Goal: Register for event/course: Register for event/course

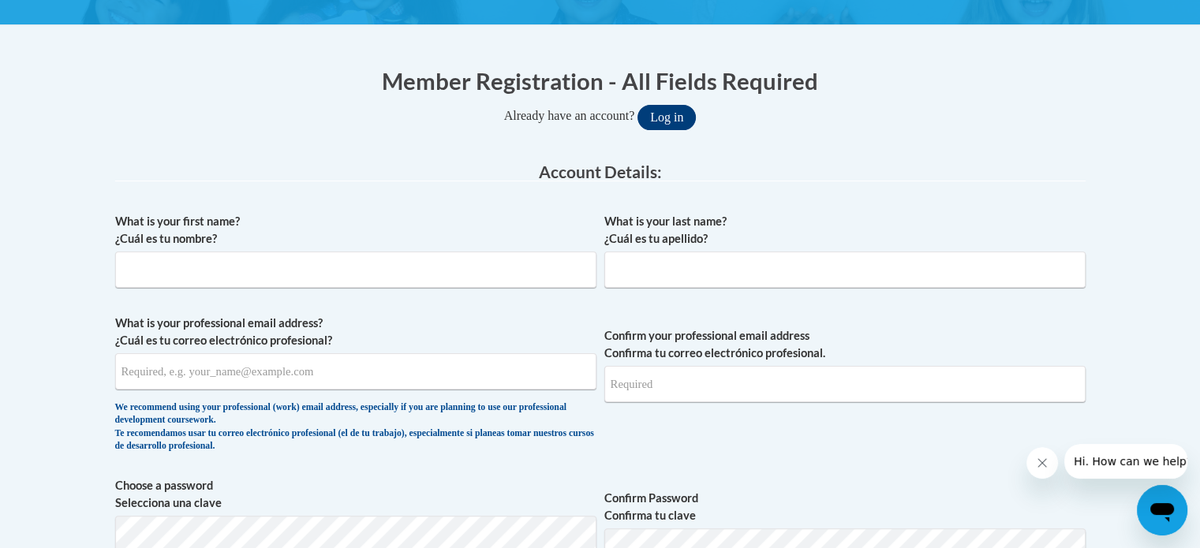
scroll to position [273, 0]
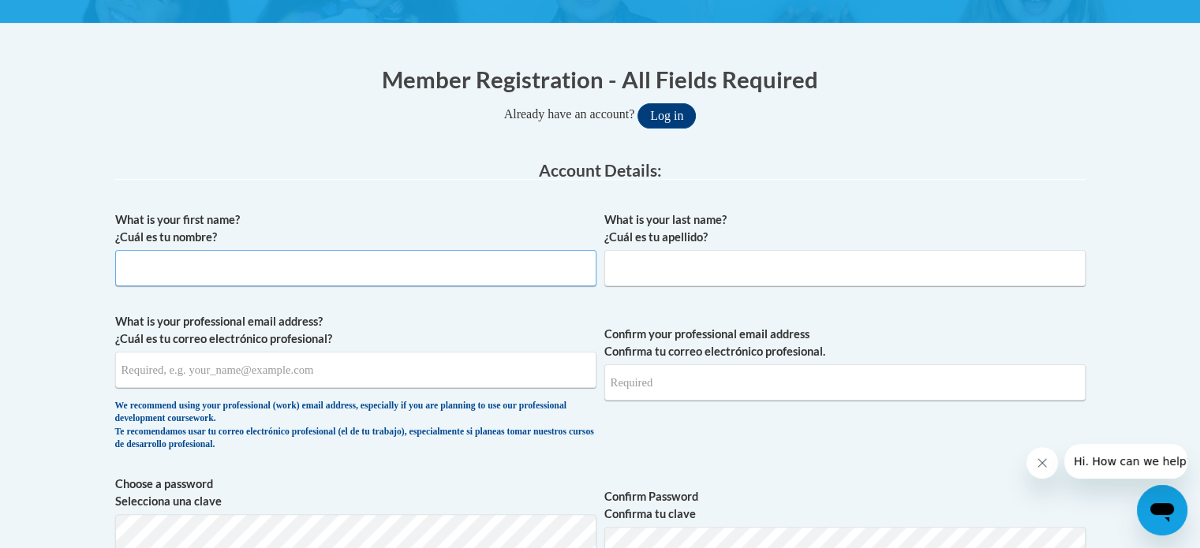
click at [484, 264] on input "What is your first name? ¿Cuál es tu nombre?" at bounding box center [355, 268] width 481 height 36
type input "Brenna"
type input "Eckhardt"
type input "brenna.eckhardt@rusd.org"
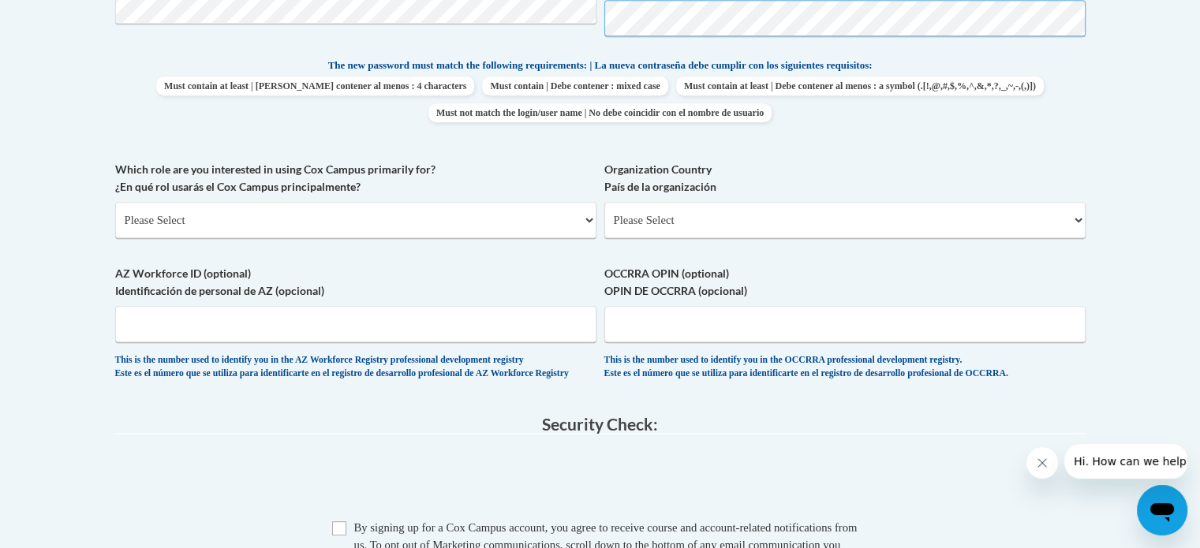
scroll to position [807, 0]
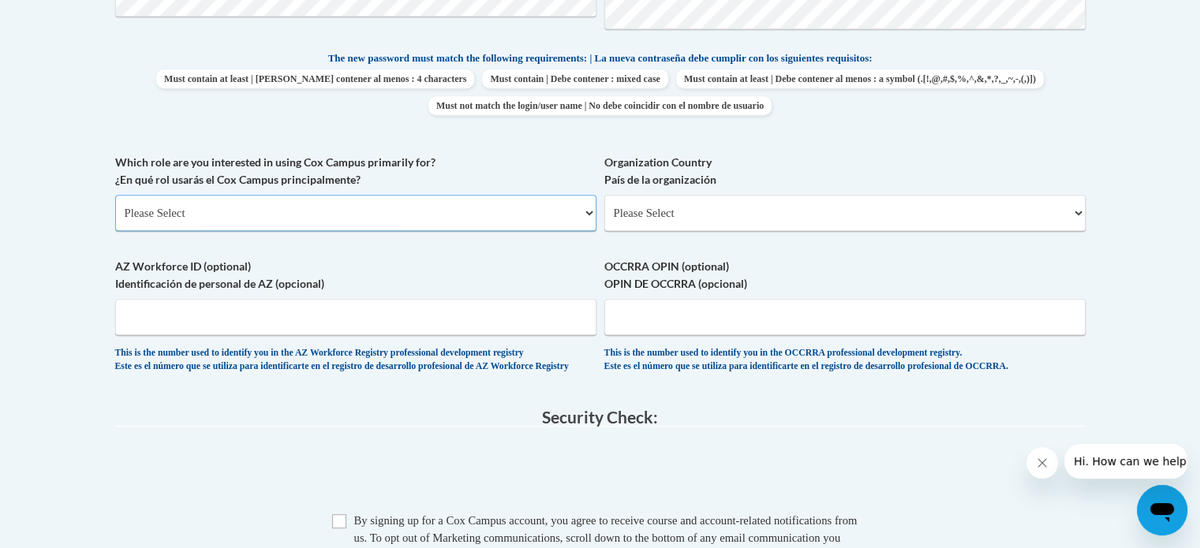
click at [206, 223] on select "Please Select College/University | Colegio/Universidad Community/Nonprofit Part…" at bounding box center [355, 213] width 481 height 36
select select "fbf2d438-af2f-41f8-98f1-81c410e29de3"
click at [115, 195] on select "Please Select College/University | Colegio/Universidad Community/Nonprofit Part…" at bounding box center [355, 213] width 481 height 36
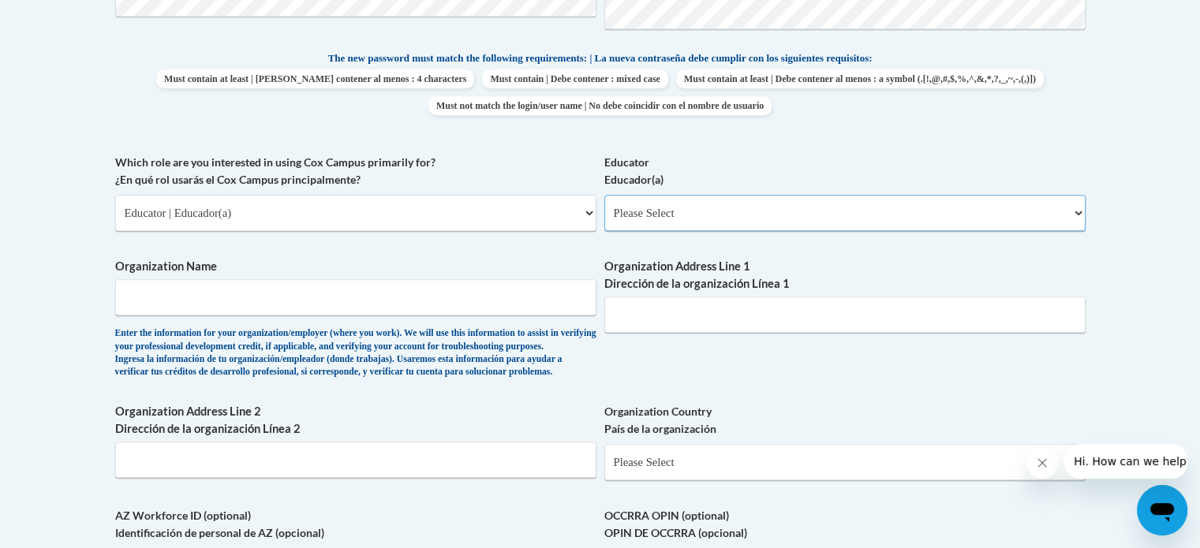
click at [672, 224] on select "Please Select Early Learning/Daycare Teacher/Family Home Care Provider | Maestr…" at bounding box center [844, 213] width 481 height 36
select select "8e40623d-54d0-45cd-9f92-5df65cd3f8cf"
click at [604, 195] on select "Please Select Early Learning/Daycare Teacher/Family Home Care Provider | Maestr…" at bounding box center [844, 213] width 481 height 36
click at [503, 282] on input "Organization Name" at bounding box center [355, 297] width 481 height 36
type input "Olympia Brown School"
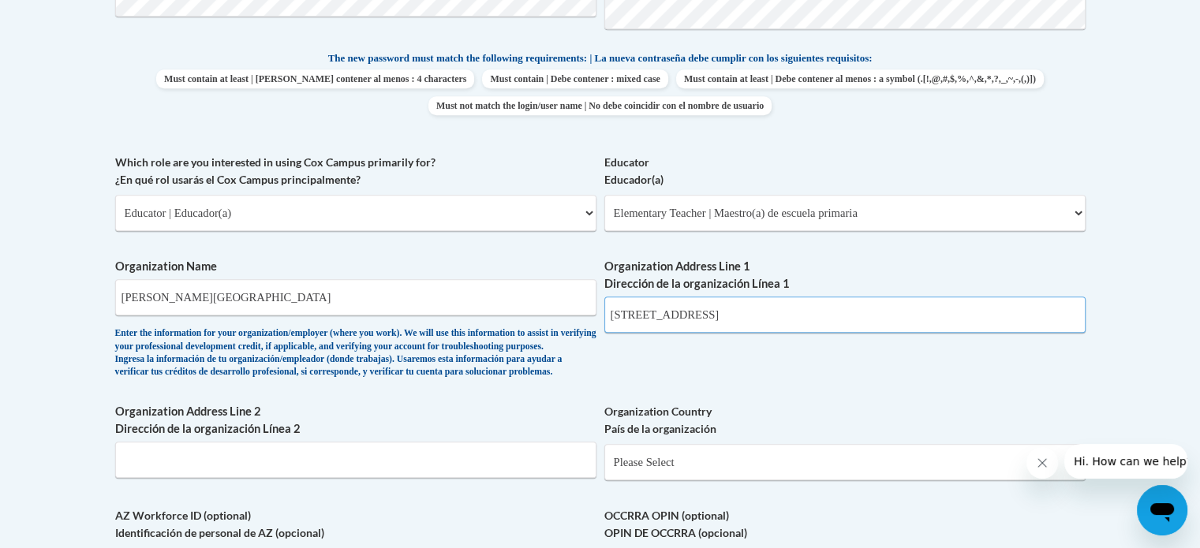
click at [693, 325] on input "2867 S Kinnickinic Ave" at bounding box center [844, 315] width 481 height 36
type input "="
paste input "2115 5 1/2 Mile Rd, Racine, WI 53402"
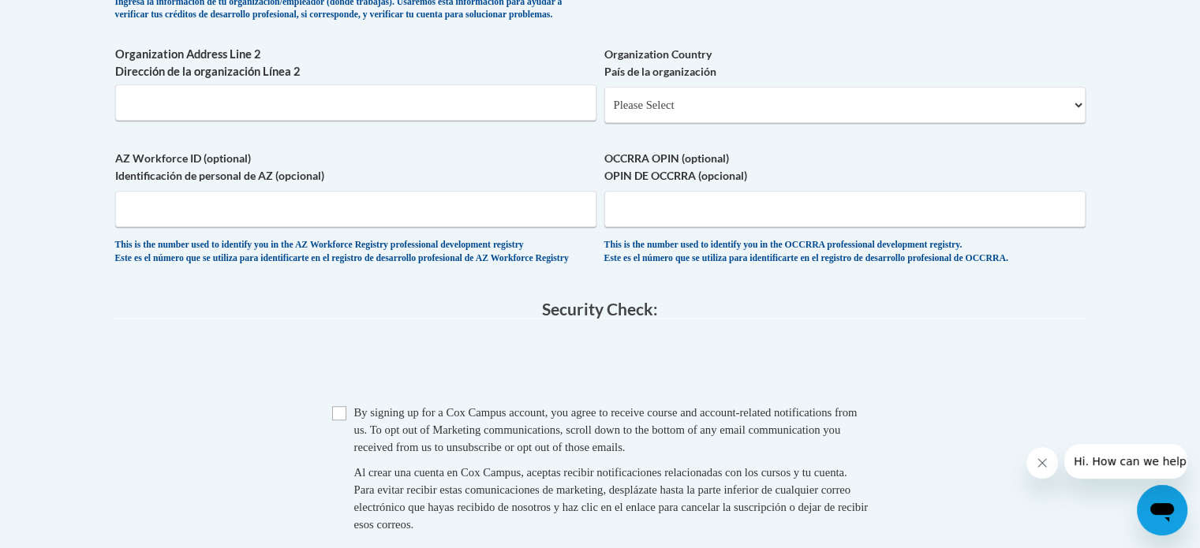
scroll to position [1166, 0]
type input "2115 5 1/2 Mile Rd, Racine, WI 53402"
drag, startPoint x: 344, startPoint y: 237, endPoint x: 319, endPoint y: 240, distance: 25.4
click at [319, 226] on input "AZ Workforce ID (optional) Identificación de personal de AZ (opcional)" at bounding box center [355, 207] width 481 height 36
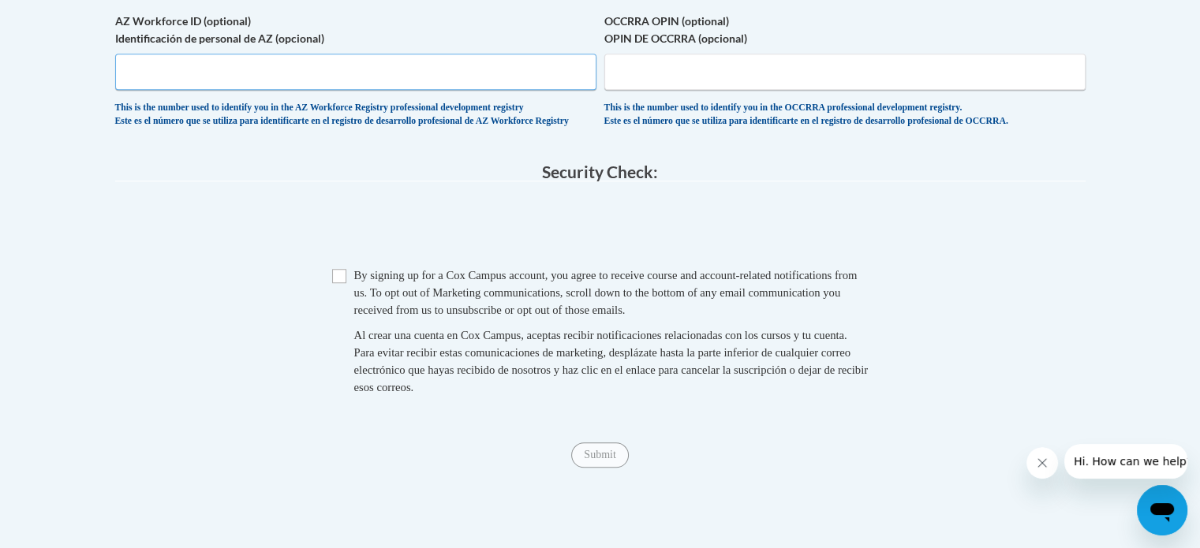
scroll to position [1306, 0]
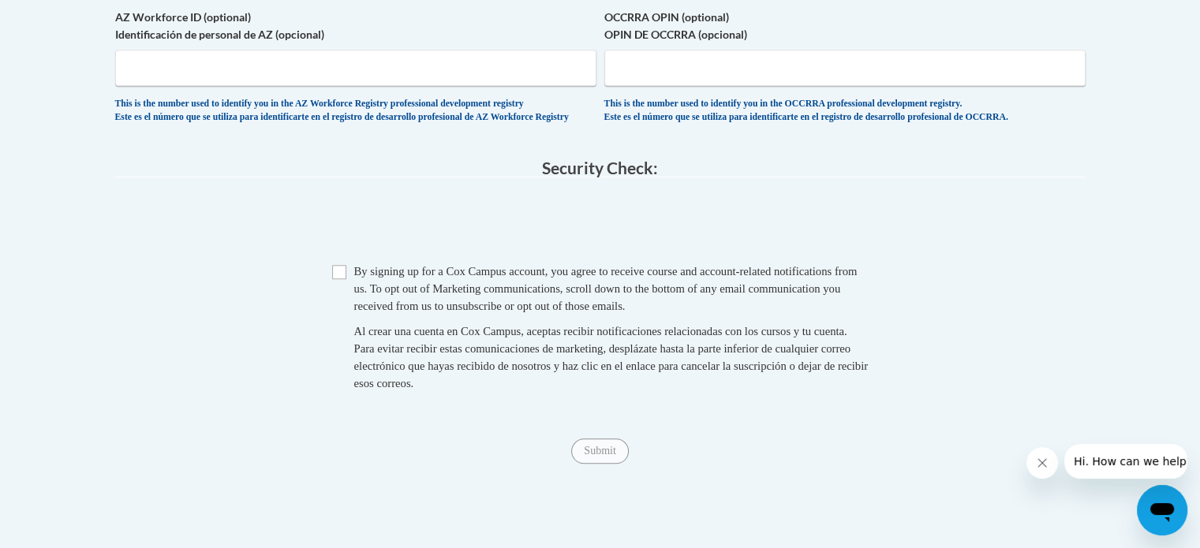
click at [505, 312] on span "By signing up for a Cox Campus account, you agree to receive course and account…" at bounding box center [605, 288] width 503 height 47
click at [335, 279] on input "Checkbox" at bounding box center [339, 272] width 14 height 14
checkbox input "true"
click at [600, 464] on input "Submit" at bounding box center [599, 451] width 57 height 25
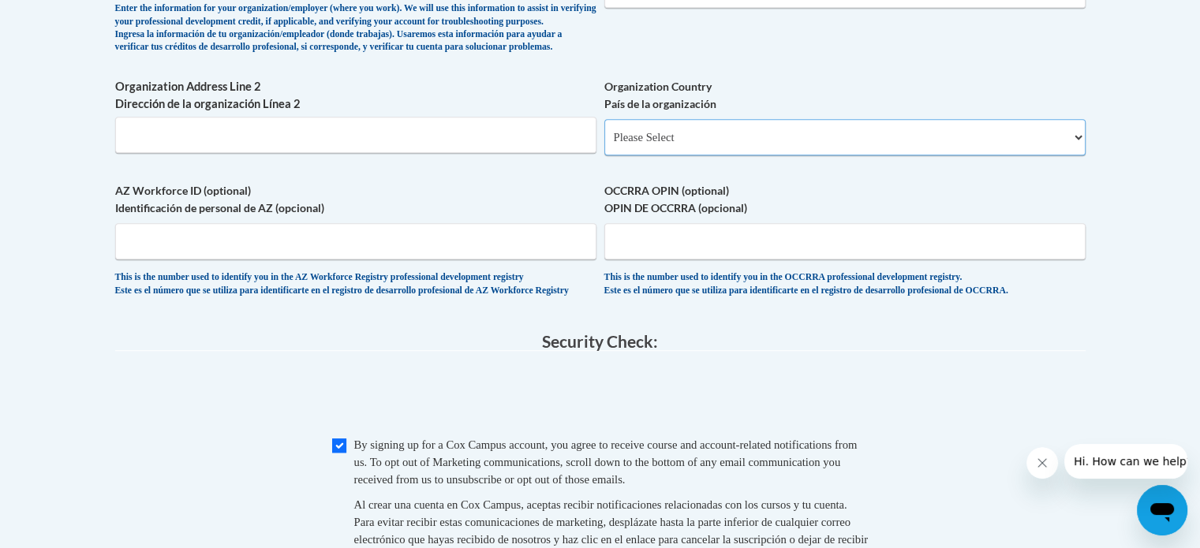
scroll to position [1131, 0]
click at [736, 155] on select "Please Select United States | Estados Unidos Outside of the United States | Fue…" at bounding box center [844, 138] width 481 height 36
select select "ad49bcad-a171-4b2e-b99c-48b446064914"
click at [604, 145] on select "Please Select United States | Estados Unidos Outside of the United States | Fue…" at bounding box center [844, 138] width 481 height 36
select select
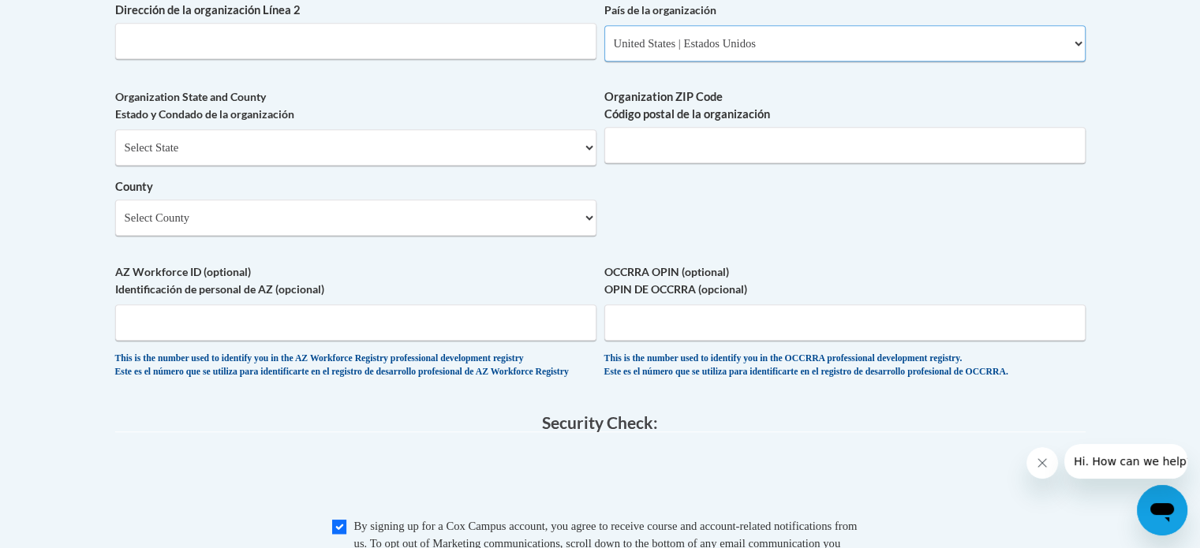
scroll to position [1230, 0]
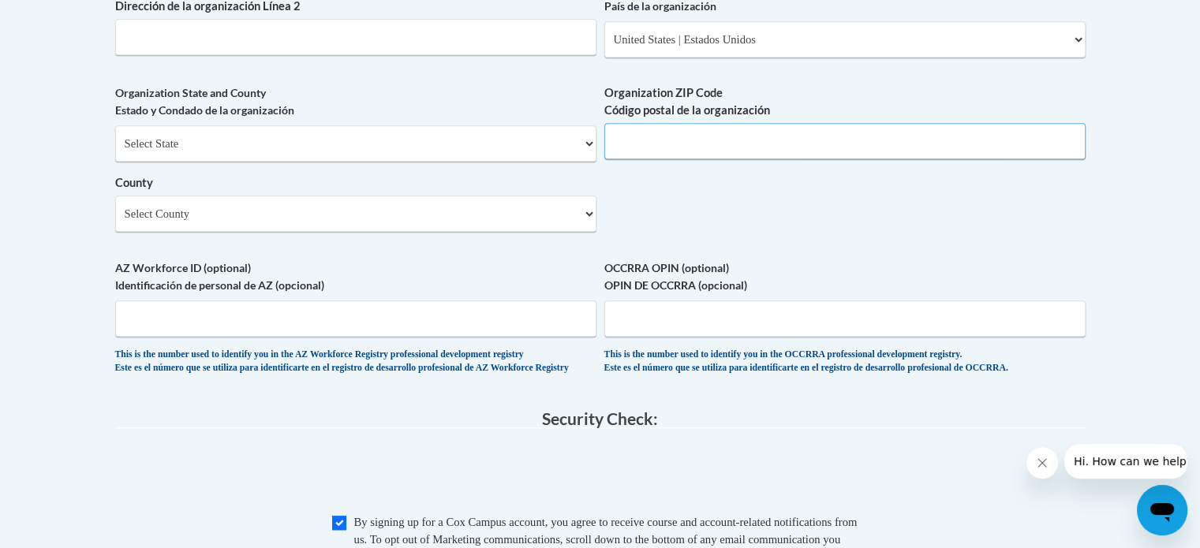
click at [656, 159] on input "Organization ZIP Code Código postal de la organización" at bounding box center [844, 141] width 481 height 36
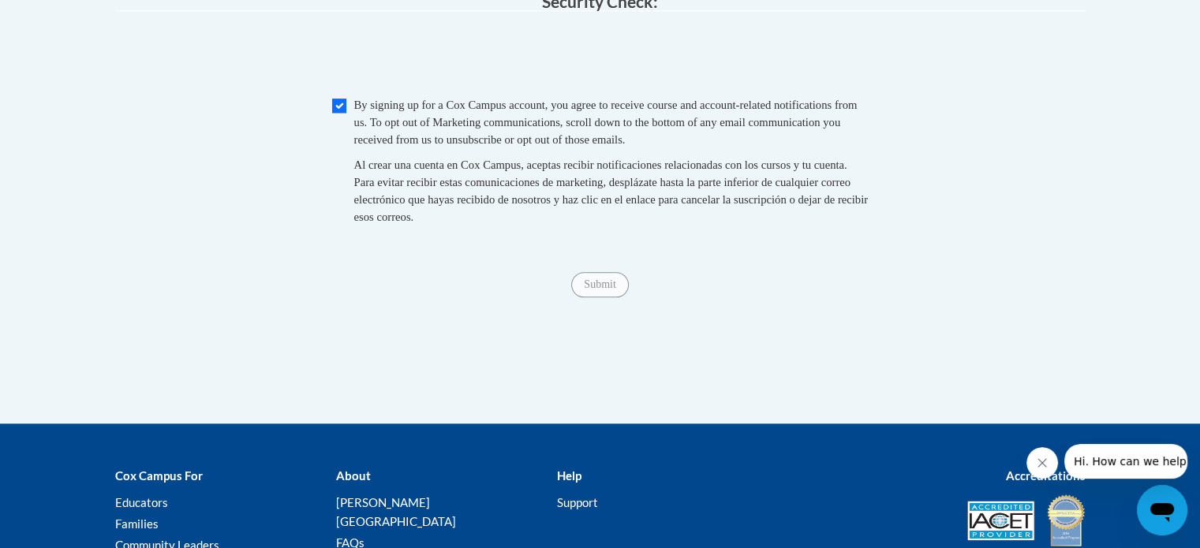
scroll to position [1652, 0]
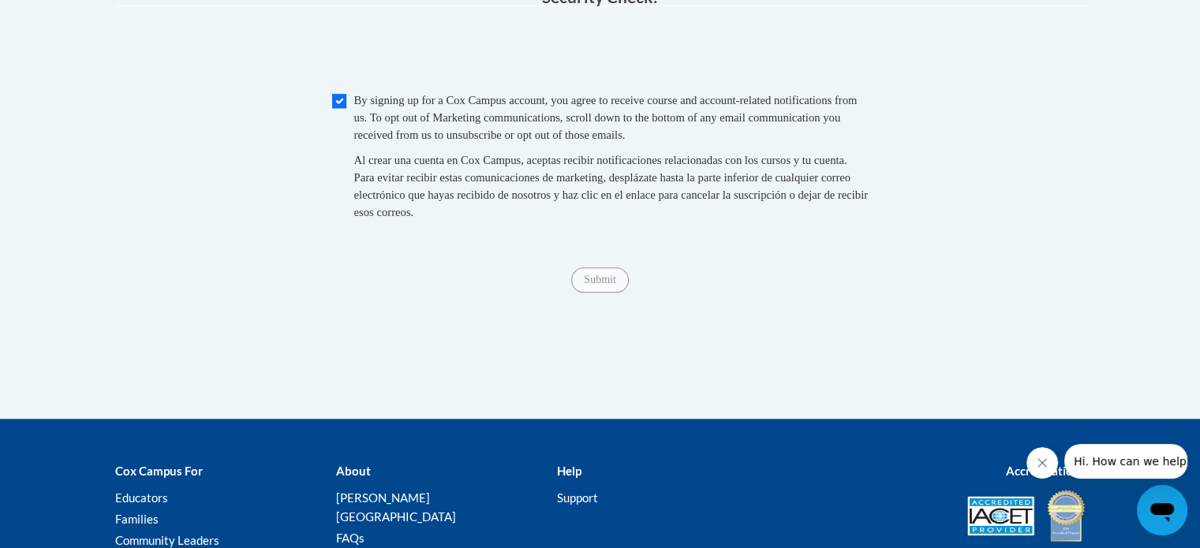
type input "53402"
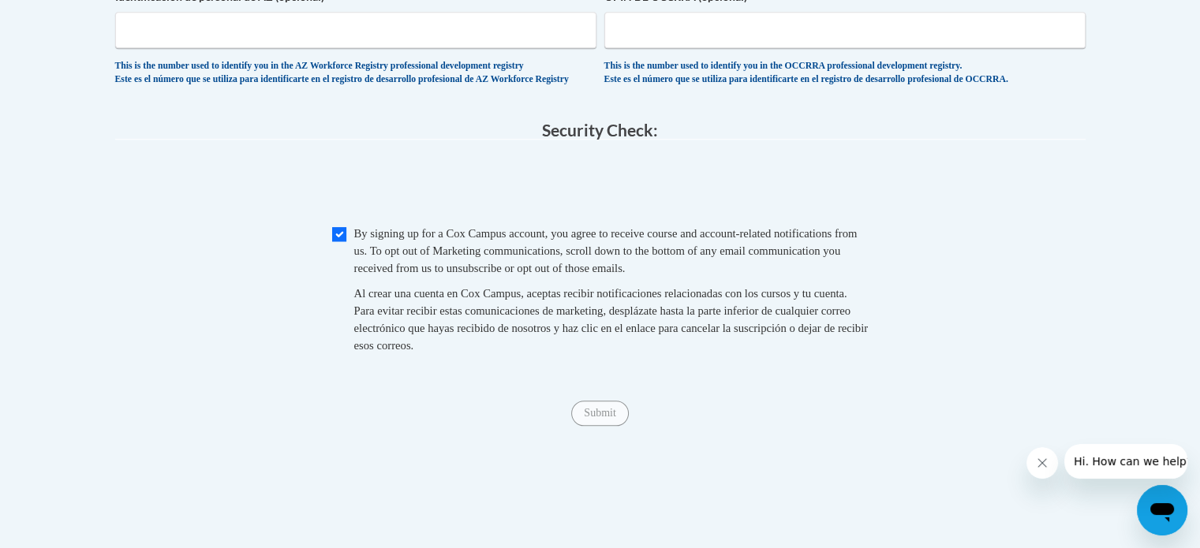
scroll to position [1348, 0]
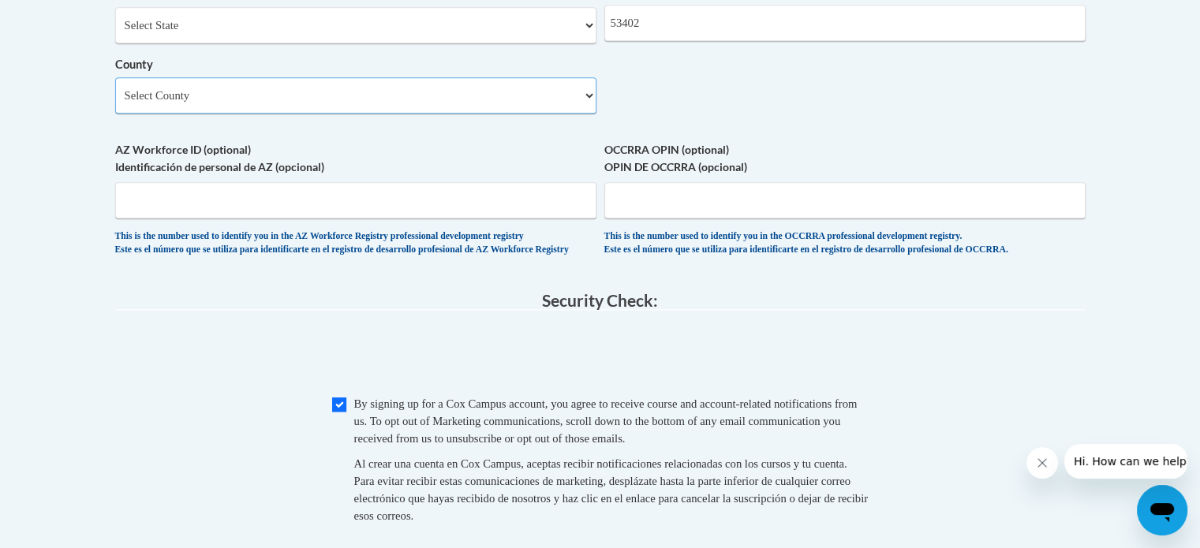
click at [379, 114] on select "Select County Adams Ashland Barron Bayfield Brown Buffalo Burnett Calumet Chipp…" at bounding box center [355, 95] width 481 height 36
select select "Racine"
click at [115, 103] on select "Select County Adams Ashland Barron Bayfield Brown Buffalo Burnett Calumet Chipp…" at bounding box center [355, 95] width 481 height 36
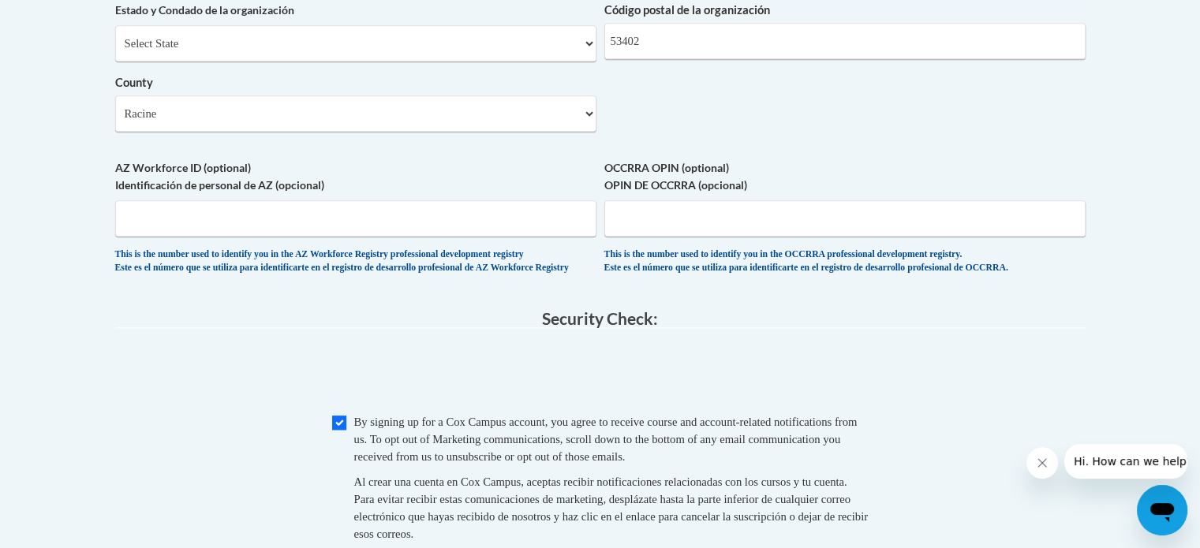
scroll to position [1329, 0]
drag, startPoint x: 648, startPoint y: 274, endPoint x: 685, endPoint y: 230, distance: 56.6
click at [685, 230] on span "OCCRRA OPIN (optional) OPIN DE OCCRRA (opcional) This is the number used to ide…" at bounding box center [844, 217] width 481 height 115
click at [685, 230] on input "OCCRRA OPIN (optional) OPIN DE OCCRRA (opcional)" at bounding box center [844, 219] width 481 height 36
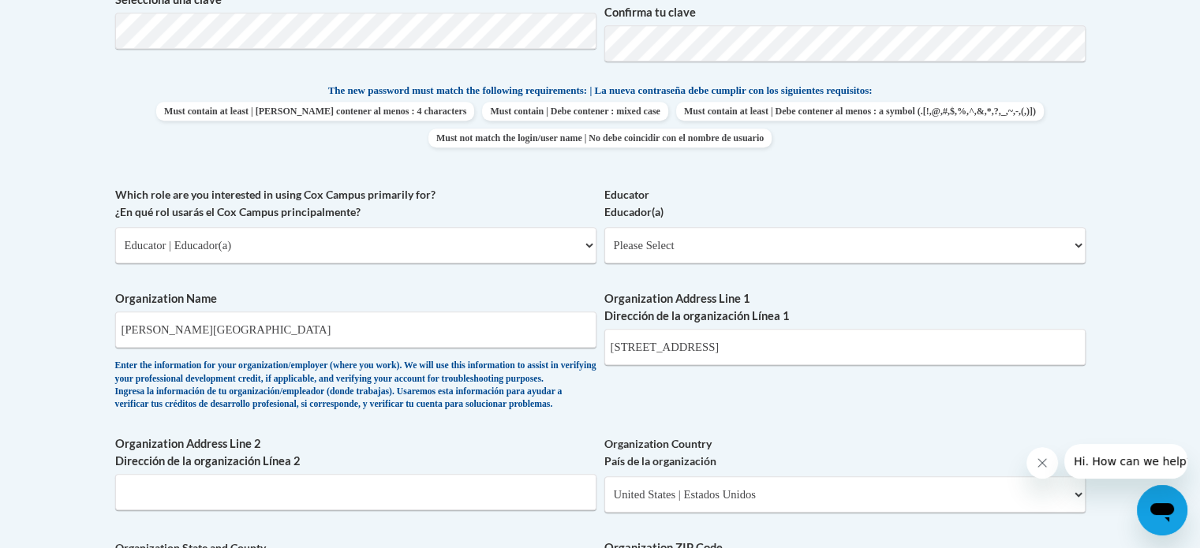
scroll to position [732, 0]
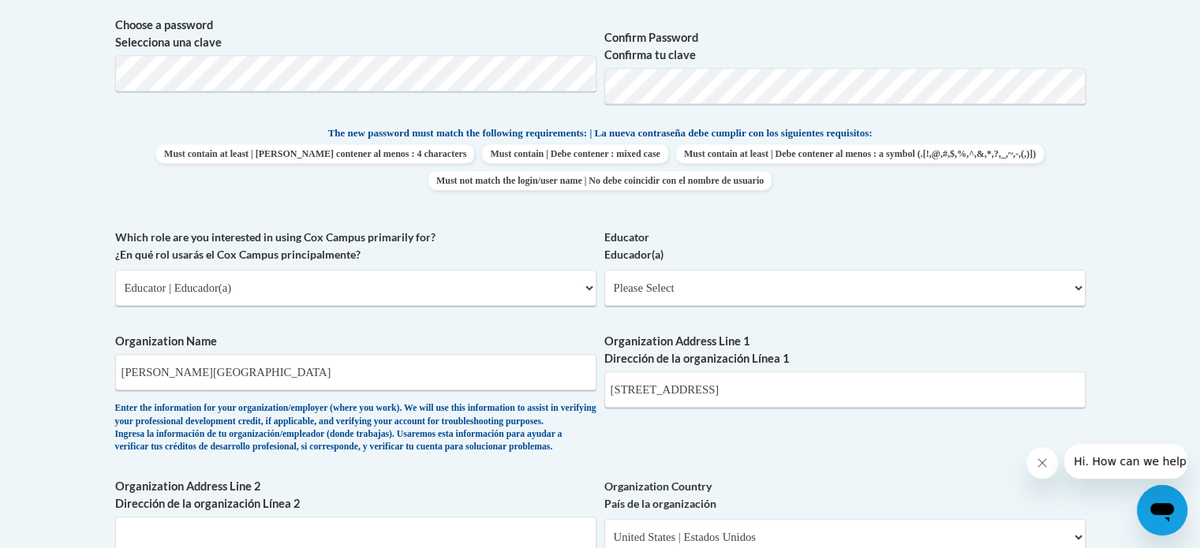
drag, startPoint x: 604, startPoint y: 496, endPoint x: 492, endPoint y: 343, distance: 189.2
click at [492, 343] on label "Organization Name" at bounding box center [355, 341] width 481 height 17
click at [492, 354] on input "Olympia Brown School" at bounding box center [355, 372] width 481 height 36
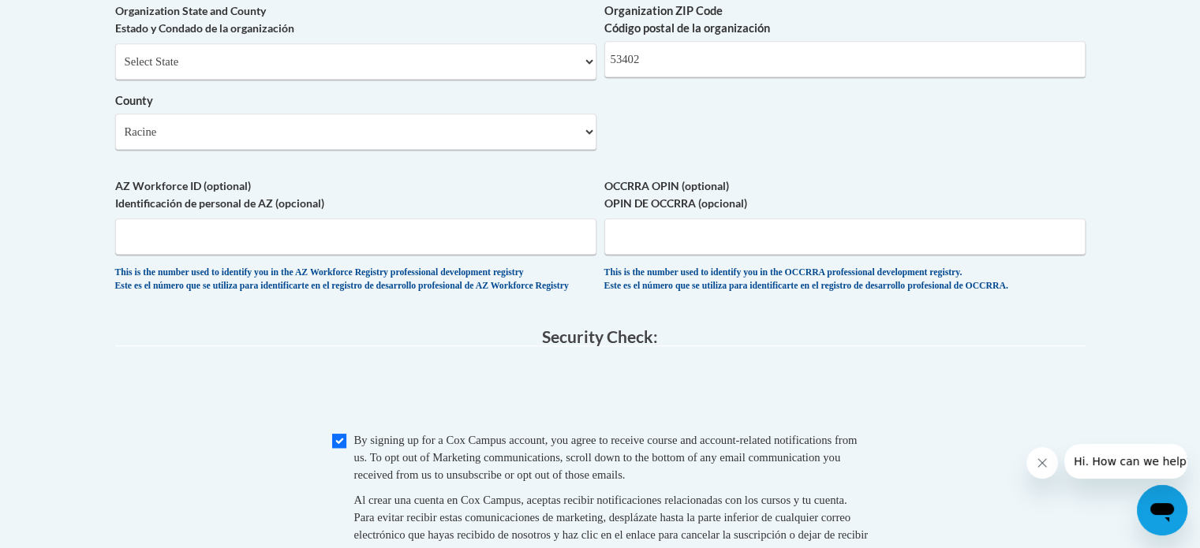
scroll to position [1325, 0]
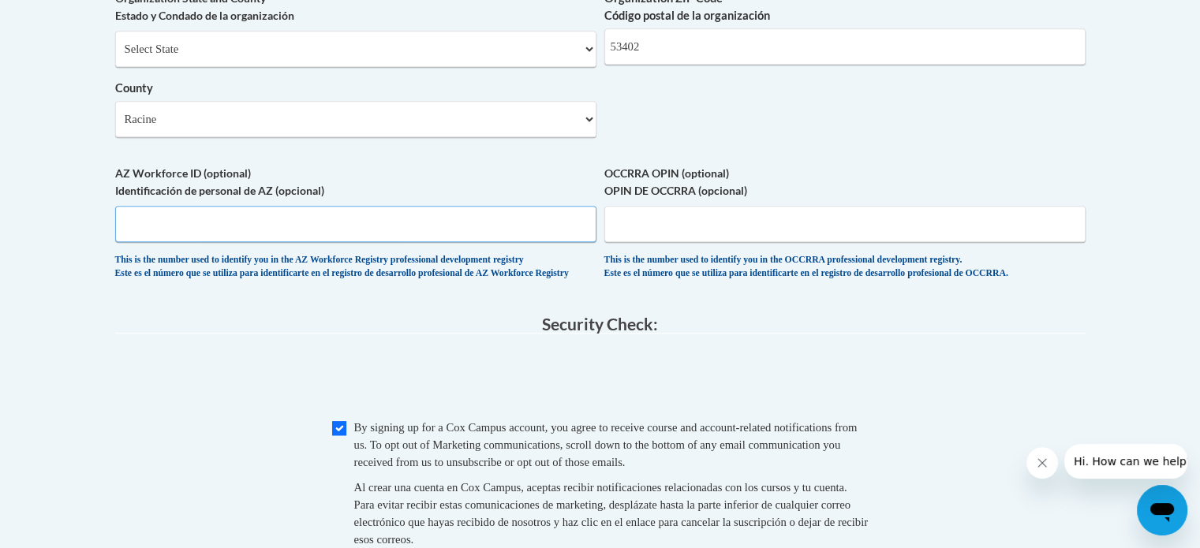
click at [426, 234] on input "AZ Workforce ID (optional) Identificación de personal de AZ (opcional)" at bounding box center [355, 224] width 481 height 36
click at [653, 242] on input "OCCRRA OPIN (optional) OPIN DE OCCRRA (opcional)" at bounding box center [844, 224] width 481 height 36
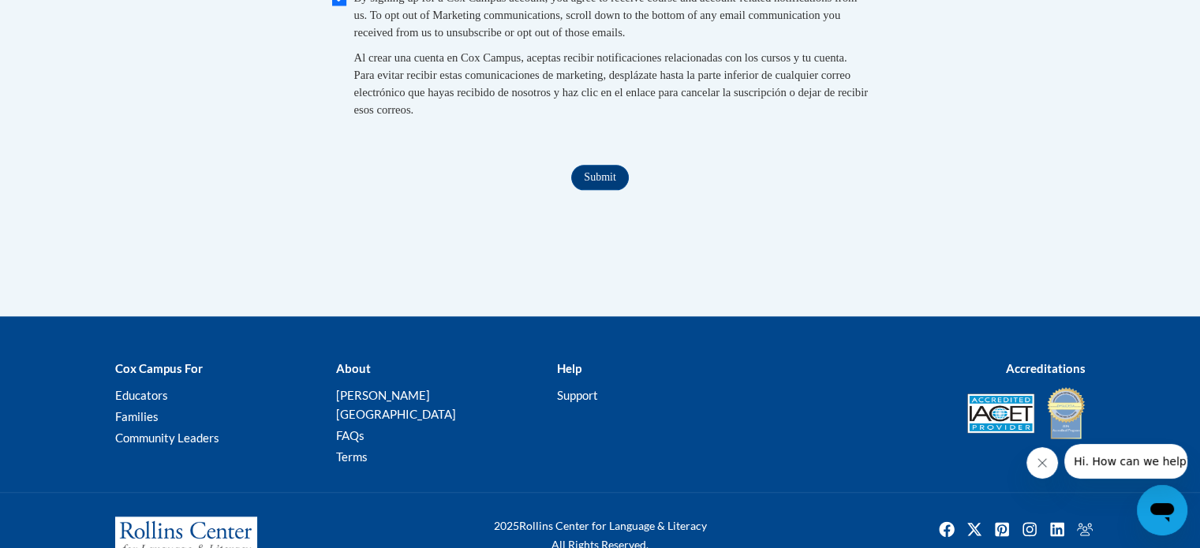
scroll to position [1759, 0]
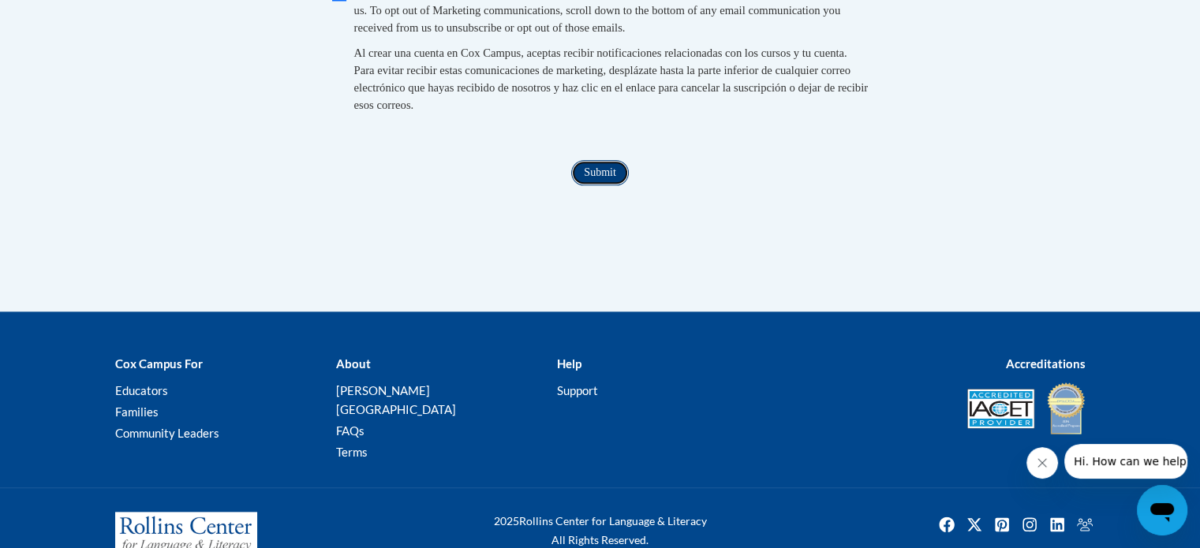
click at [596, 185] on input "Submit" at bounding box center [599, 172] width 57 height 25
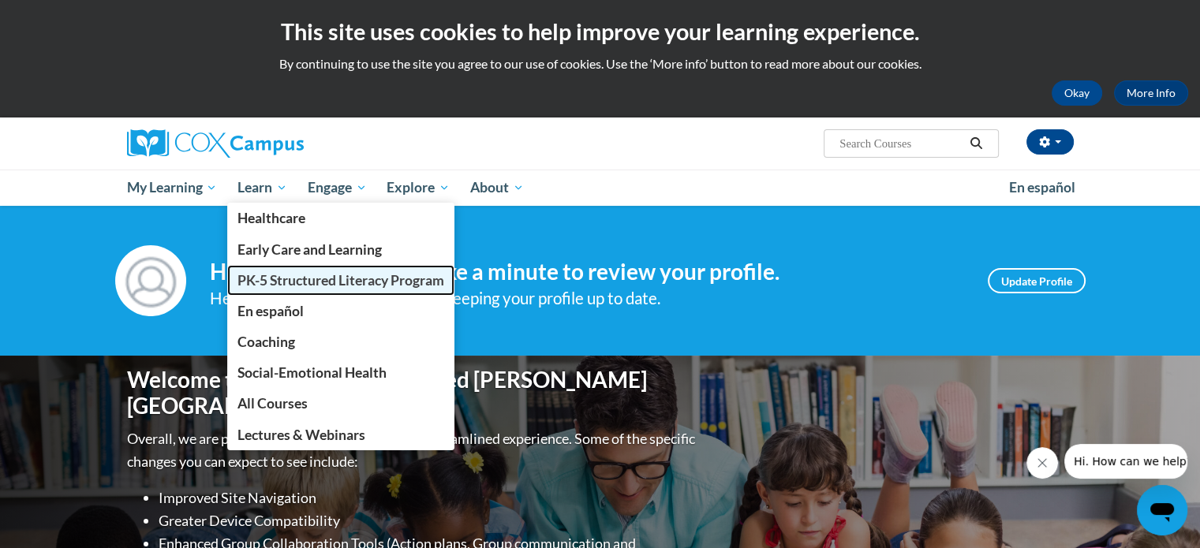
click at [298, 290] on link "PK-5 Structured Literacy Program" at bounding box center [340, 280] width 227 height 31
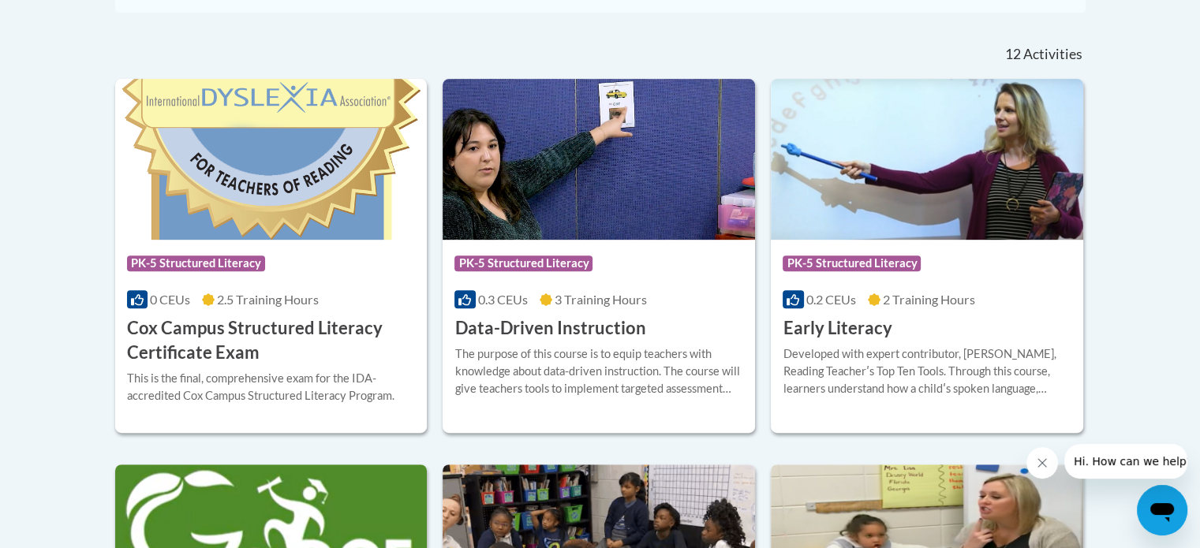
scroll to position [691, 0]
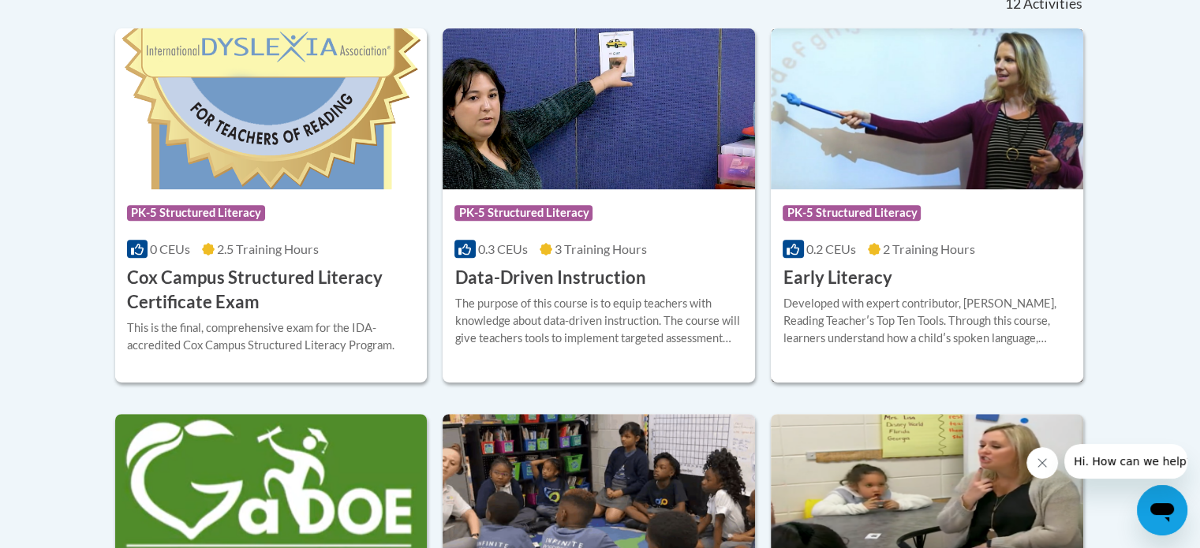
click at [839, 252] on span "0.2 CEUs" at bounding box center [831, 248] width 50 height 15
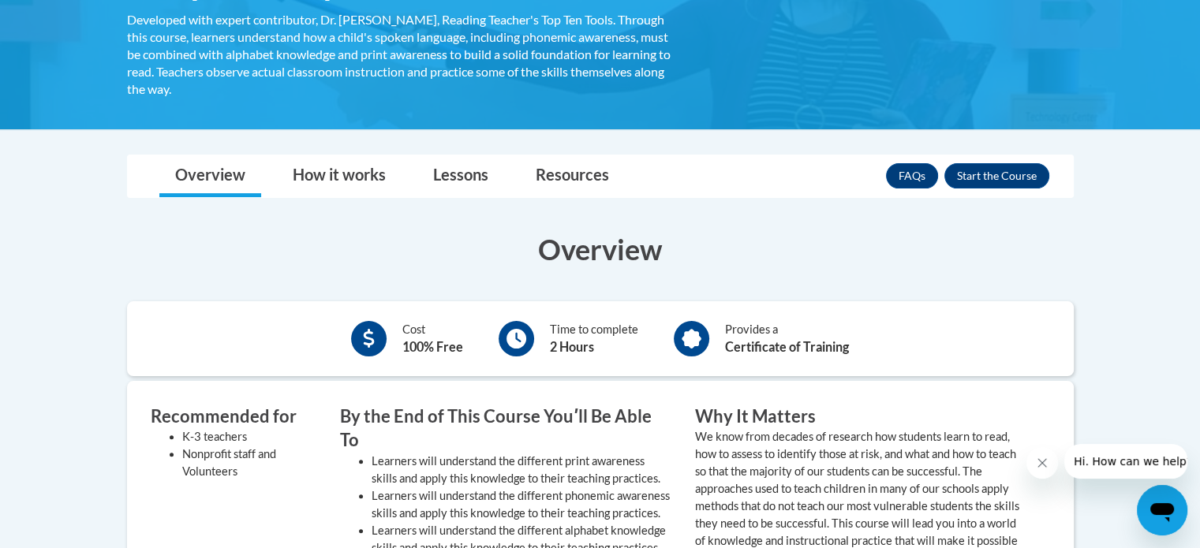
scroll to position [320, 0]
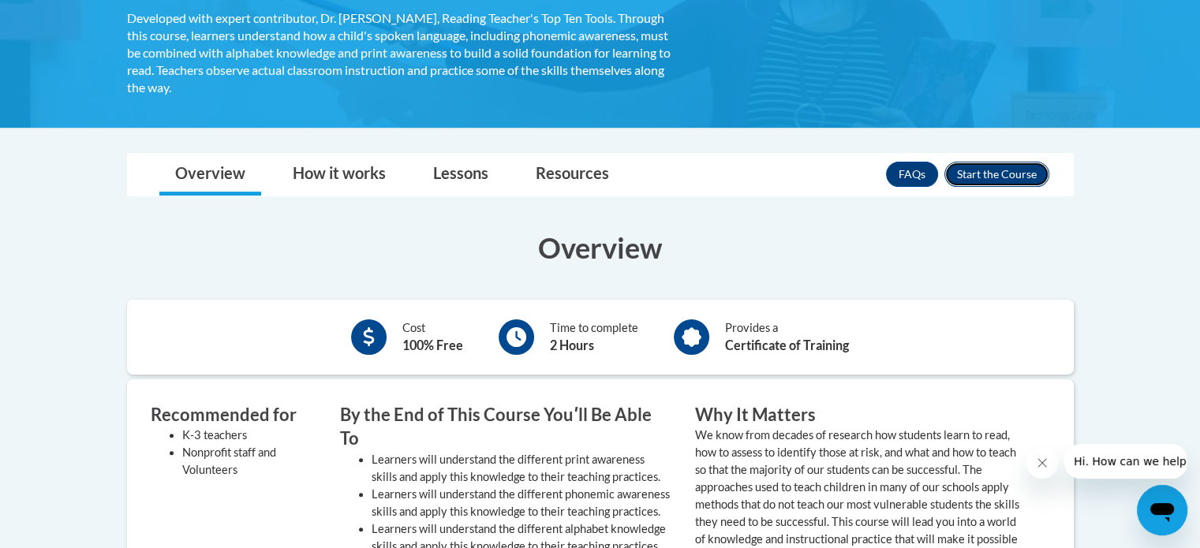
click at [1000, 163] on button "Enroll" at bounding box center [996, 174] width 105 height 25
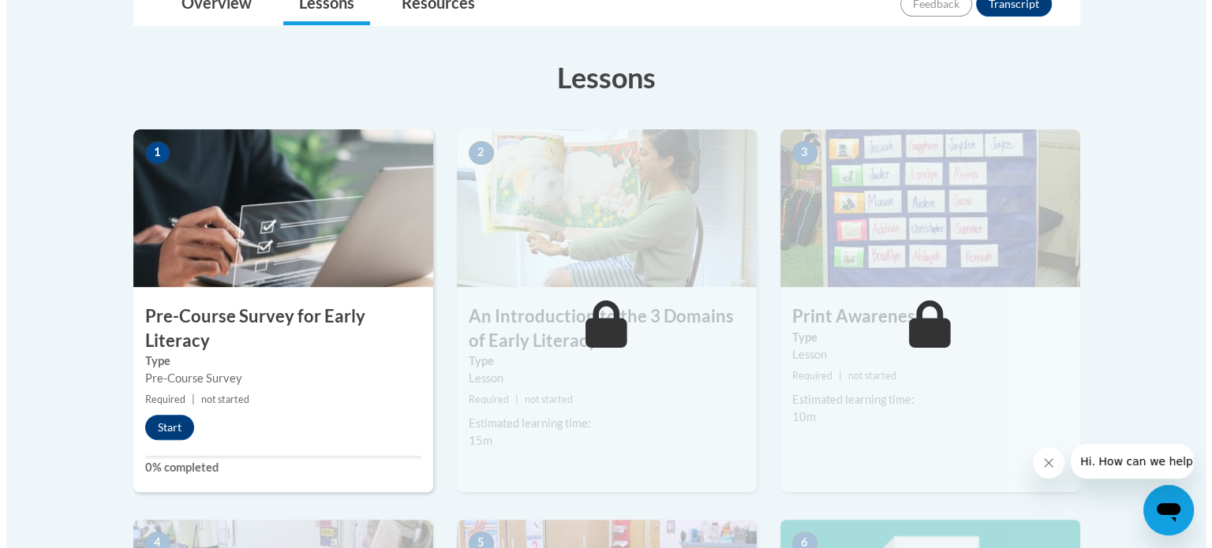
scroll to position [409, 0]
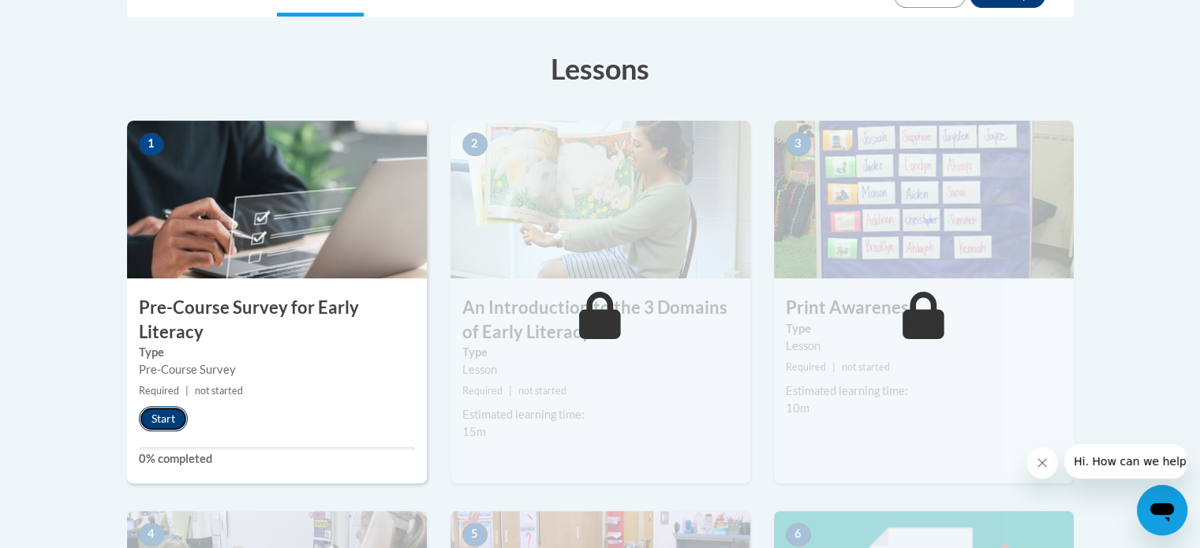
click at [166, 409] on button "Start" at bounding box center [163, 418] width 49 height 25
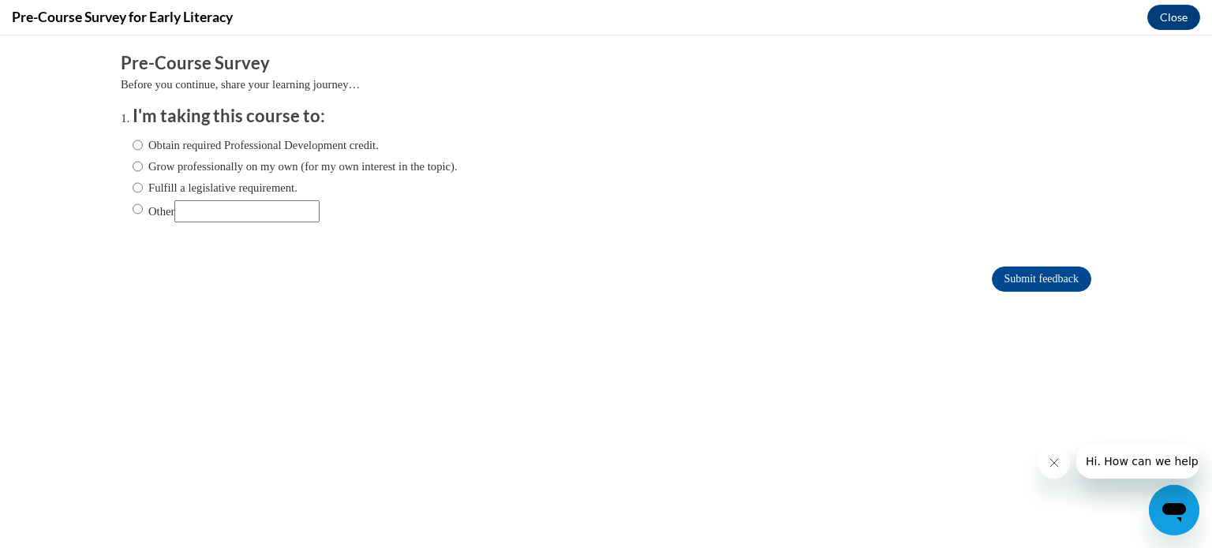
scroll to position [0, 0]
click at [227, 216] on input "Other" at bounding box center [246, 211] width 145 height 22
click at [289, 141] on div "Obtain required Professional Development credit. Grow professionally on my own …" at bounding box center [295, 180] width 325 height 102
click at [287, 182] on label "Fulfill a legislative requirement." at bounding box center [215, 187] width 165 height 17
click at [143, 182] on input "Fulfill a legislative requirement." at bounding box center [138, 187] width 10 height 17
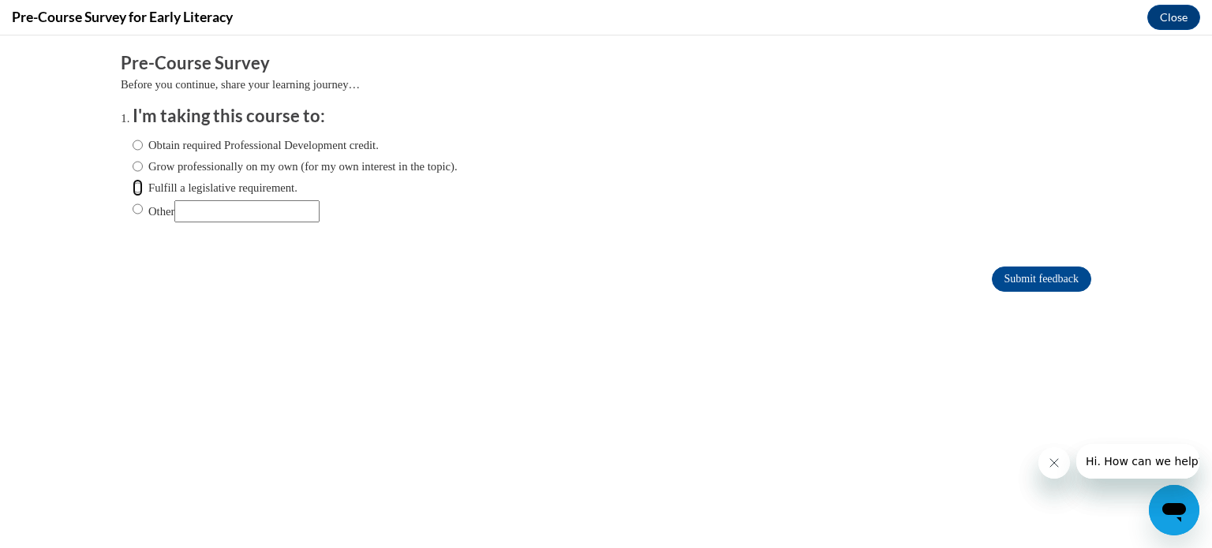
radio input "true"
click at [293, 141] on label "Obtain required Professional Development credit." at bounding box center [256, 144] width 246 height 17
click at [143, 141] on input "Obtain required Professional Development credit." at bounding box center [138, 144] width 10 height 17
radio input "true"
click at [1048, 465] on icon "Close message from company" at bounding box center [1053, 463] width 13 height 13
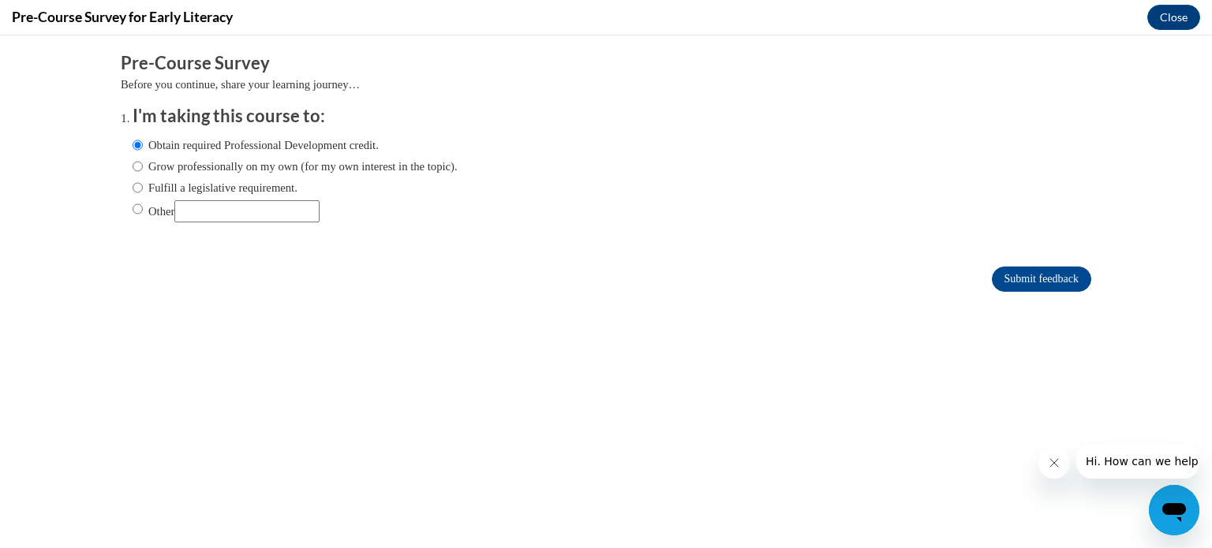
click at [1055, 465] on icon "Close message from company" at bounding box center [1053, 463] width 8 height 8
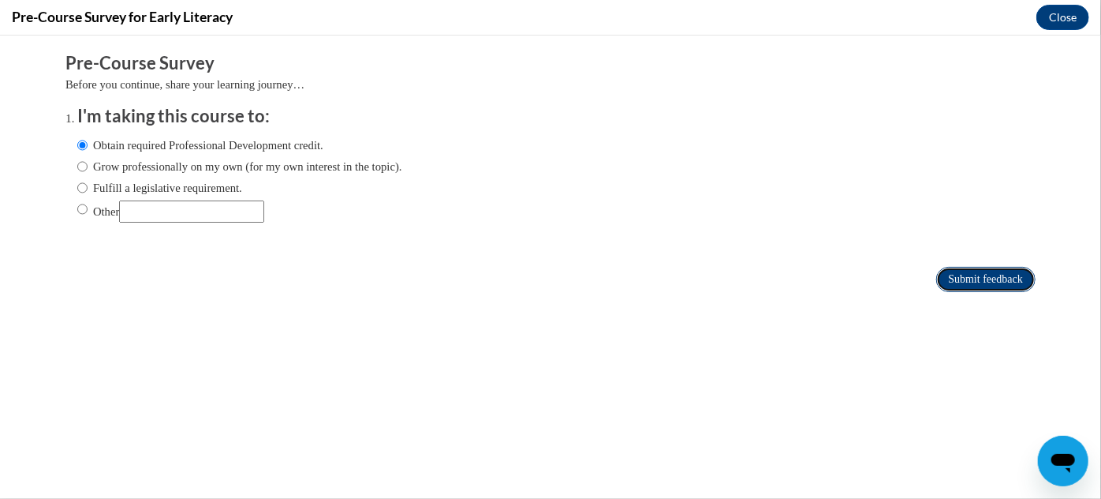
click at [963, 277] on input "Submit feedback" at bounding box center [985, 278] width 99 height 25
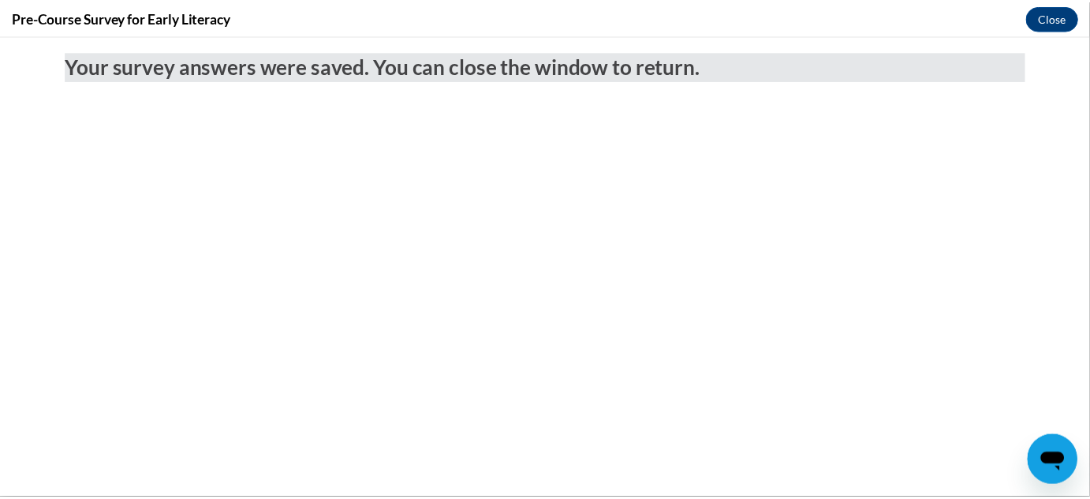
scroll to position [0, 0]
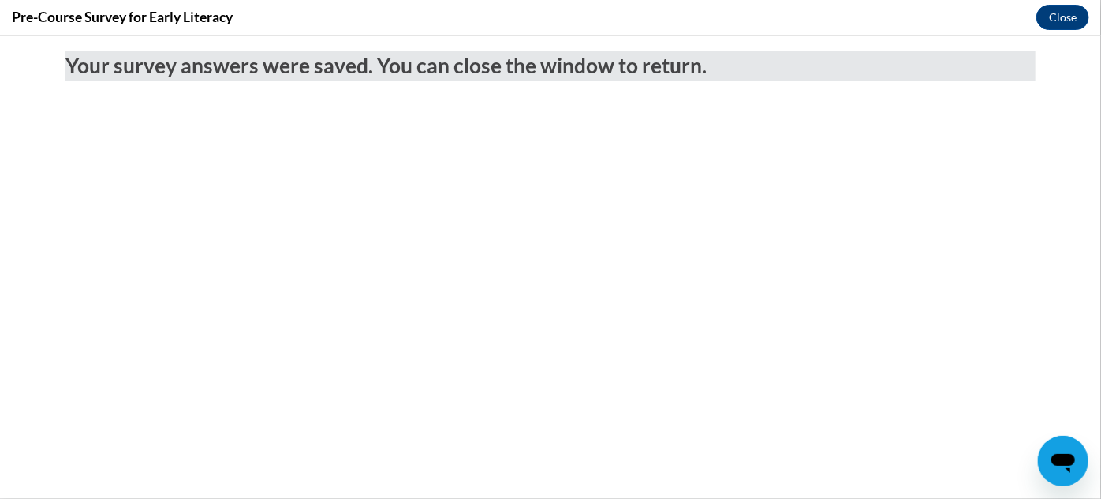
click at [204, 8] on h4 "Pre-Course Survey for Early Literacy" at bounding box center [122, 17] width 221 height 20
click at [1052, 13] on button "Close" at bounding box center [1063, 17] width 53 height 25
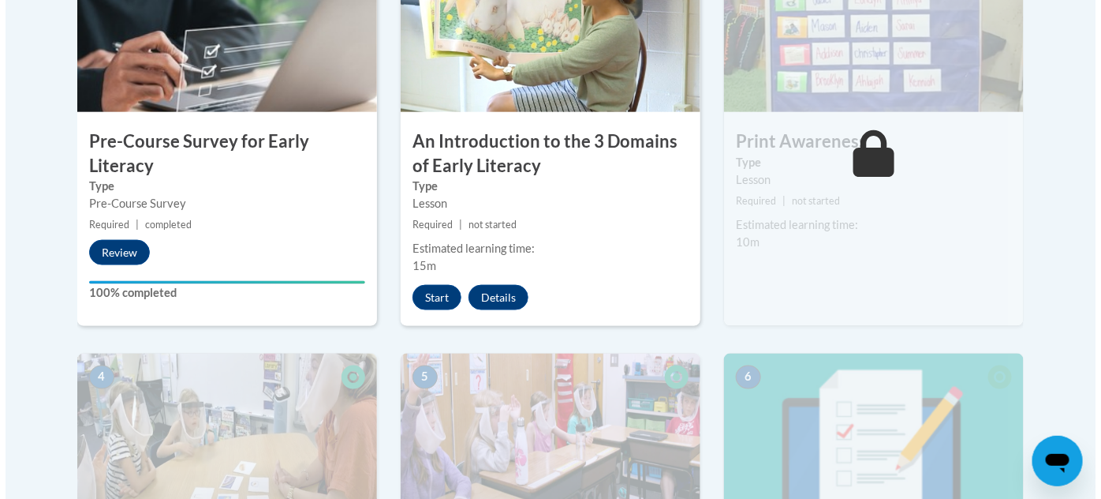
scroll to position [574, 0]
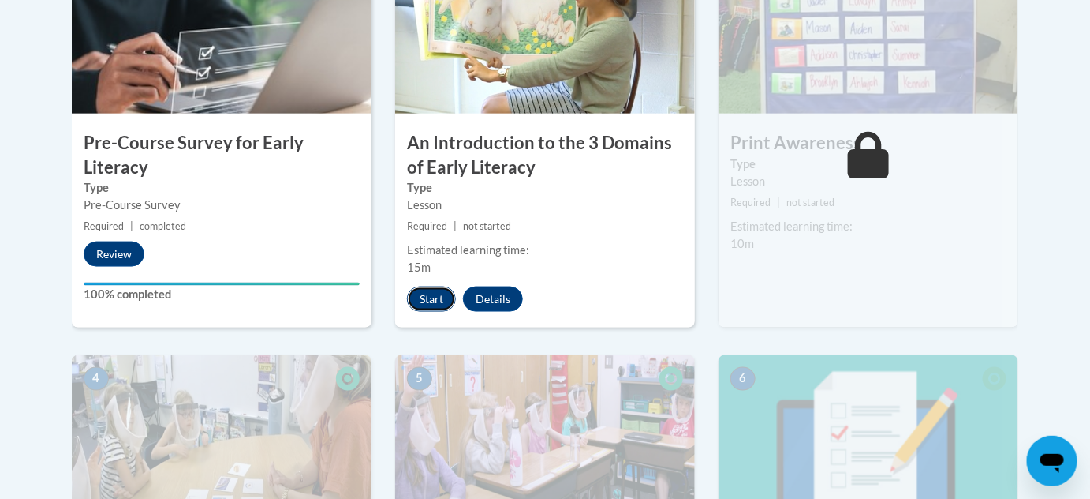
click at [437, 297] on button "Start" at bounding box center [431, 298] width 49 height 25
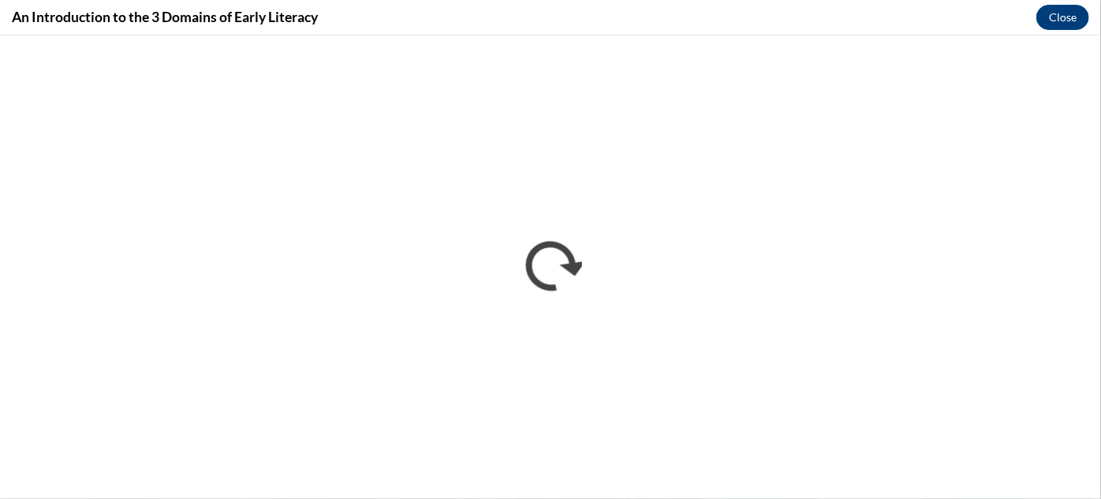
scroll to position [0, 0]
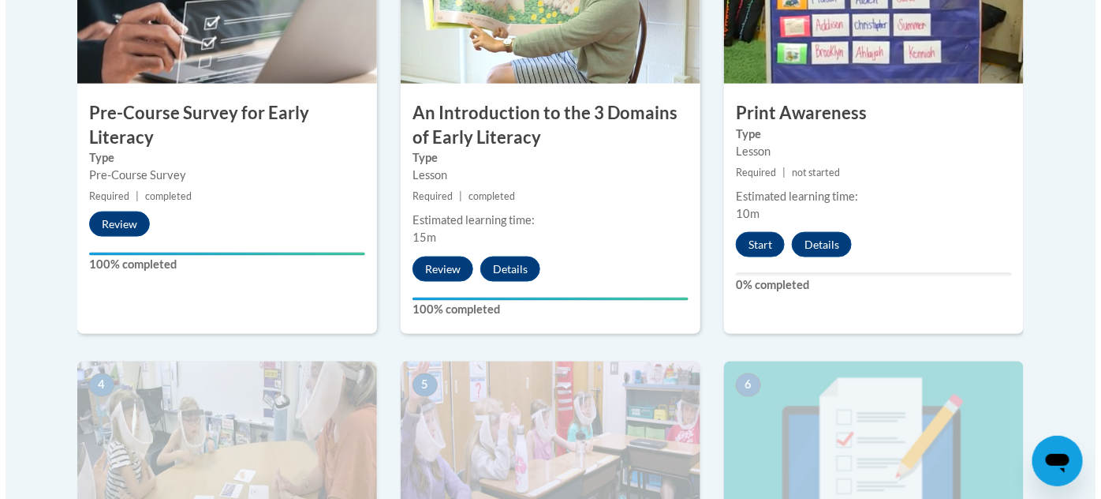
scroll to position [679, 0]
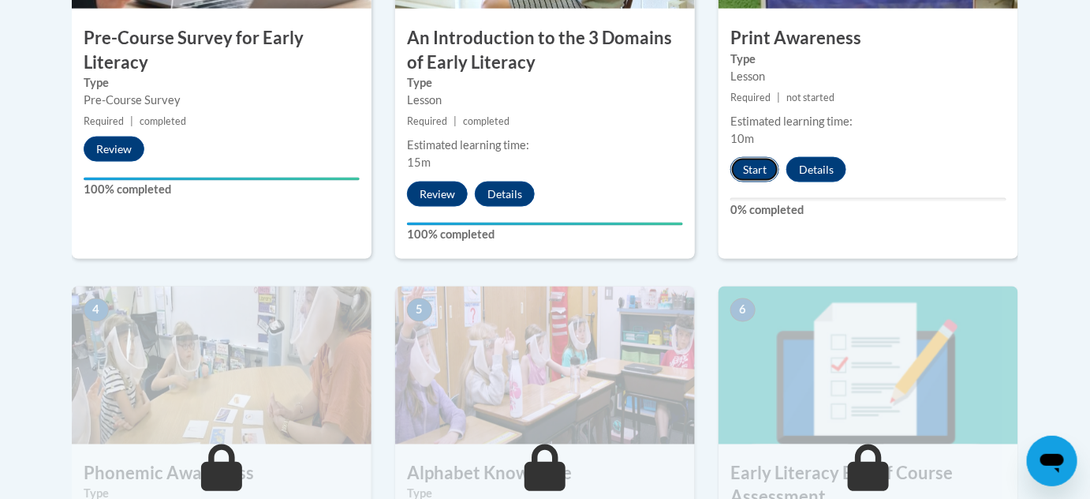
click at [751, 168] on button "Start" at bounding box center [755, 169] width 49 height 25
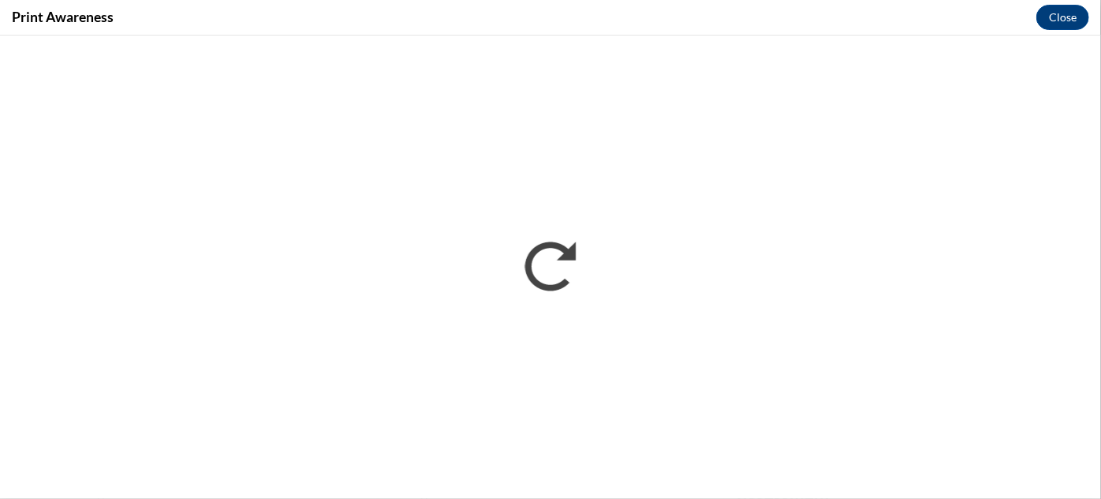
scroll to position [0, 0]
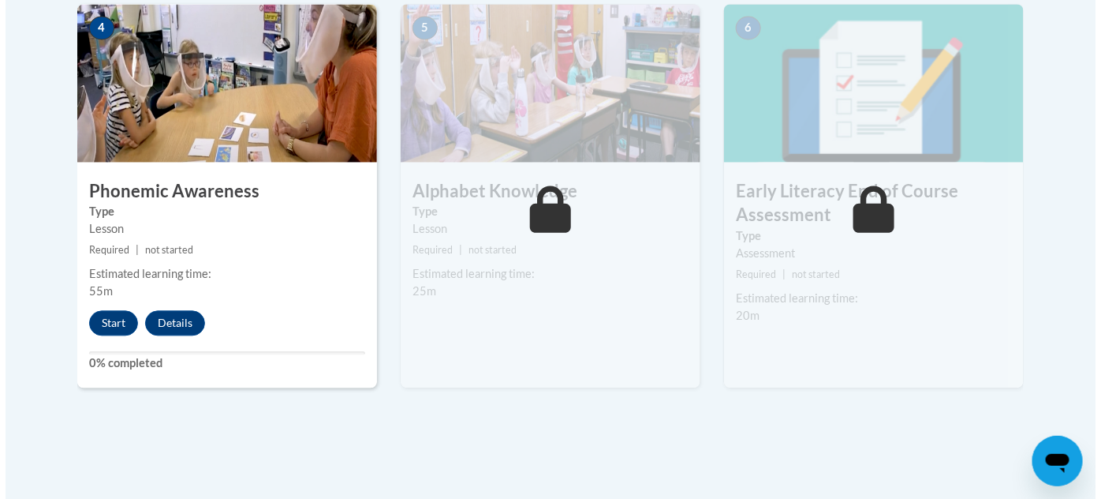
scroll to position [992, 0]
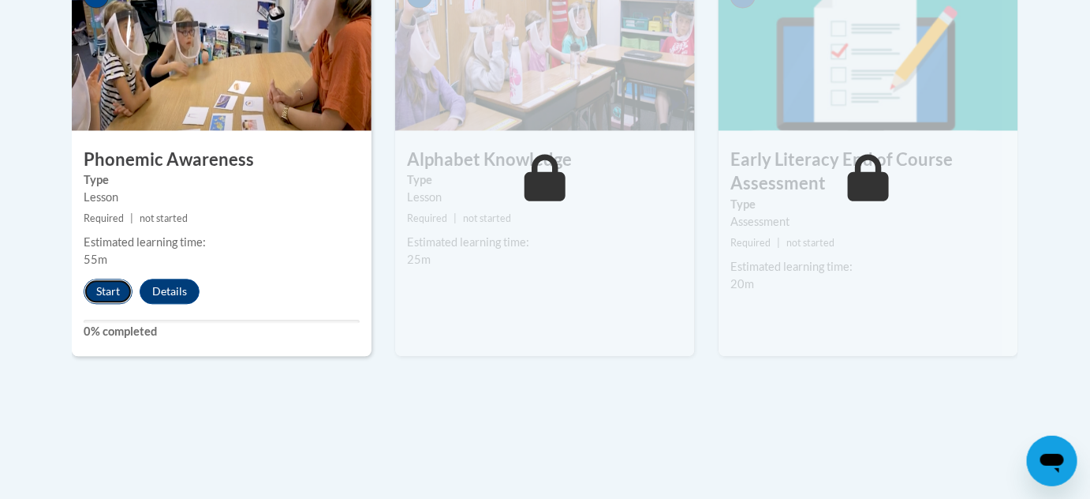
click at [115, 292] on button "Start" at bounding box center [108, 291] width 49 height 25
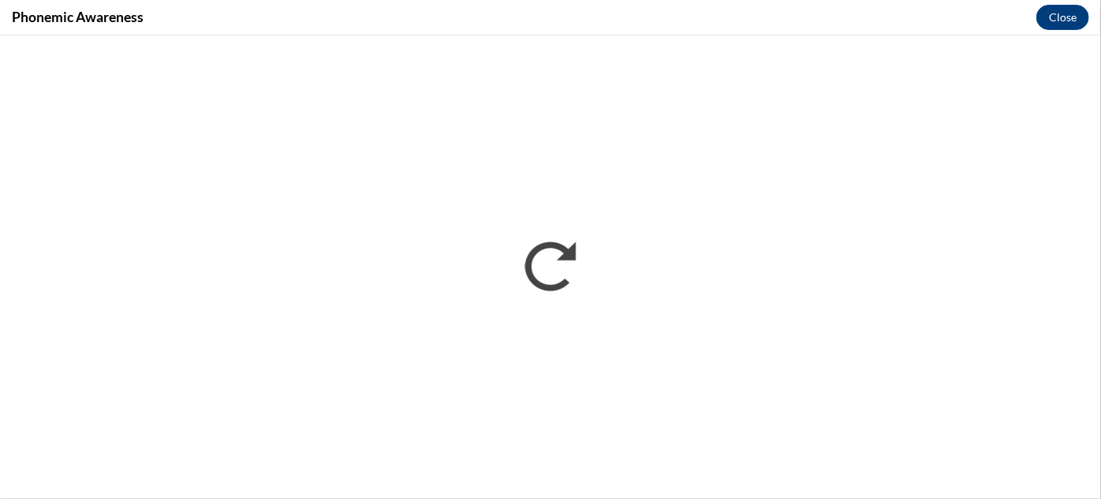
scroll to position [0, 0]
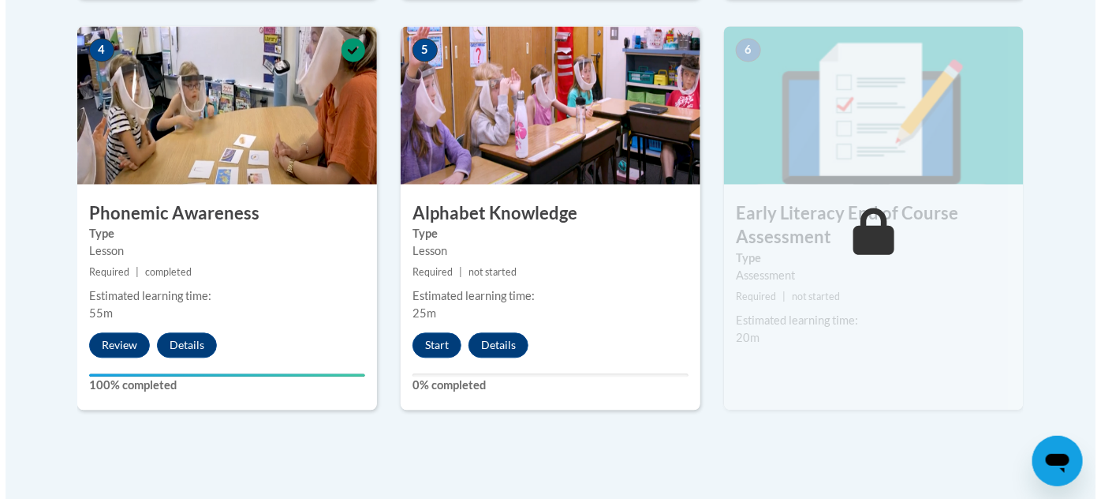
scroll to position [940, 0]
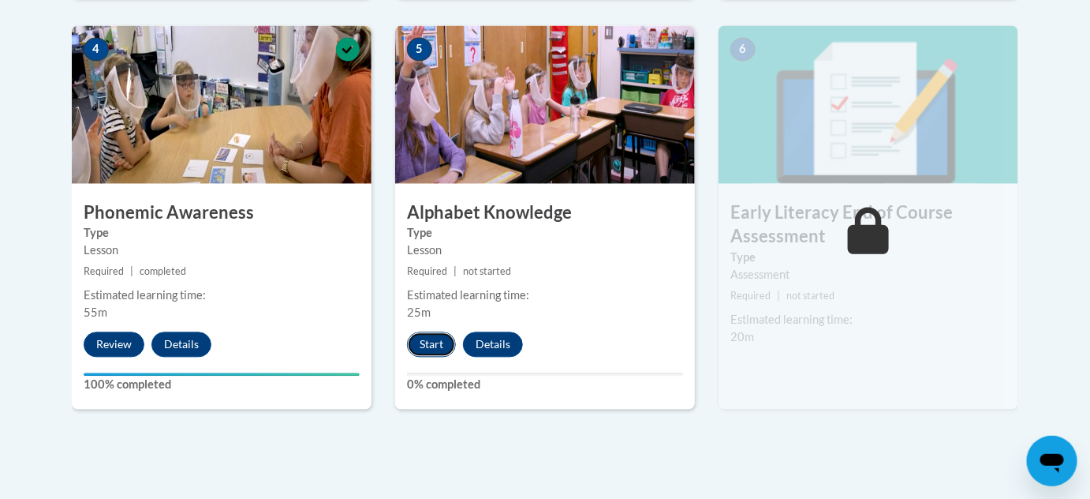
click at [418, 352] on button "Start" at bounding box center [431, 344] width 49 height 25
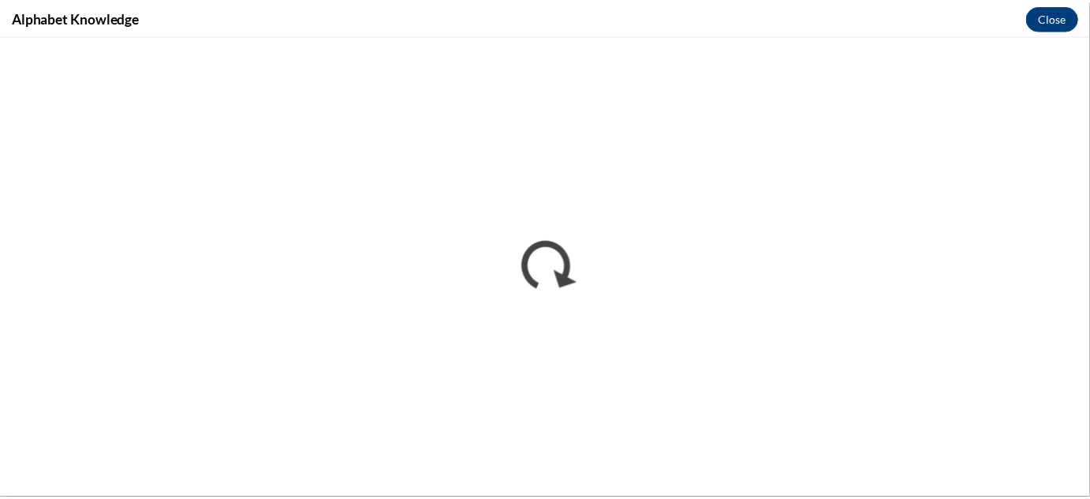
scroll to position [0, 0]
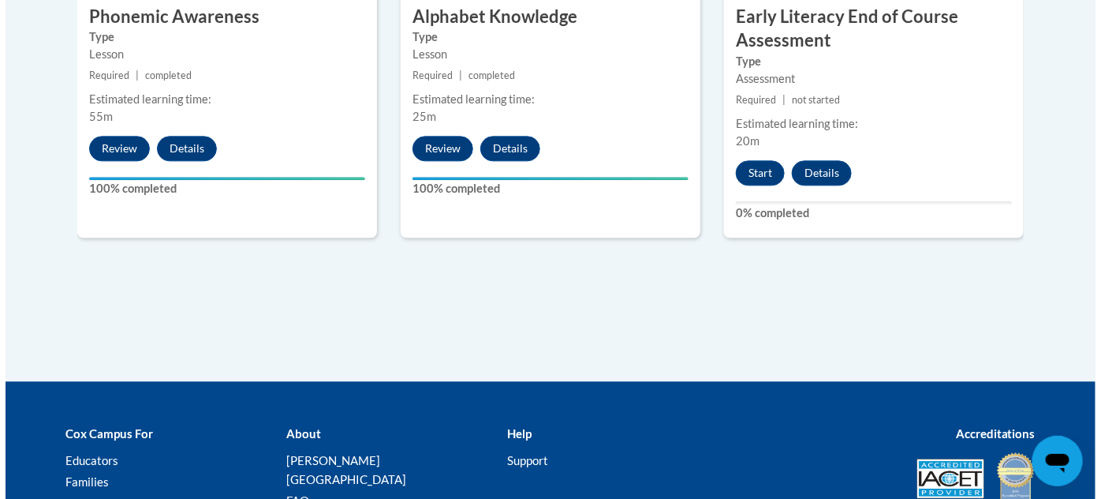
scroll to position [1136, 0]
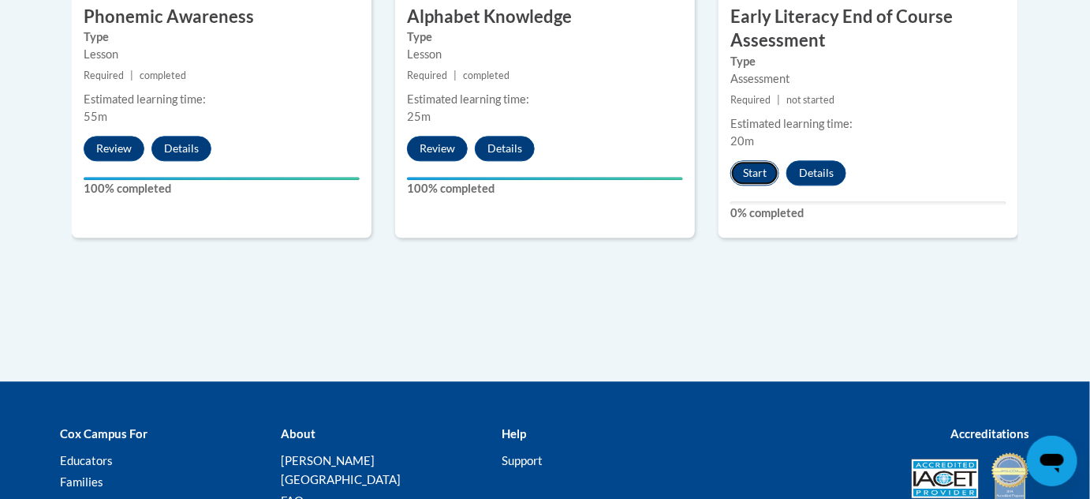
click at [755, 166] on button "Start" at bounding box center [755, 172] width 49 height 25
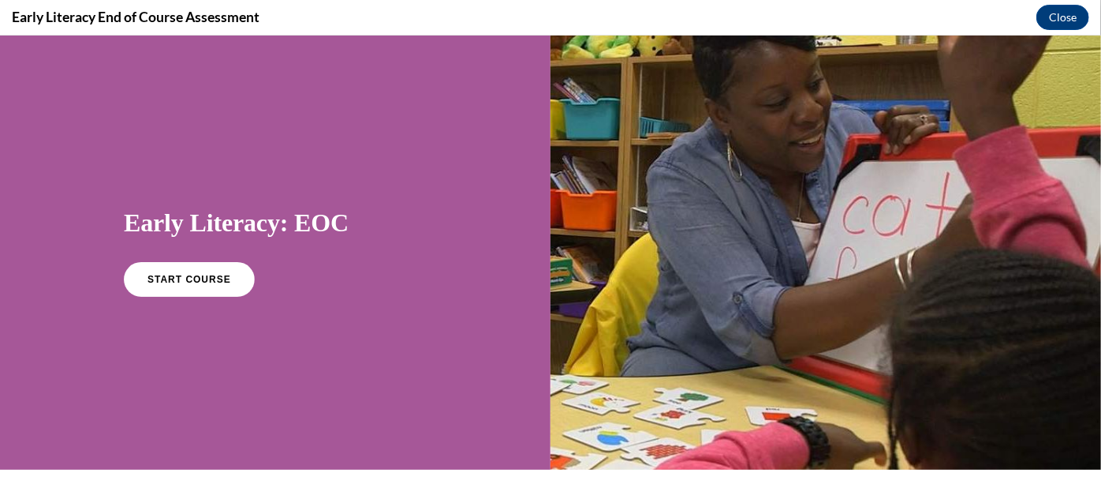
scroll to position [0, 0]
click at [252, 285] on div "START COURSE" at bounding box center [275, 285] width 303 height 48
click at [233, 282] on link "START COURSE" at bounding box center [189, 278] width 137 height 36
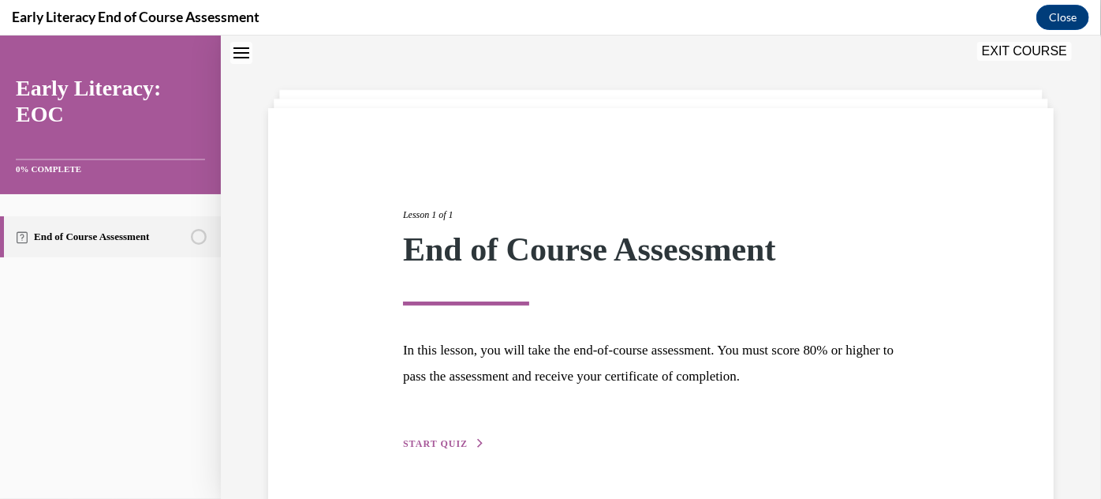
scroll to position [95, 0]
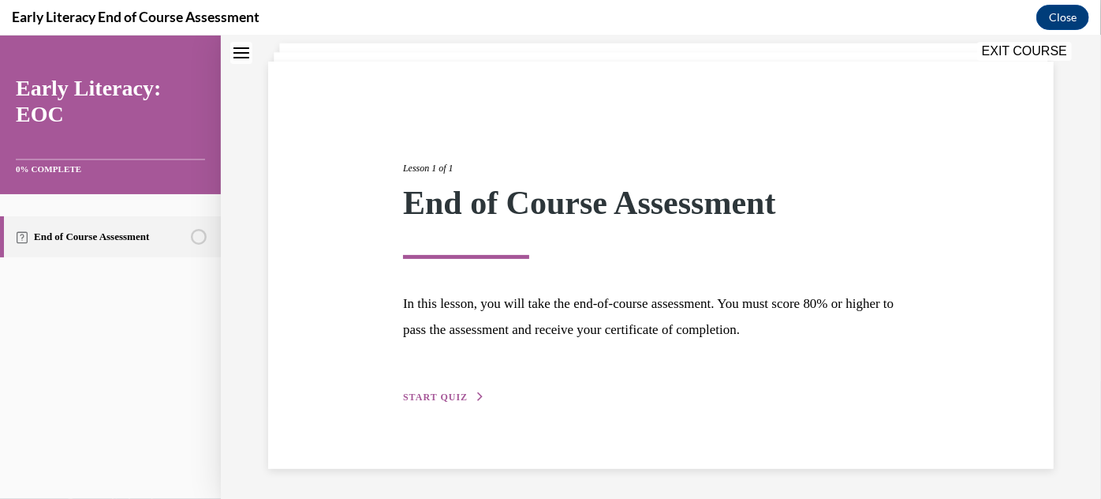
click at [450, 387] on div "Lesson 1 of 1 End of Course Assessment In this lesson, you will take the end-of…" at bounding box center [661, 264] width 540 height 281
click at [443, 394] on span "START QUIZ" at bounding box center [435, 396] width 65 height 11
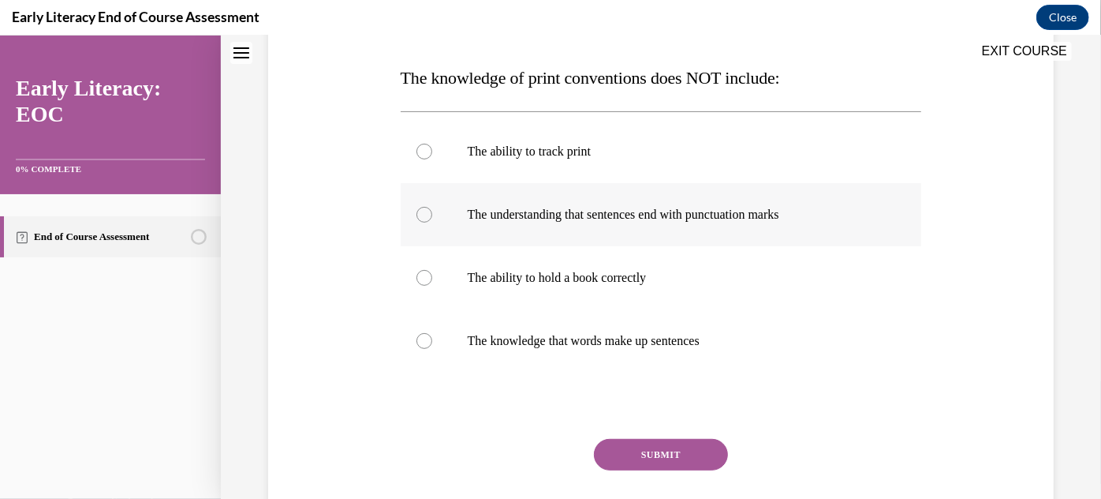
scroll to position [247, 0]
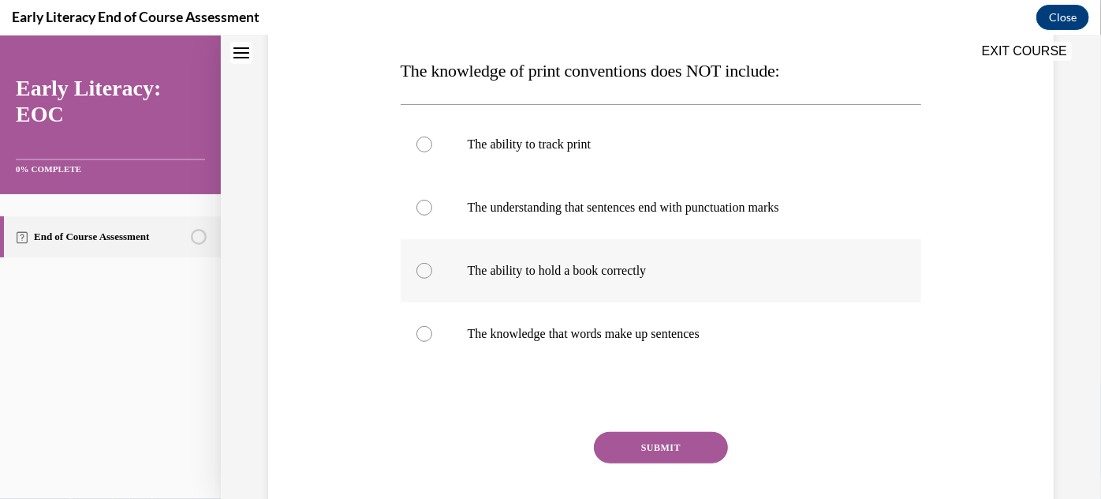
click at [519, 249] on div at bounding box center [661, 269] width 521 height 63
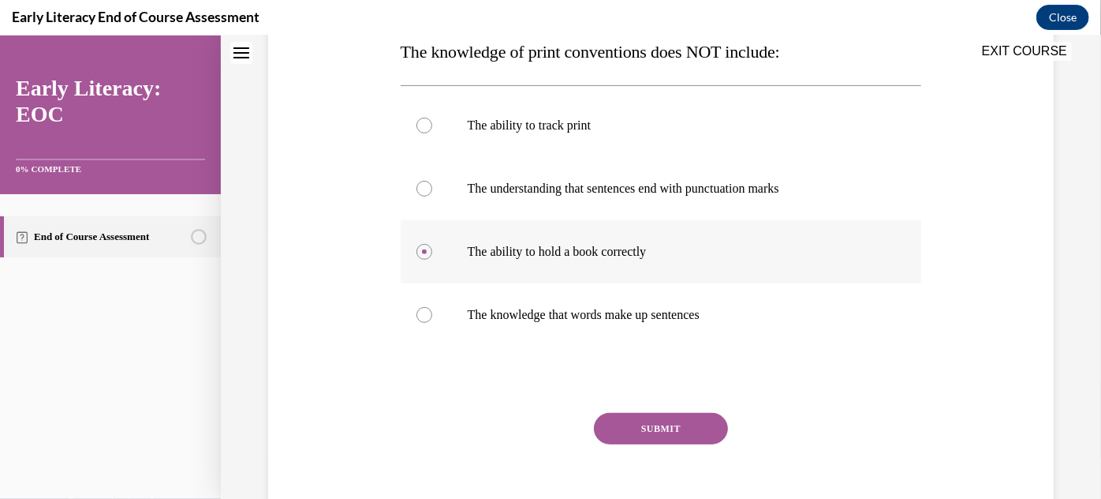
scroll to position [265, 0]
click at [654, 436] on button "SUBMIT" at bounding box center [661, 429] width 134 height 32
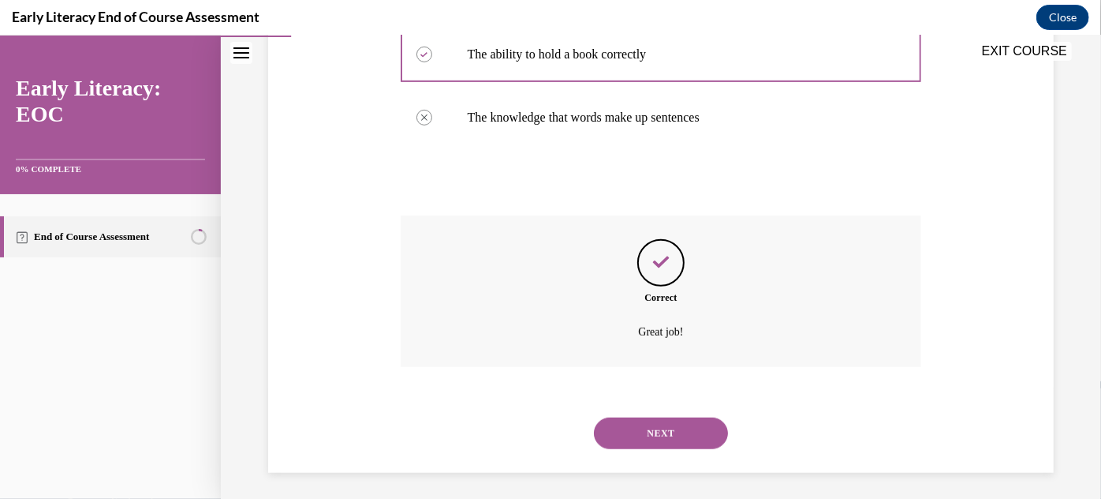
scroll to position [468, 0]
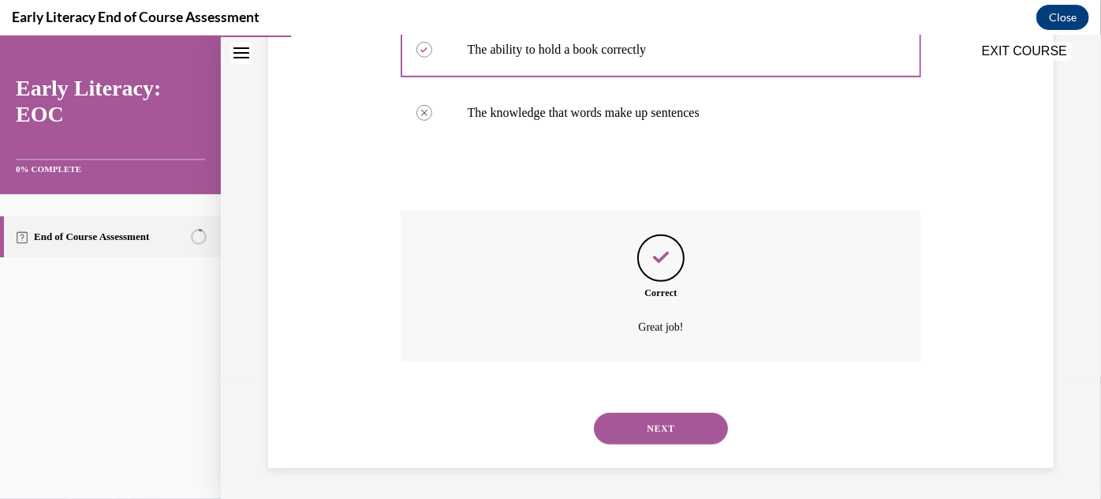
click at [654, 436] on button "NEXT" at bounding box center [661, 428] width 134 height 32
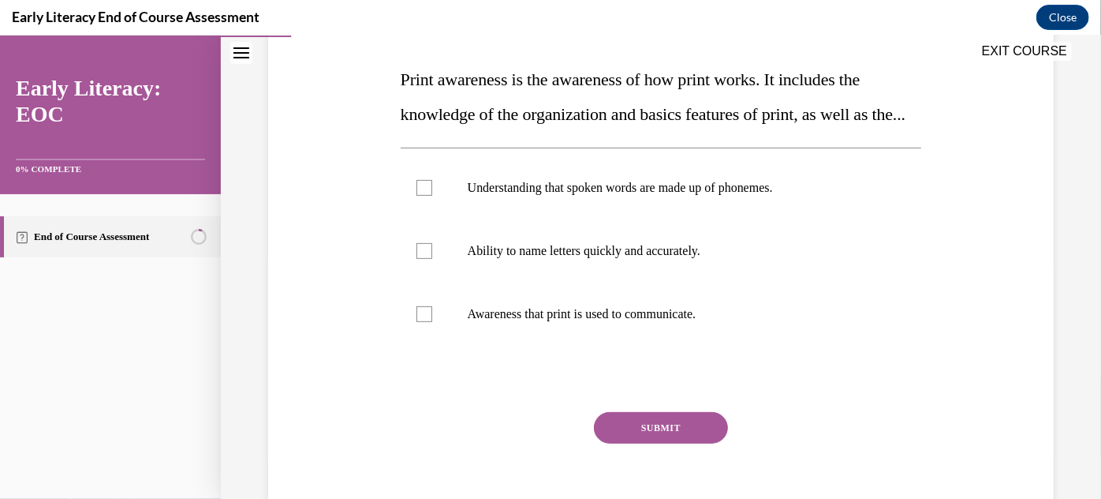
scroll to position [240, 0]
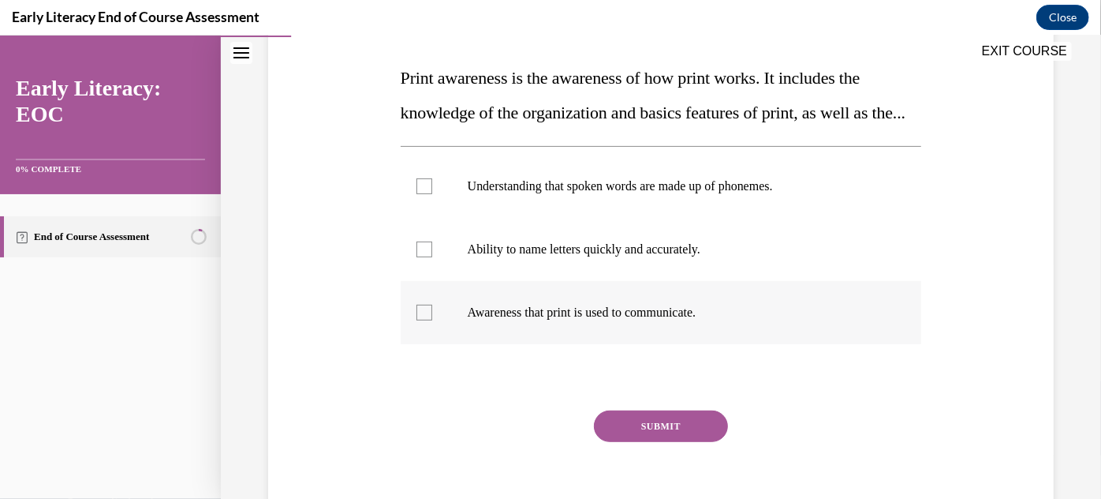
click at [629, 320] on p "Awareness that print is used to communicate." at bounding box center [675, 312] width 415 height 16
click at [633, 441] on button "SUBMIT" at bounding box center [661, 425] width 134 height 32
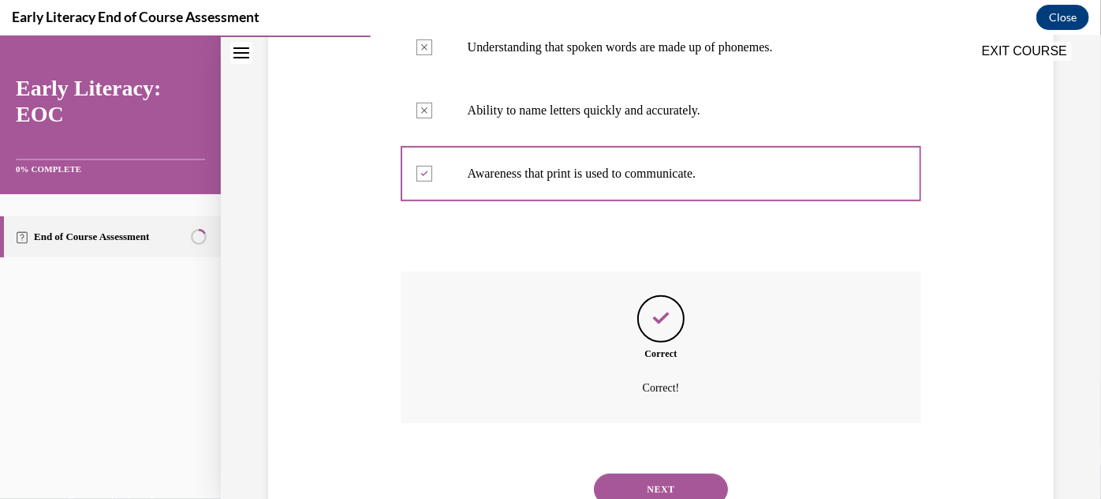
scroll to position [474, 0]
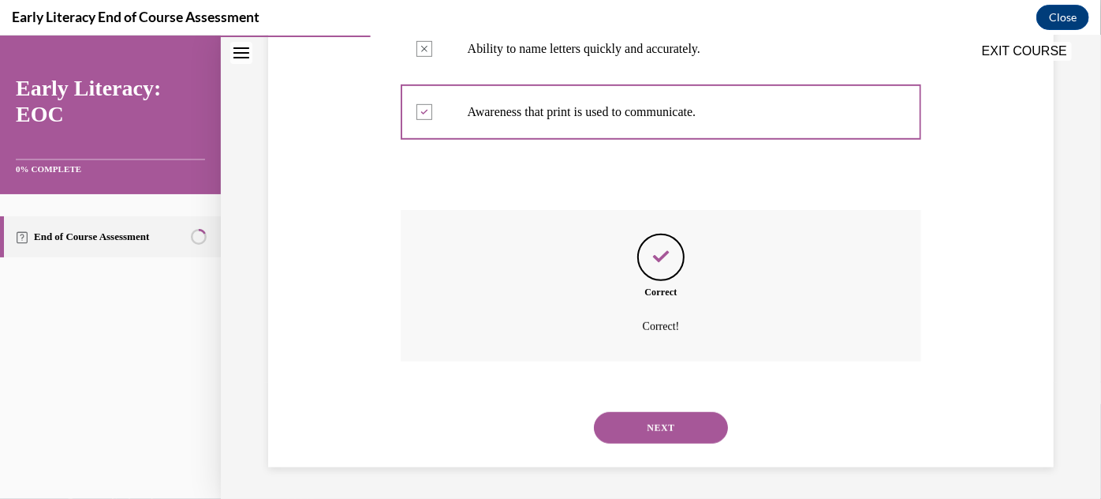
click at [637, 434] on button "NEXT" at bounding box center [661, 427] width 134 height 32
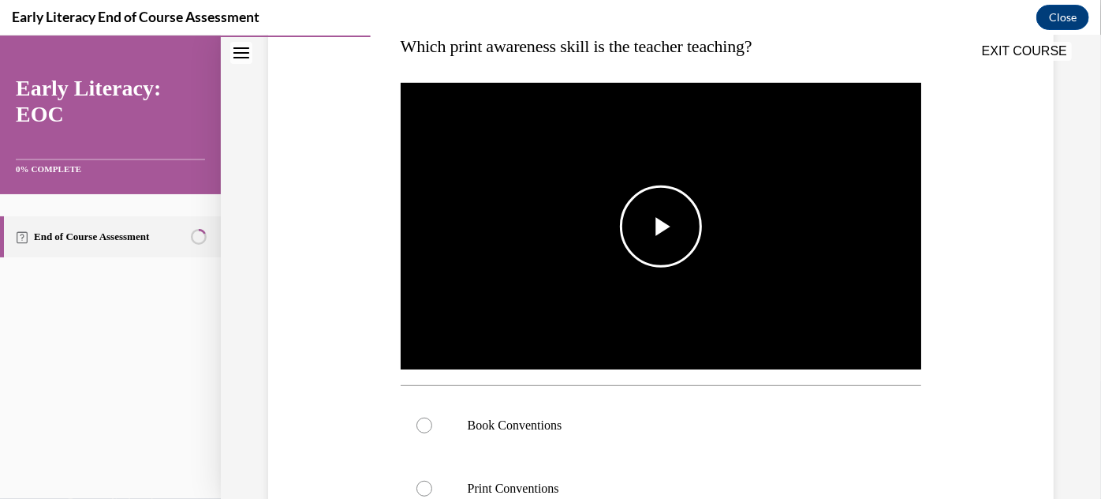
scroll to position [274, 0]
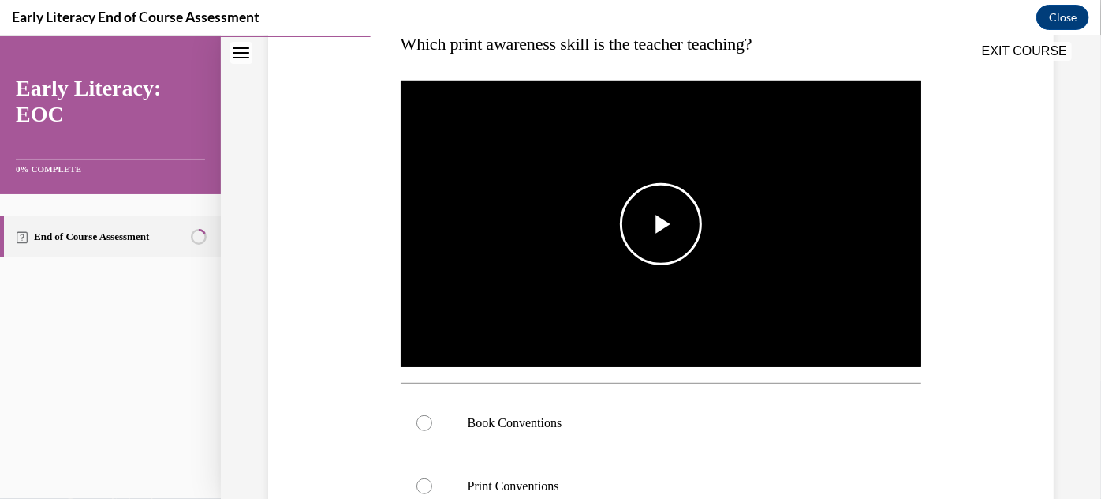
click at [662, 285] on img "Video player" at bounding box center [661, 223] width 521 height 293
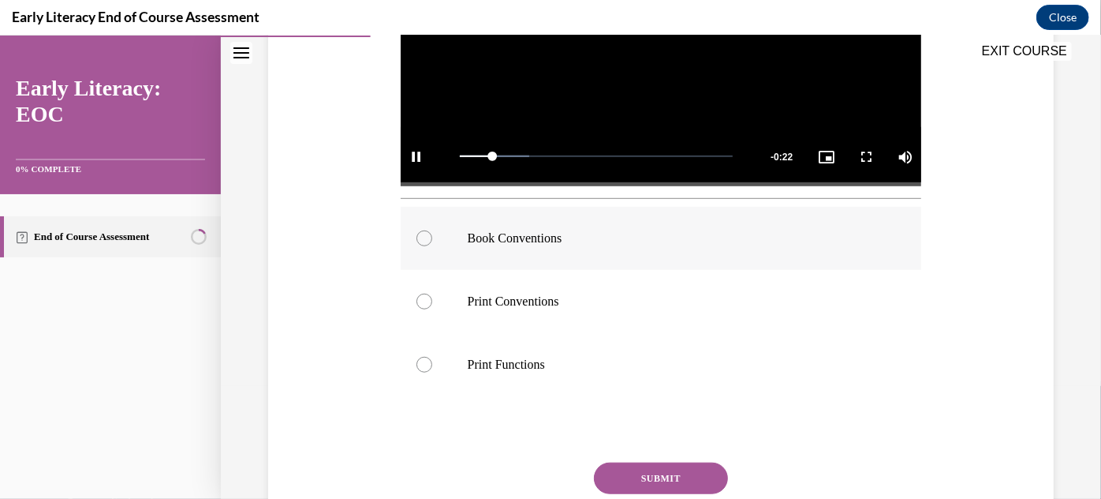
scroll to position [488, 0]
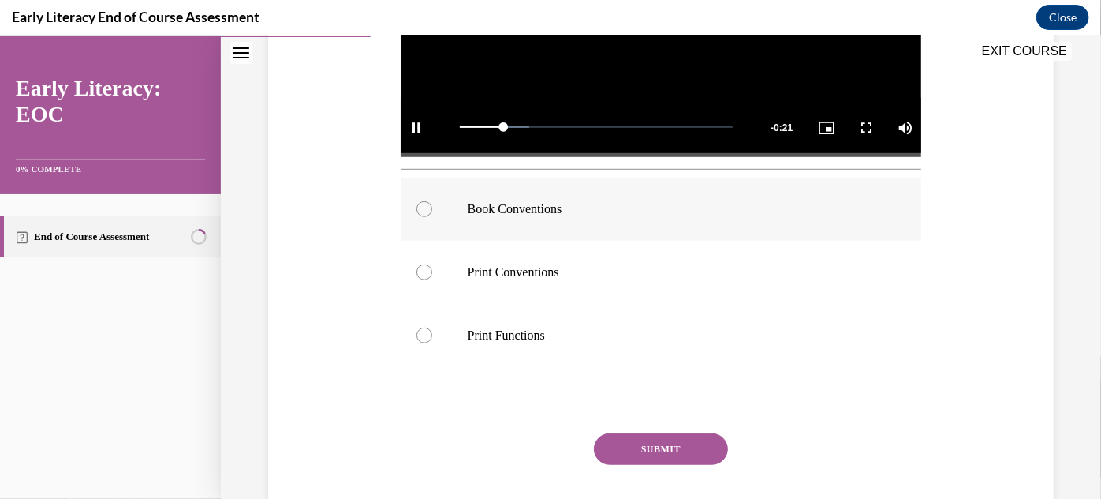
click at [553, 226] on div at bounding box center [661, 208] width 521 height 63
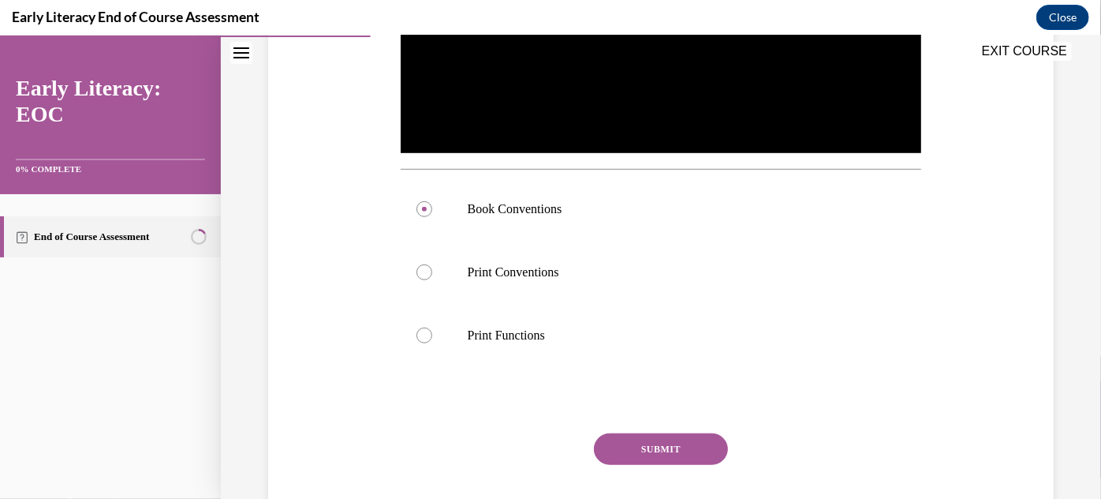
click at [610, 438] on button "SUBMIT" at bounding box center [661, 448] width 134 height 32
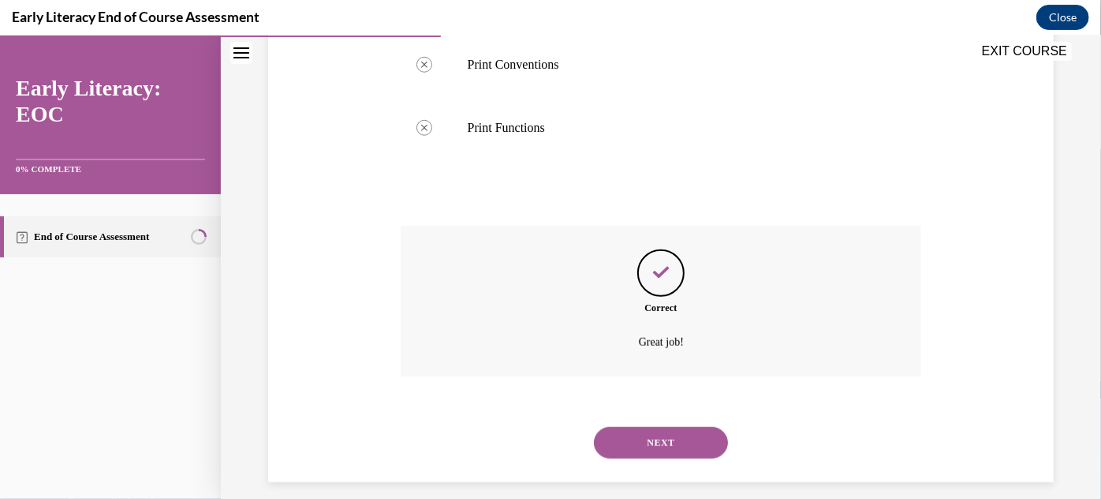
scroll to position [706, 0]
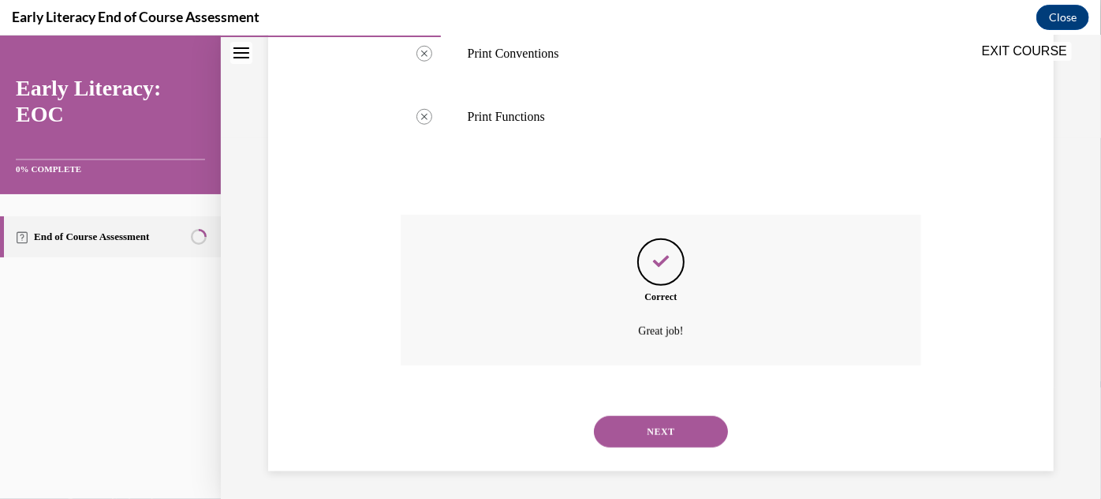
click at [656, 415] on button "NEXT" at bounding box center [661, 431] width 134 height 32
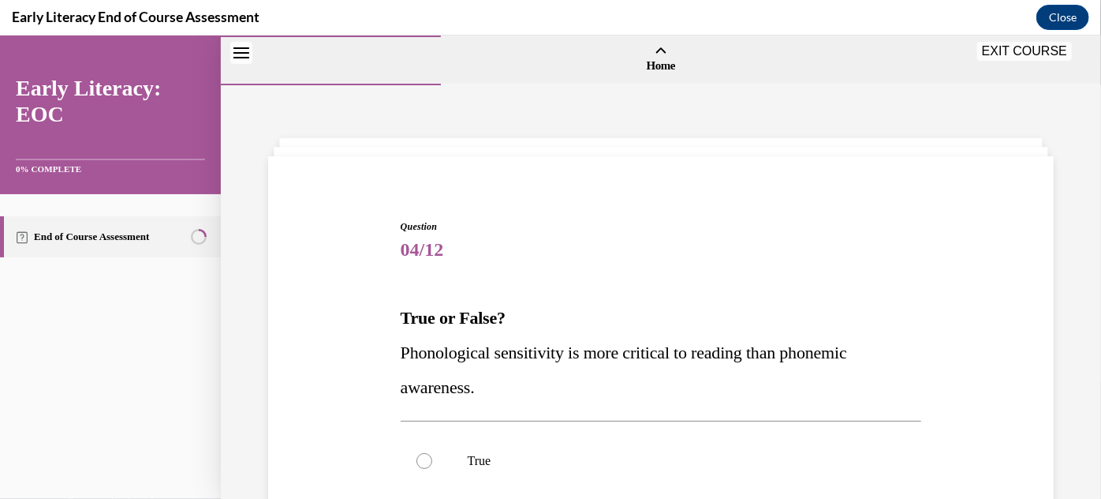
scroll to position [185, 0]
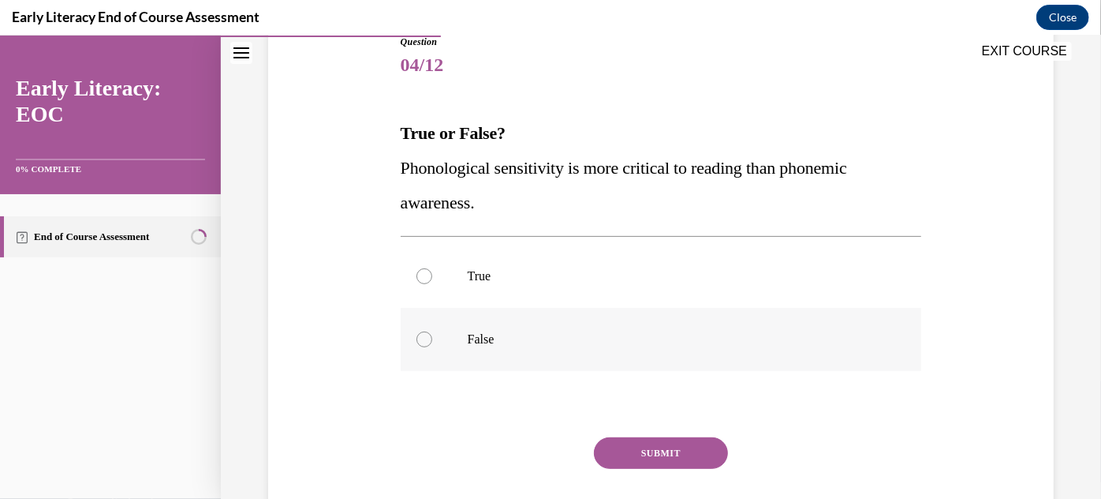
click at [553, 331] on p "False" at bounding box center [675, 339] width 415 height 16
click at [622, 450] on button "SUBMIT" at bounding box center [661, 452] width 134 height 32
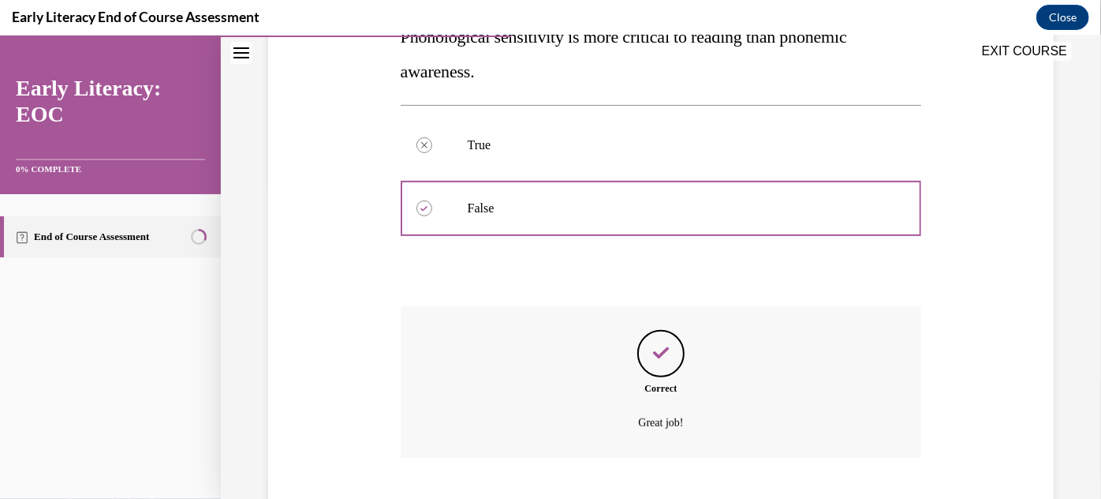
scroll to position [411, 0]
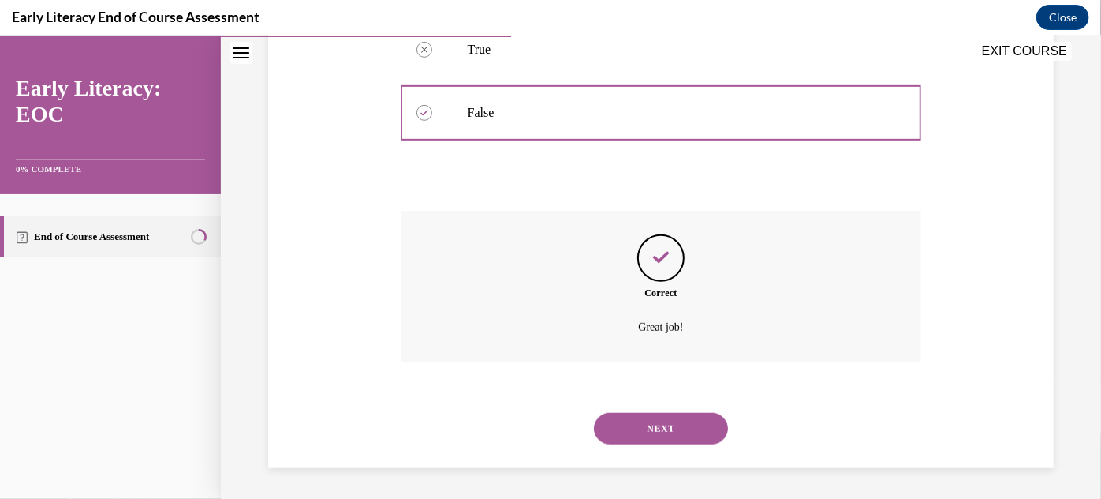
click at [633, 430] on button "NEXT" at bounding box center [661, 428] width 134 height 32
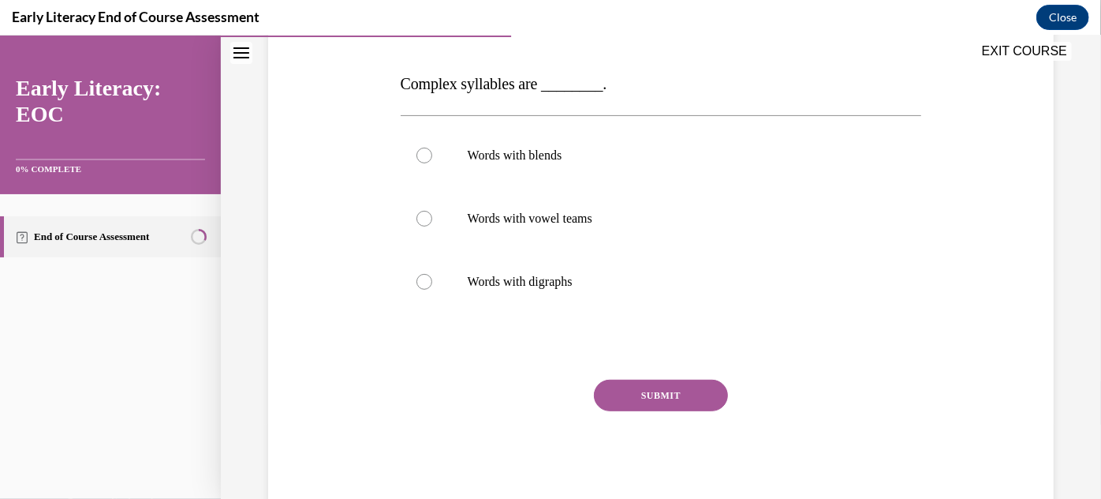
scroll to position [235, 0]
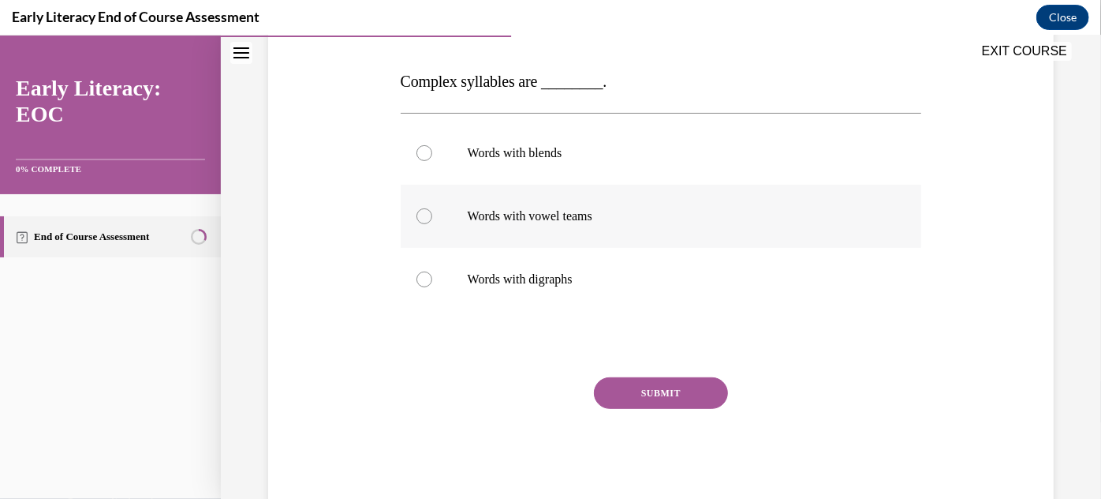
click at [581, 219] on p "Words with vowel teams" at bounding box center [675, 215] width 415 height 16
click at [634, 396] on button "SUBMIT" at bounding box center [661, 392] width 134 height 32
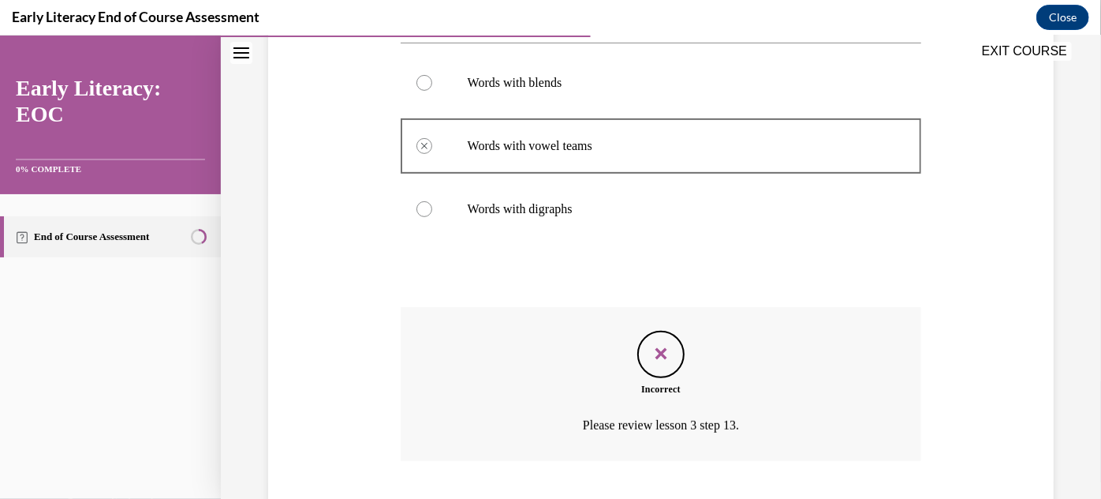
scroll to position [404, 0]
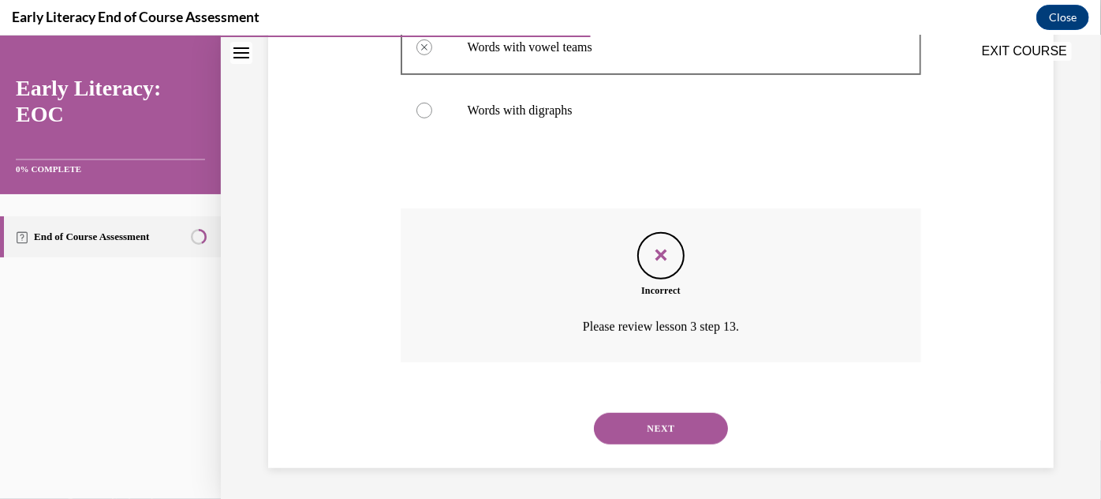
click at [505, 110] on p "Words with digraphs" at bounding box center [675, 110] width 415 height 16
click at [637, 424] on button "NEXT" at bounding box center [661, 428] width 134 height 32
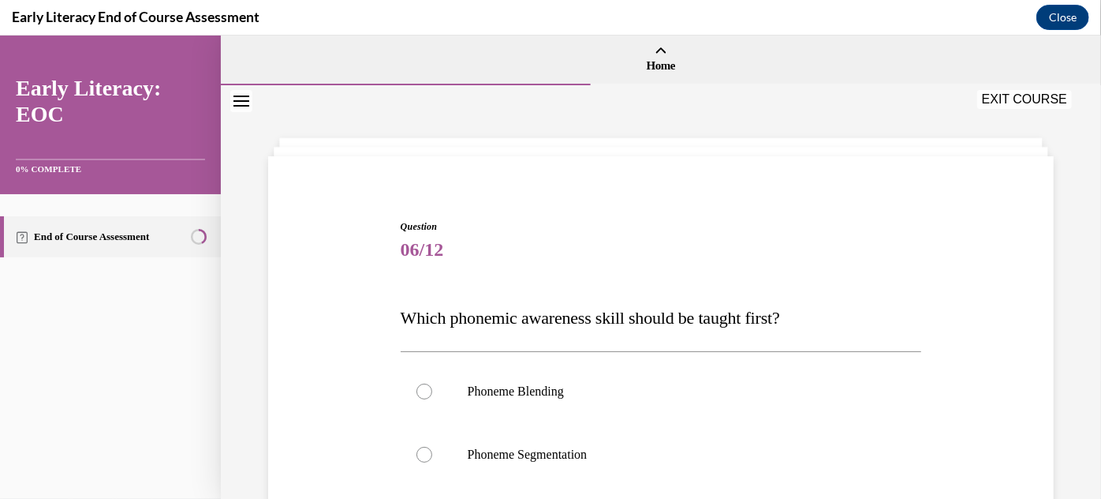
scroll to position [71, 0]
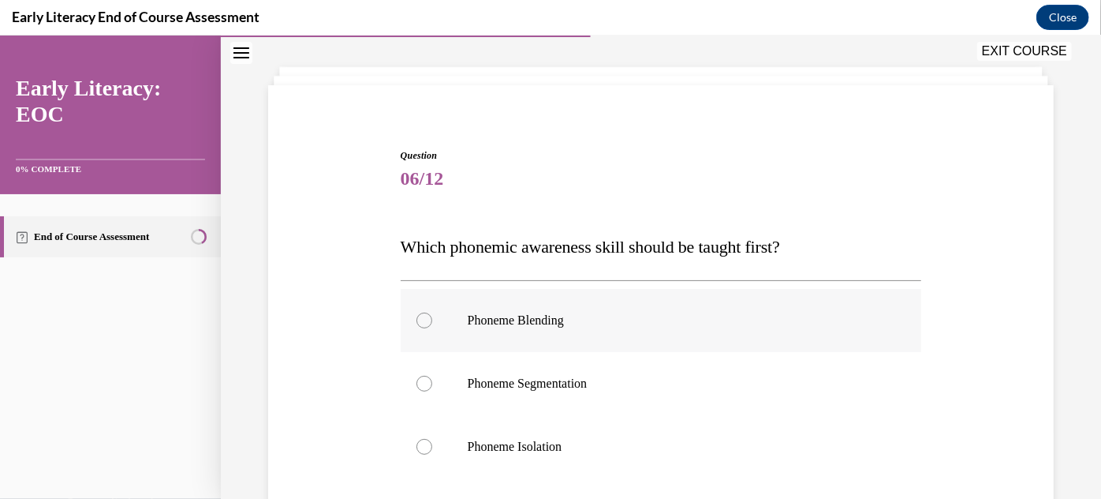
click at [592, 303] on div at bounding box center [661, 319] width 521 height 63
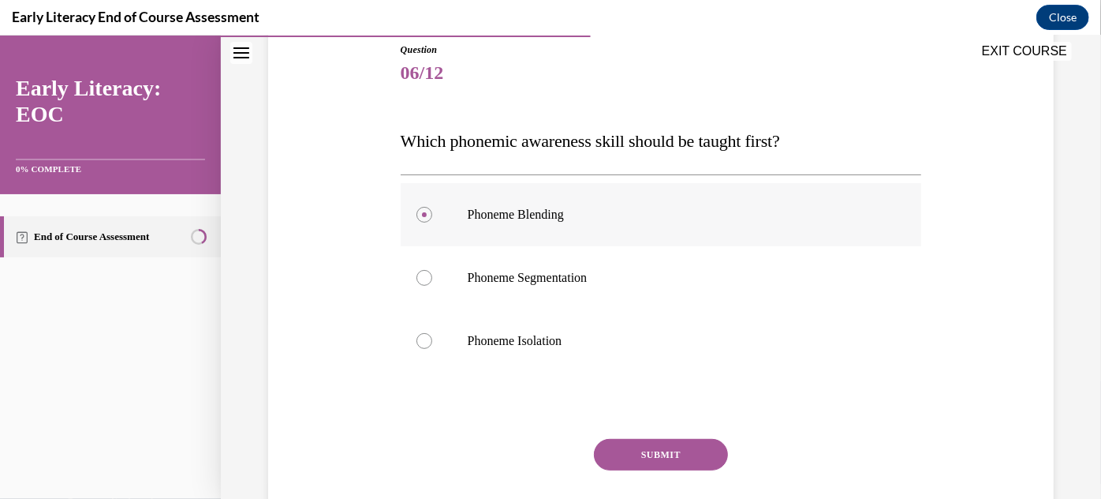
scroll to position [201, 0]
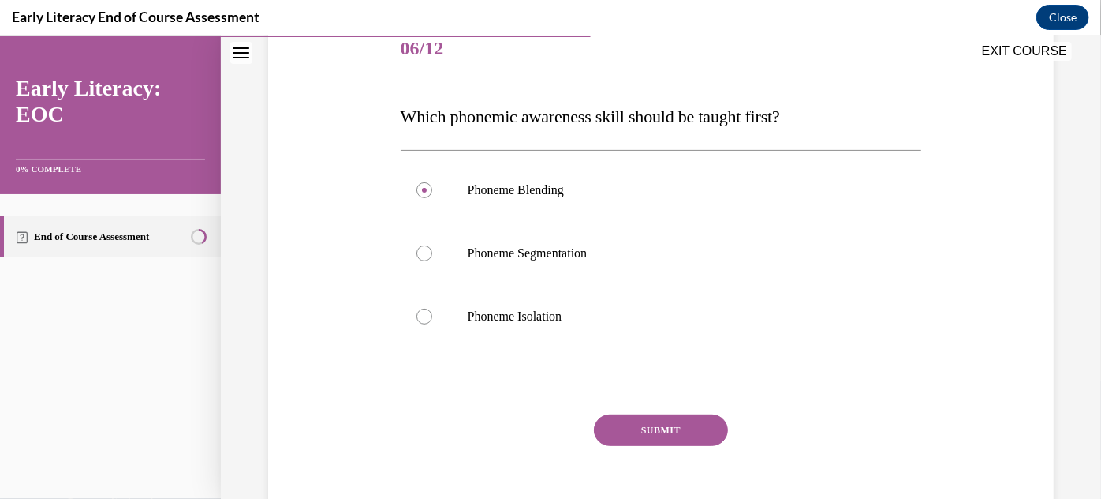
click at [645, 429] on button "SUBMIT" at bounding box center [661, 429] width 134 height 32
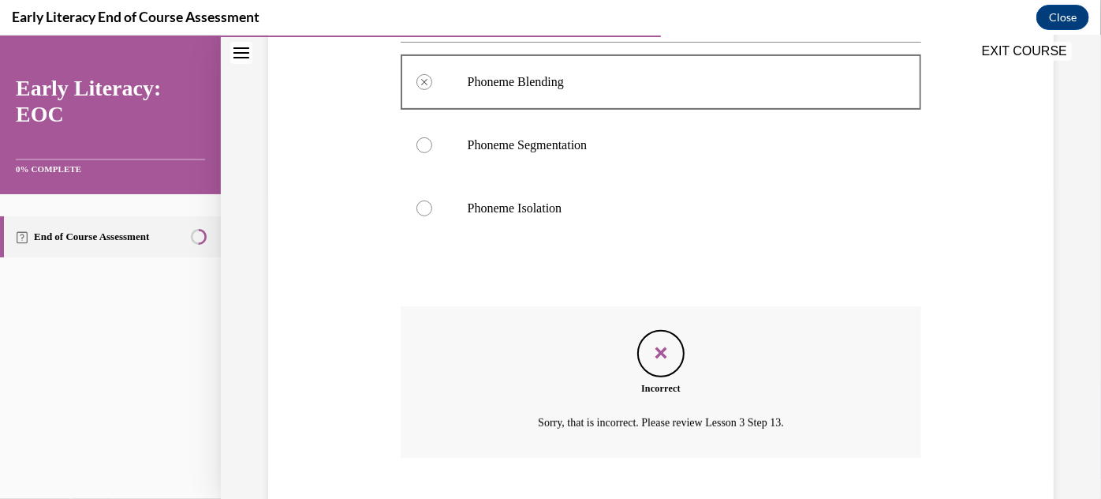
scroll to position [405, 0]
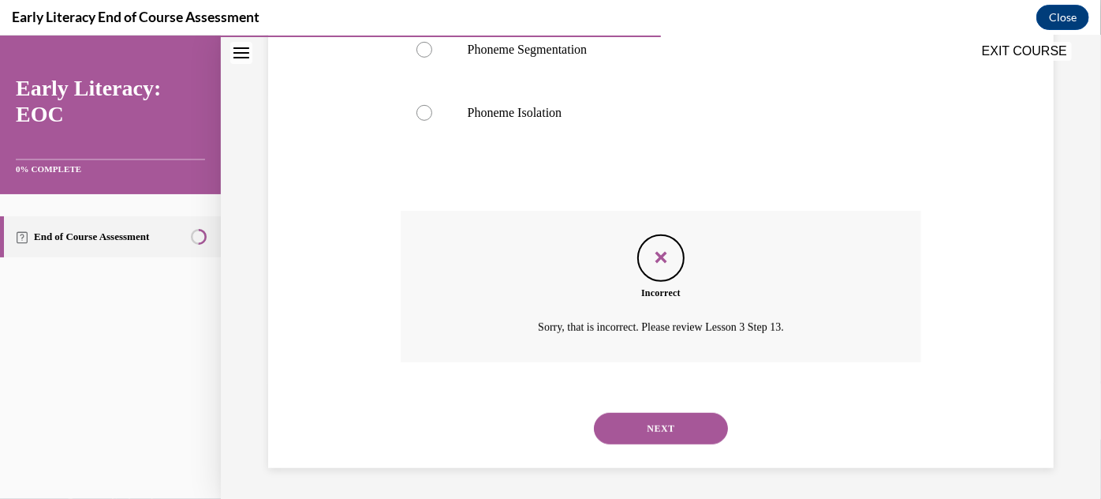
click at [651, 428] on button "NEXT" at bounding box center [661, 428] width 134 height 32
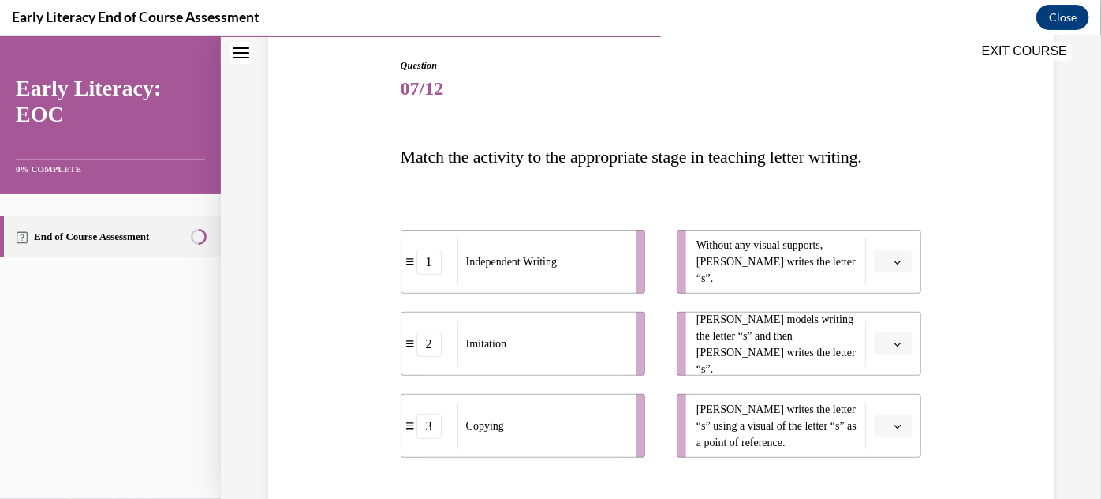
scroll to position [229, 0]
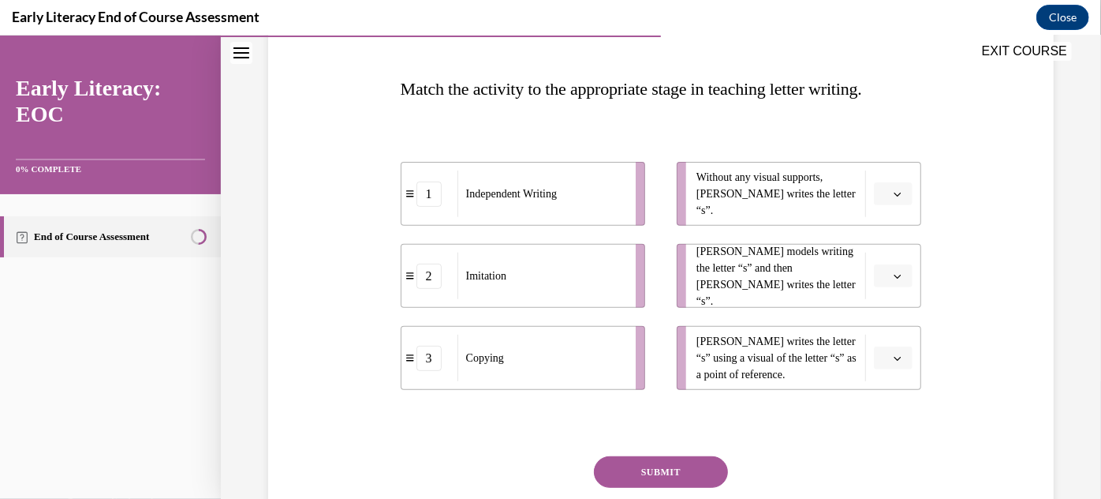
click at [894, 267] on button "button" at bounding box center [893, 276] width 39 height 24
click at [888, 364] on div "2" at bounding box center [883, 373] width 39 height 32
click at [884, 275] on span "2" at bounding box center [887, 275] width 6 height 16
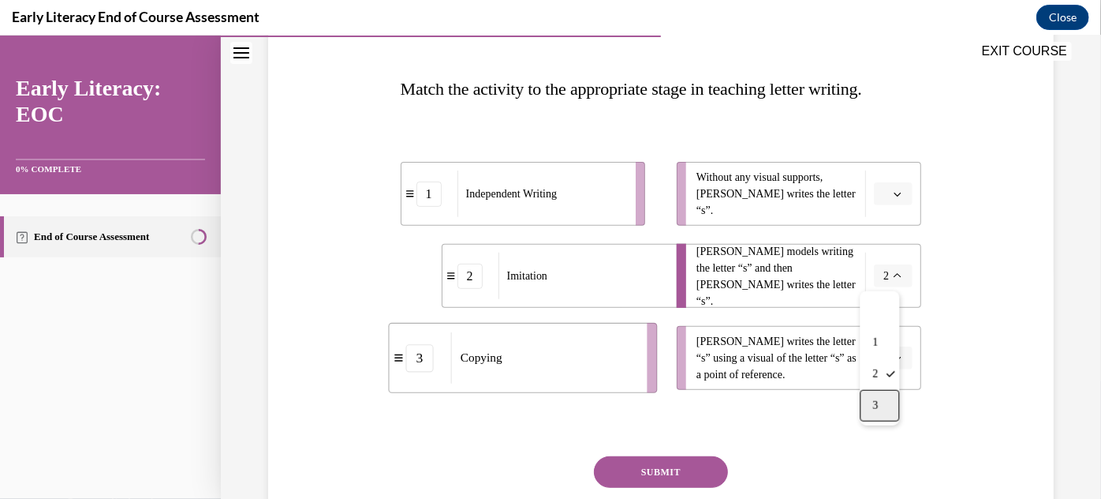
click at [880, 400] on div "3" at bounding box center [880, 405] width 39 height 32
click at [894, 189] on icon "button" at bounding box center [898, 193] width 8 height 8
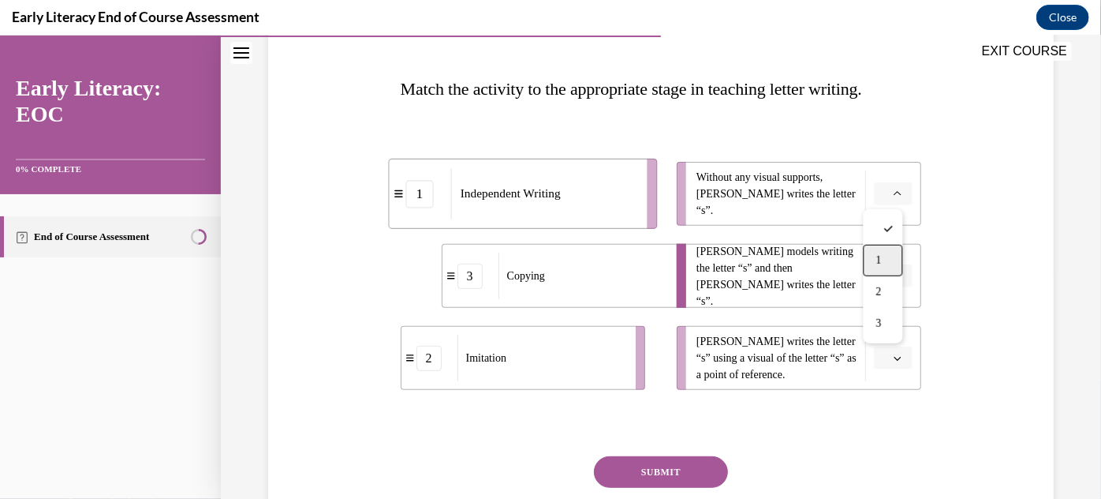
click at [885, 255] on div "1" at bounding box center [883, 260] width 39 height 32
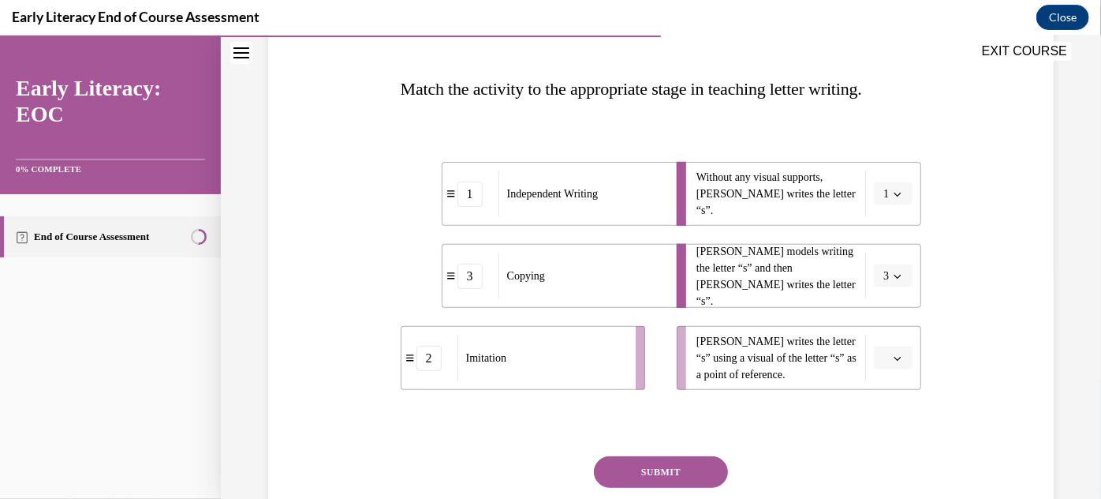
click at [881, 352] on button "button" at bounding box center [893, 358] width 39 height 24
click at [884, 327] on div "3" at bounding box center [883, 322] width 39 height 32
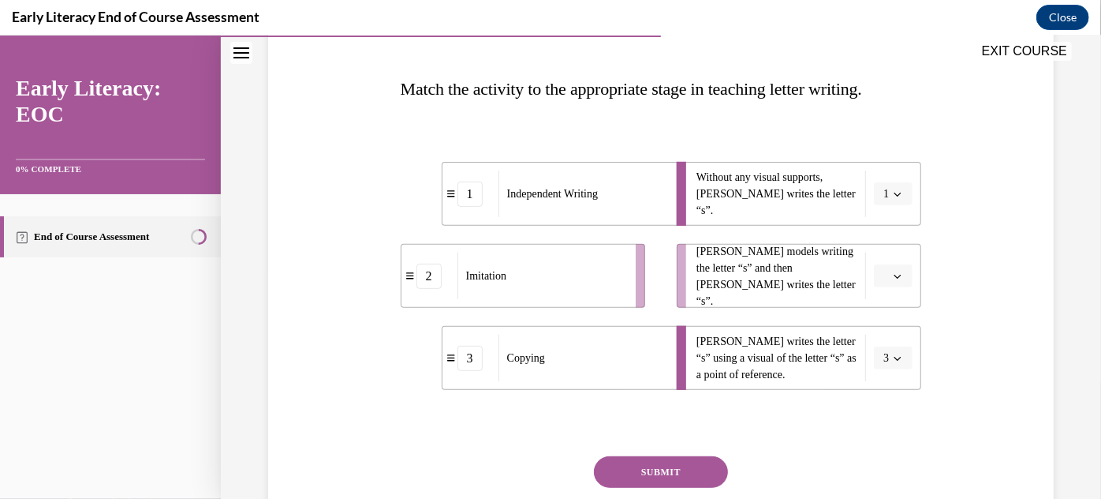
click at [892, 278] on span "button" at bounding box center [897, 275] width 11 height 11
click at [889, 358] on div "2" at bounding box center [883, 373] width 39 height 32
click at [656, 462] on button "SUBMIT" at bounding box center [661, 471] width 134 height 32
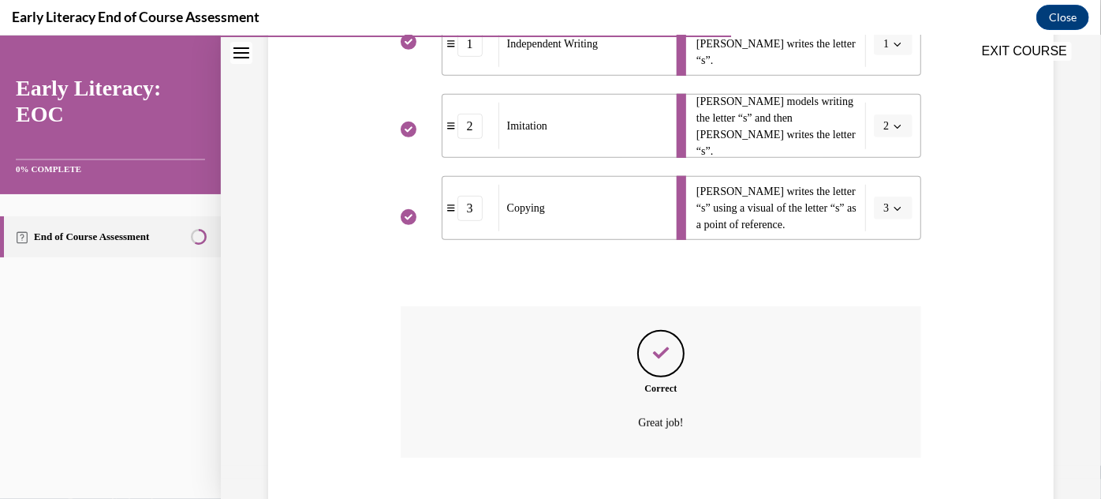
scroll to position [475, 0]
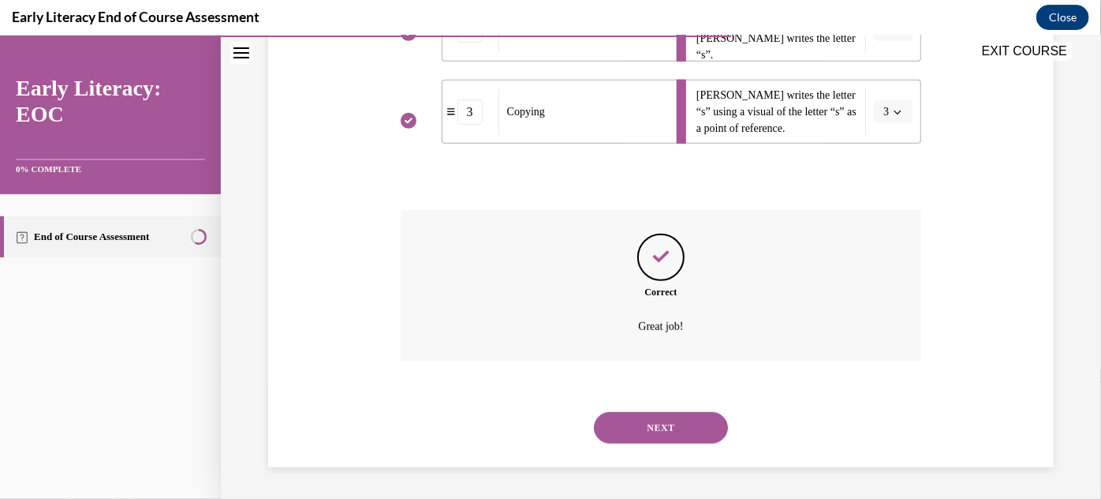
click at [672, 435] on button "NEXT" at bounding box center [661, 427] width 134 height 32
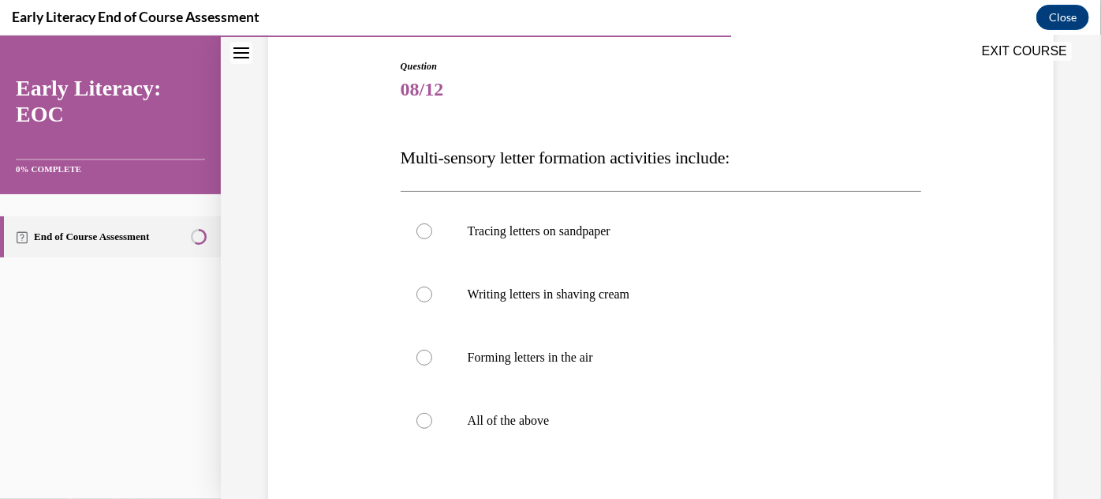
scroll to position [164, 0]
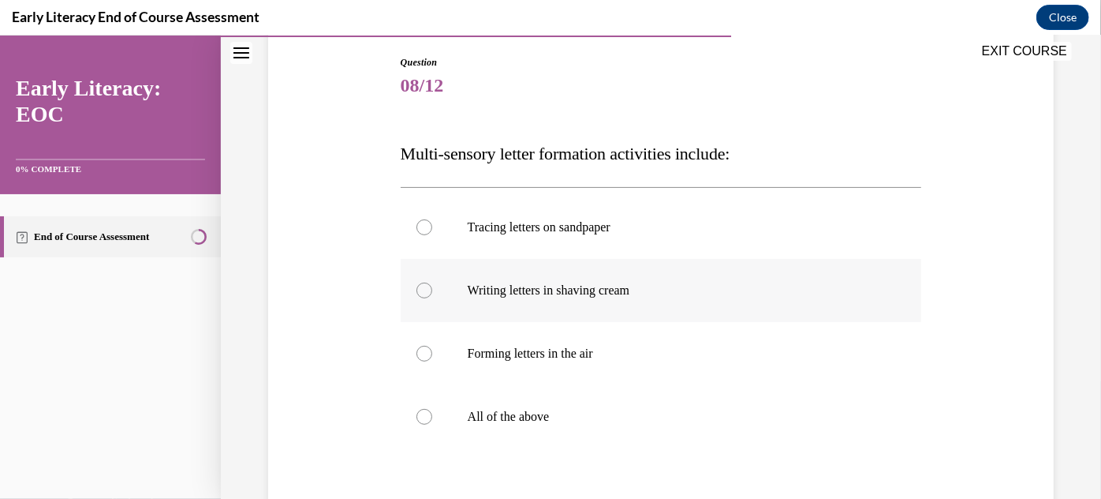
click at [633, 300] on div at bounding box center [661, 289] width 521 height 63
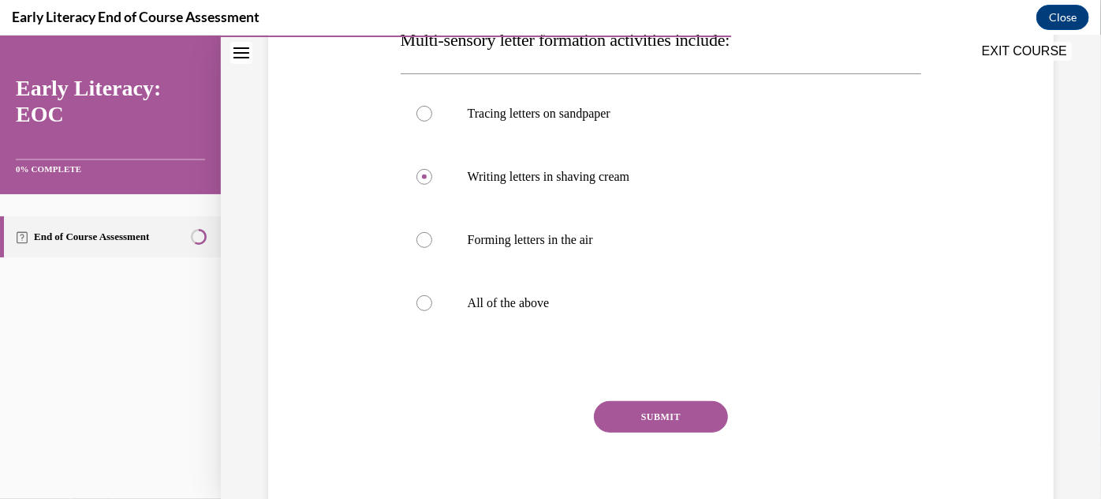
click at [633, 409] on button "SUBMIT" at bounding box center [661, 416] width 134 height 32
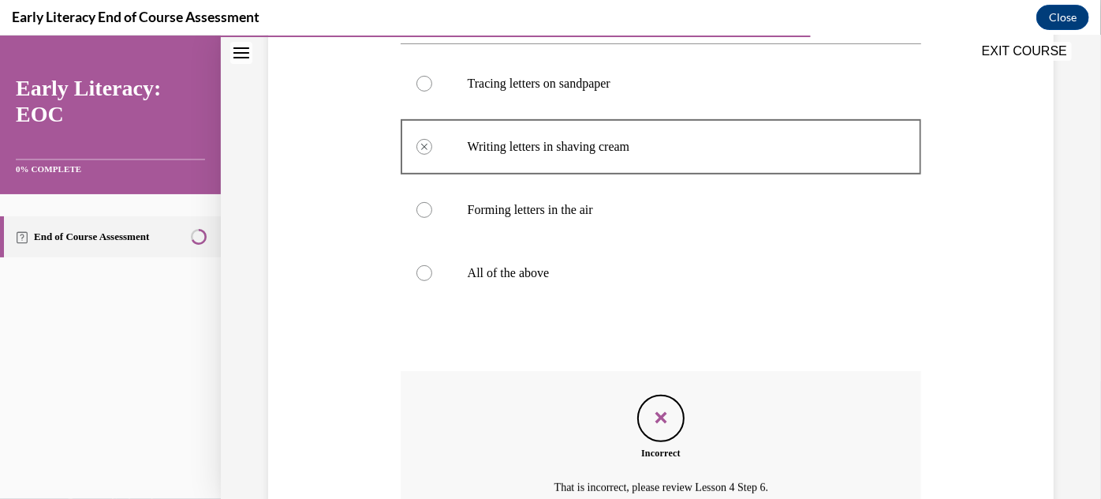
scroll to position [468, 0]
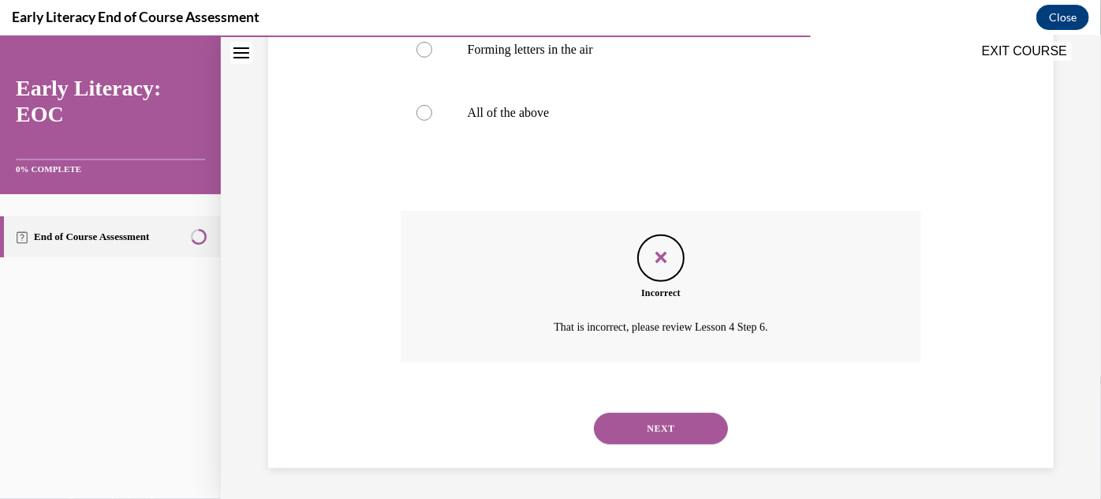
click at [640, 428] on button "NEXT" at bounding box center [661, 428] width 134 height 32
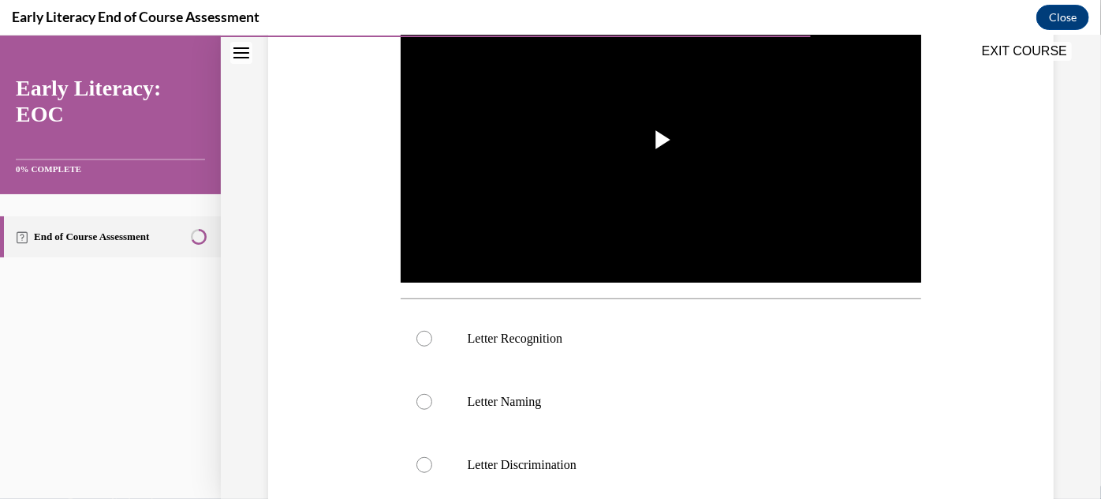
scroll to position [360, 0]
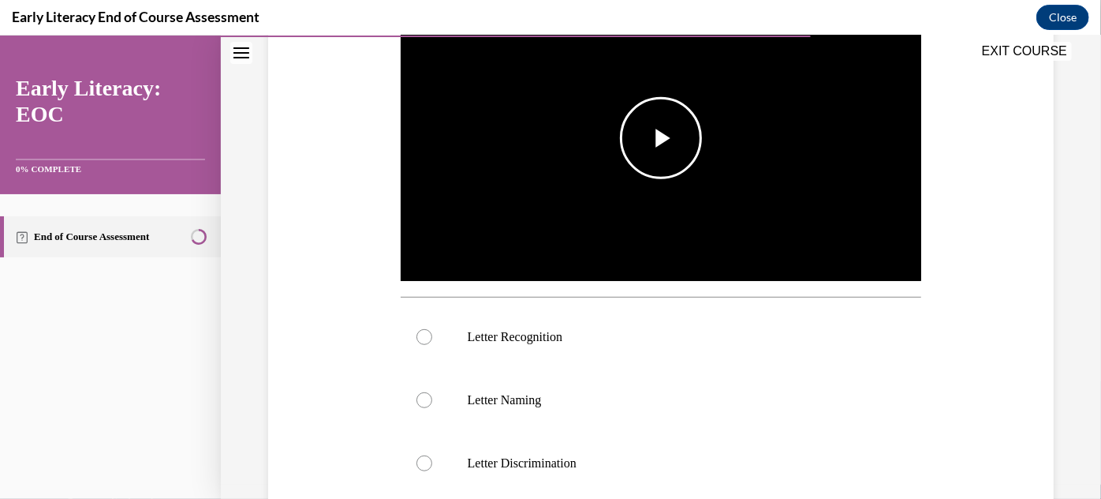
click at [673, 184] on img "Video player" at bounding box center [661, 137] width 521 height 293
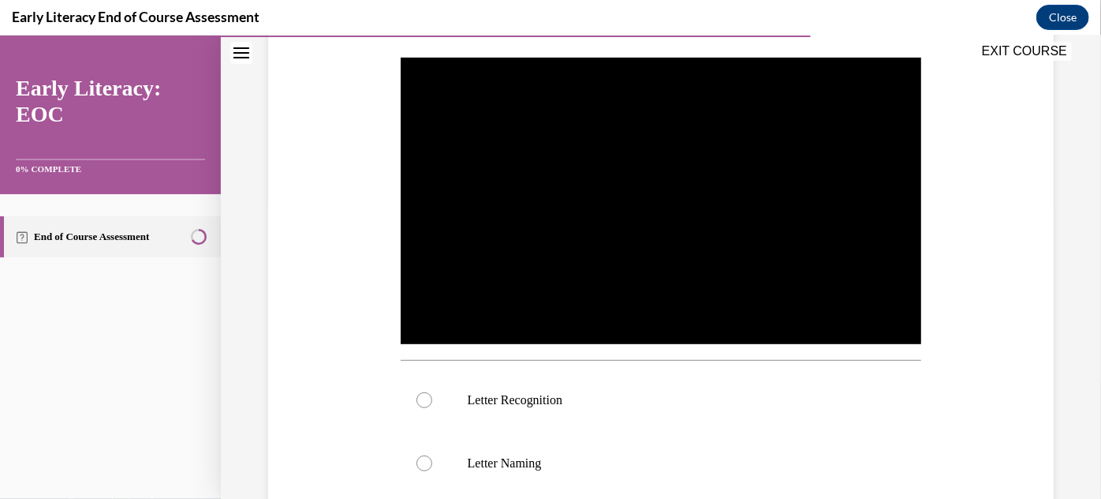
scroll to position [404, 0]
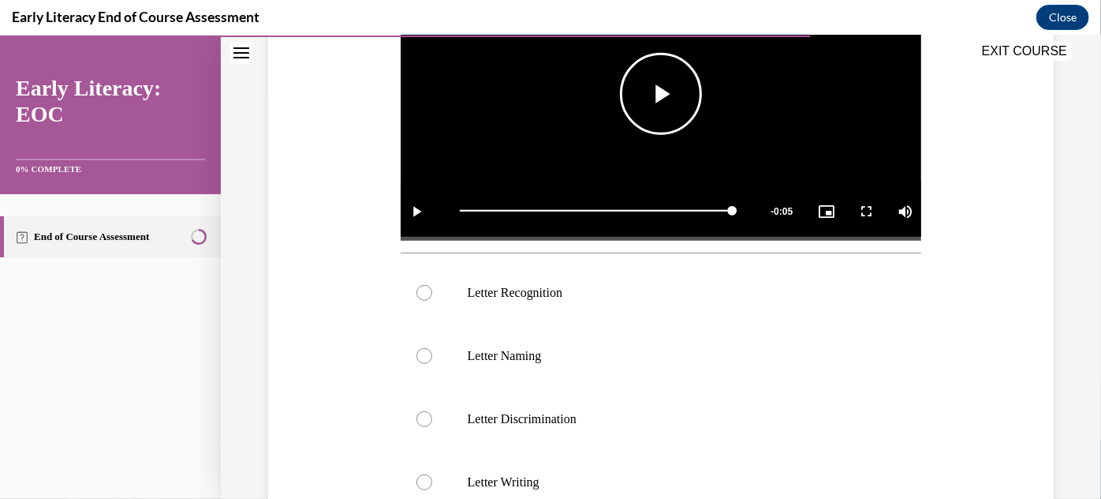
click at [661, 93] on span "Video player" at bounding box center [661, 93] width 0 height 0
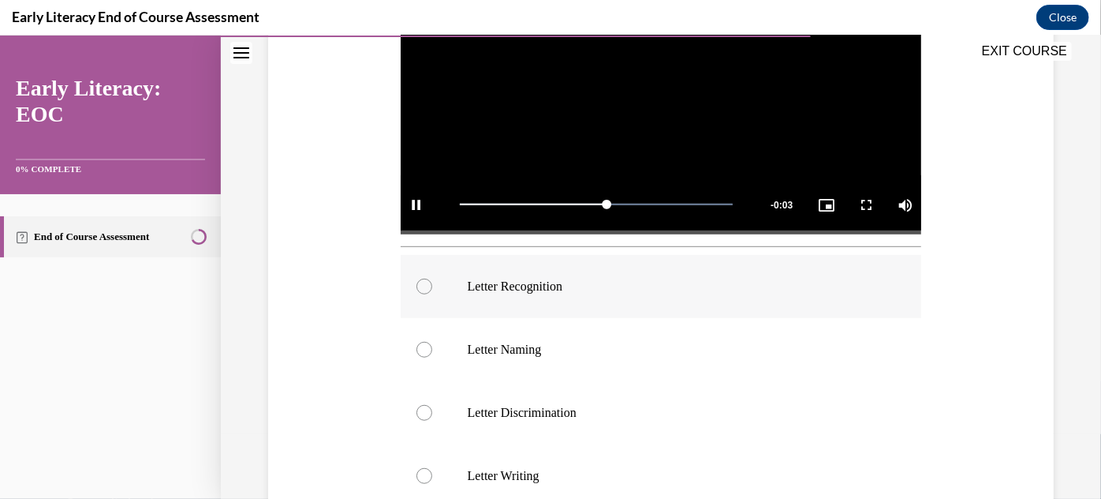
scroll to position [409, 0]
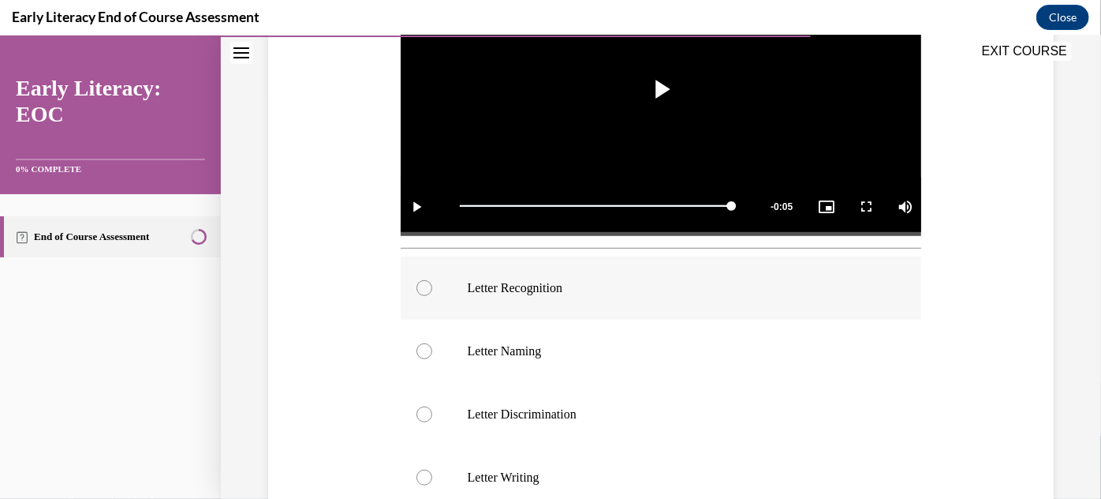
click at [580, 299] on div at bounding box center [661, 287] width 521 height 63
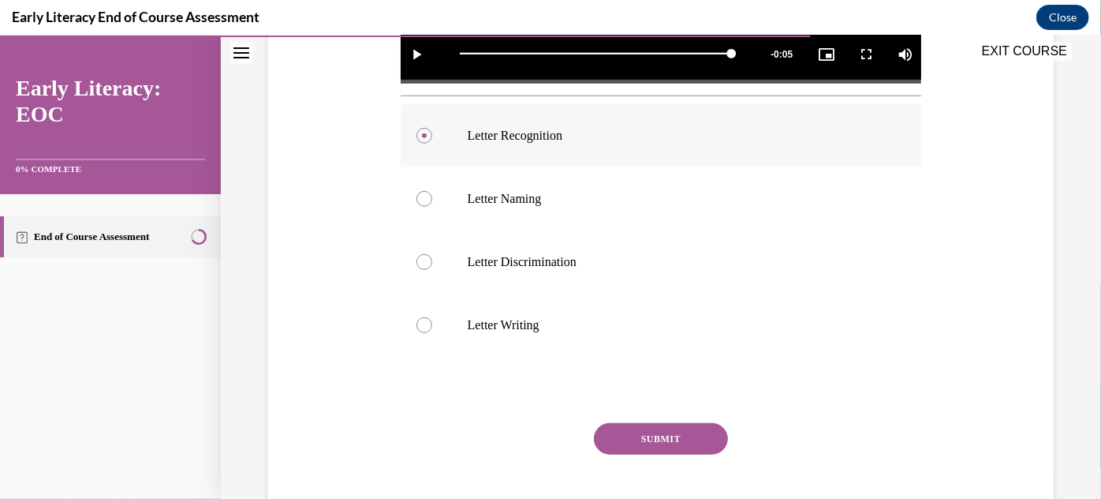
scroll to position [641, 0]
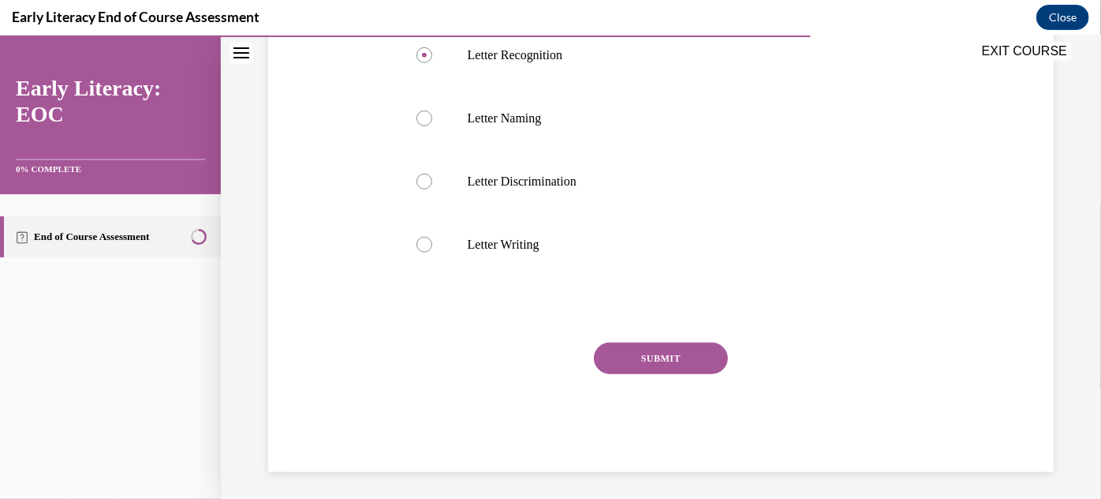
click at [645, 362] on button "SUBMIT" at bounding box center [661, 358] width 134 height 32
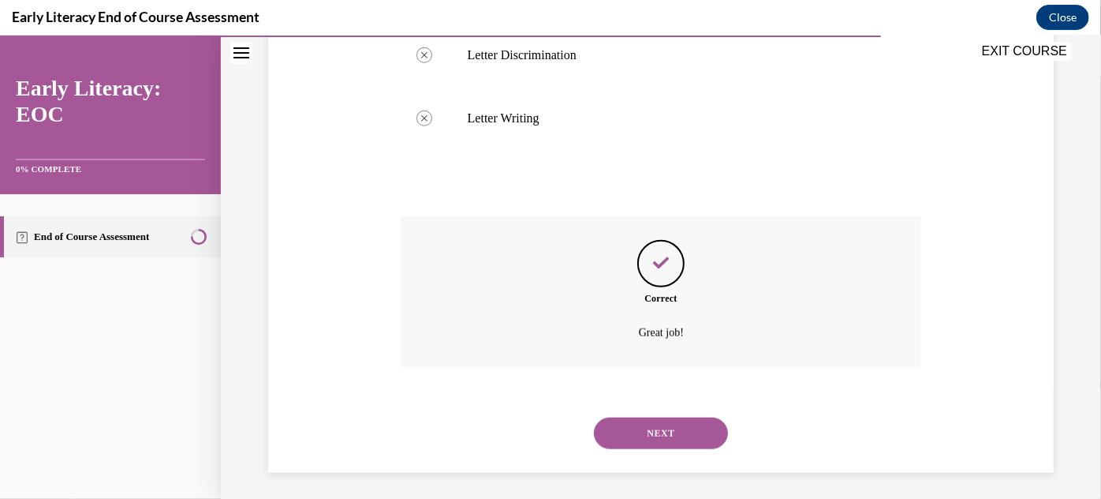
scroll to position [769, 0]
click at [648, 415] on button "NEXT" at bounding box center [661, 431] width 134 height 32
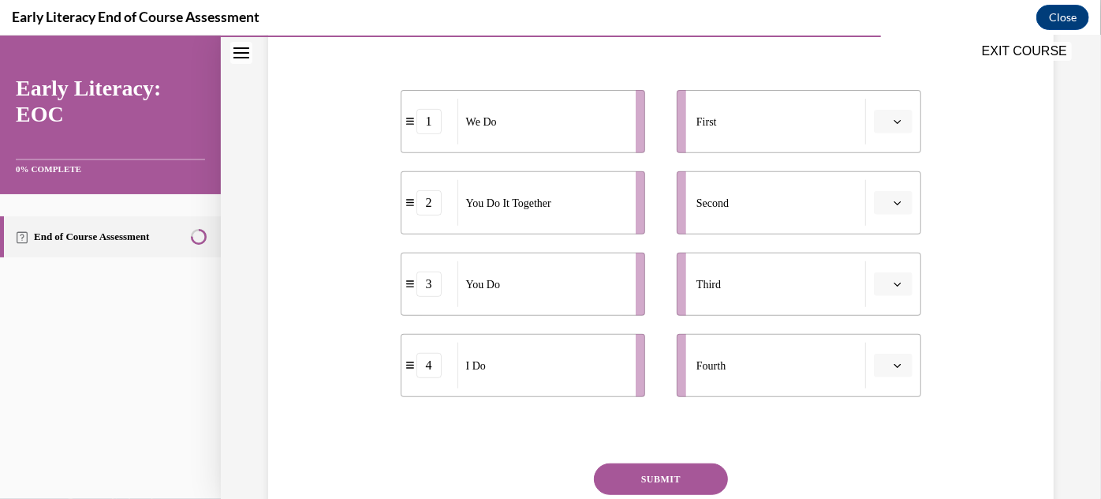
scroll to position [301, 0]
click at [884, 361] on span "Please select an option" at bounding box center [887, 365] width 6 height 16
click at [878, 240] on span "1" at bounding box center [880, 234] width 6 height 13
click at [894, 362] on icon "button" at bounding box center [898, 365] width 8 height 8
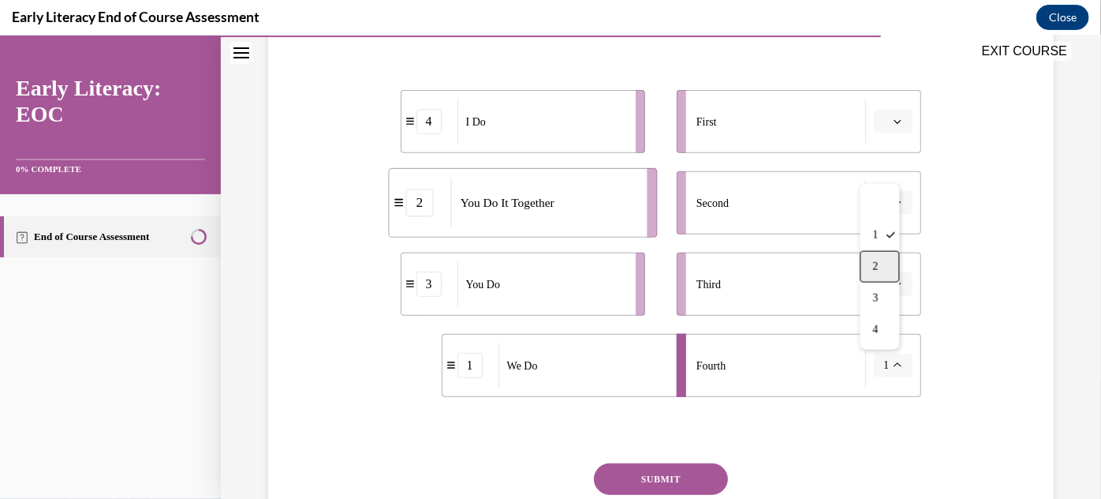
click at [881, 271] on div "2" at bounding box center [880, 266] width 39 height 32
click at [892, 124] on span "button" at bounding box center [897, 120] width 11 height 11
click at [885, 179] on div "1" at bounding box center [883, 187] width 39 height 32
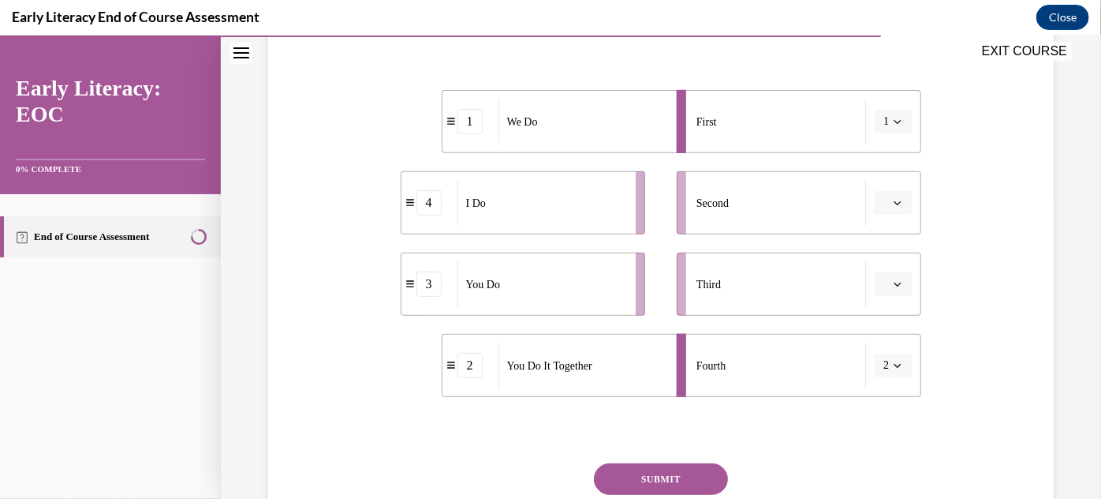
click at [887, 193] on button "button" at bounding box center [893, 202] width 39 height 24
click at [873, 255] on div "1" at bounding box center [883, 268] width 39 height 32
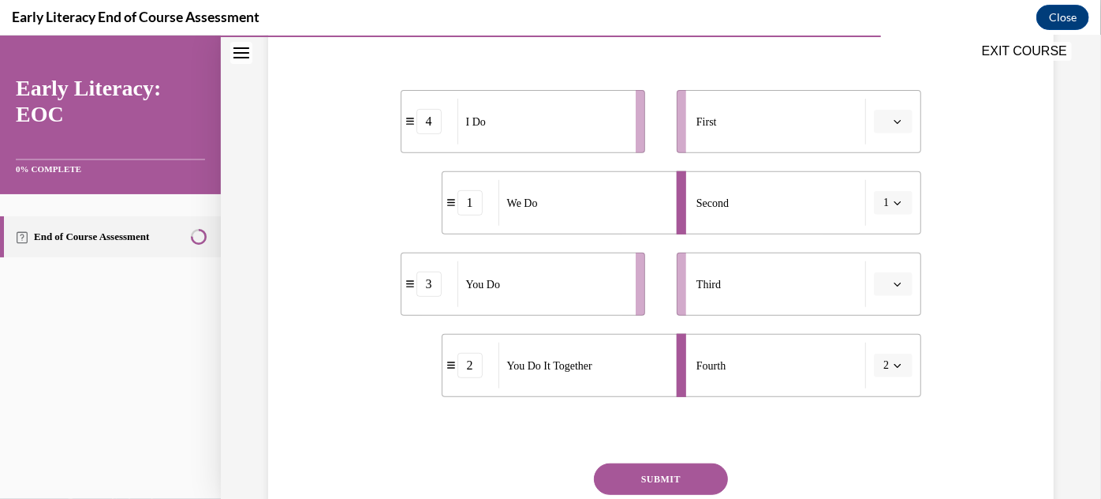
click at [888, 209] on button "1" at bounding box center [893, 202] width 39 height 24
click at [880, 297] on div "2" at bounding box center [880, 300] width 39 height 32
click at [439, 370] on div "1" at bounding box center [430, 364] width 56 height 25
click at [884, 363] on span "Please select an option" at bounding box center [887, 365] width 6 height 16
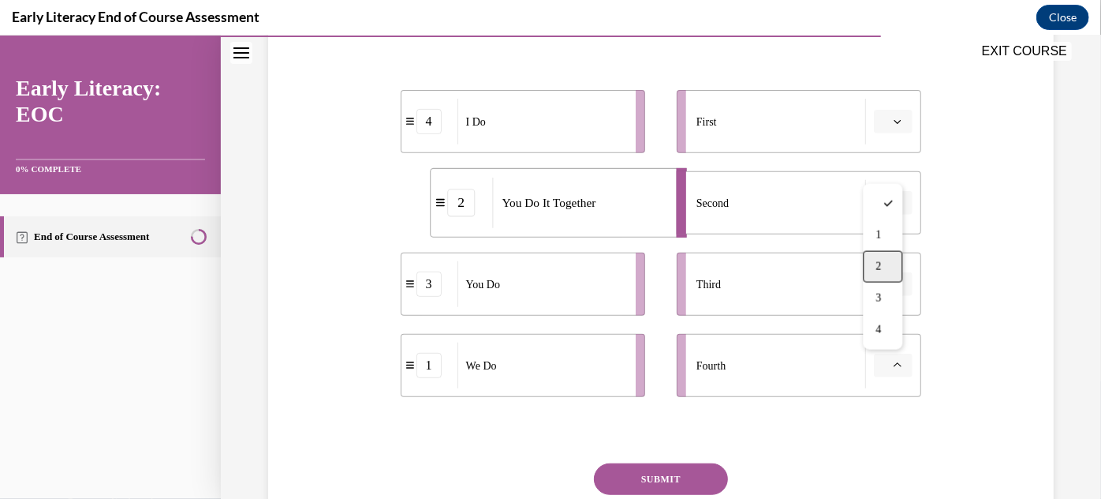
click at [873, 253] on div "2" at bounding box center [883, 266] width 39 height 32
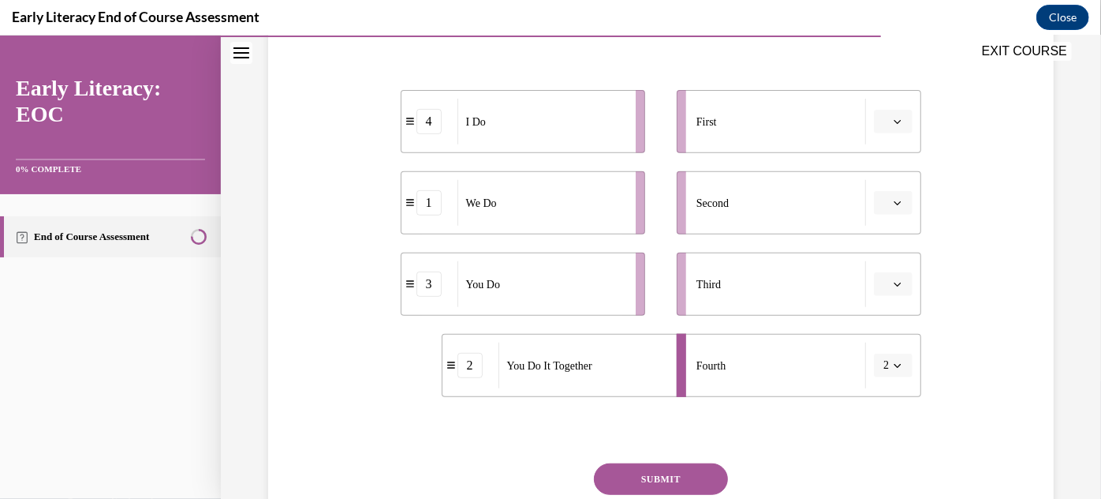
click at [884, 277] on span "Please select an option" at bounding box center [887, 283] width 6 height 16
click at [888, 437] on div "4" at bounding box center [883, 444] width 39 height 32
click at [883, 293] on div "4" at bounding box center [893, 283] width 39 height 24
click at [892, 286] on span "button" at bounding box center [897, 283] width 11 height 11
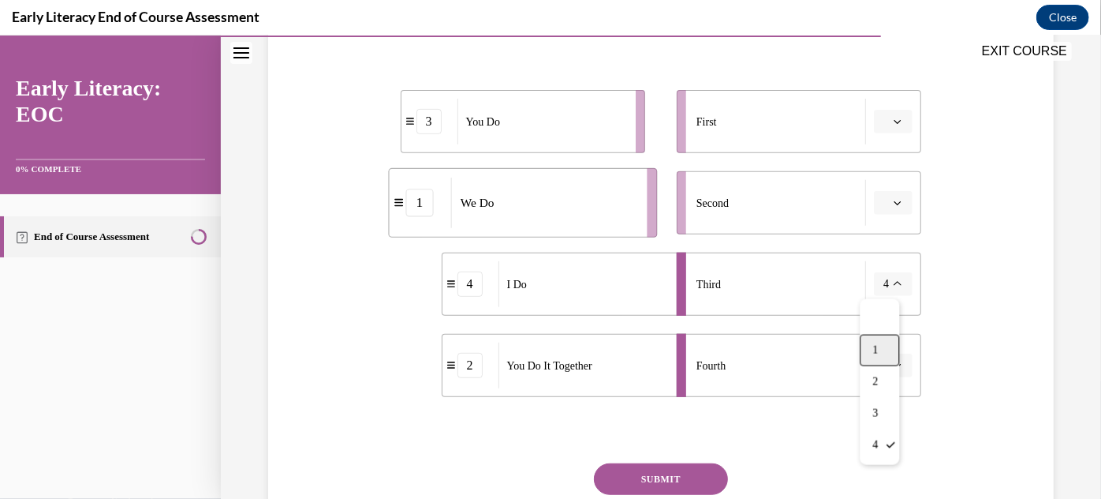
click at [875, 346] on span "1" at bounding box center [876, 349] width 6 height 13
click at [887, 211] on button "button" at bounding box center [893, 202] width 39 height 24
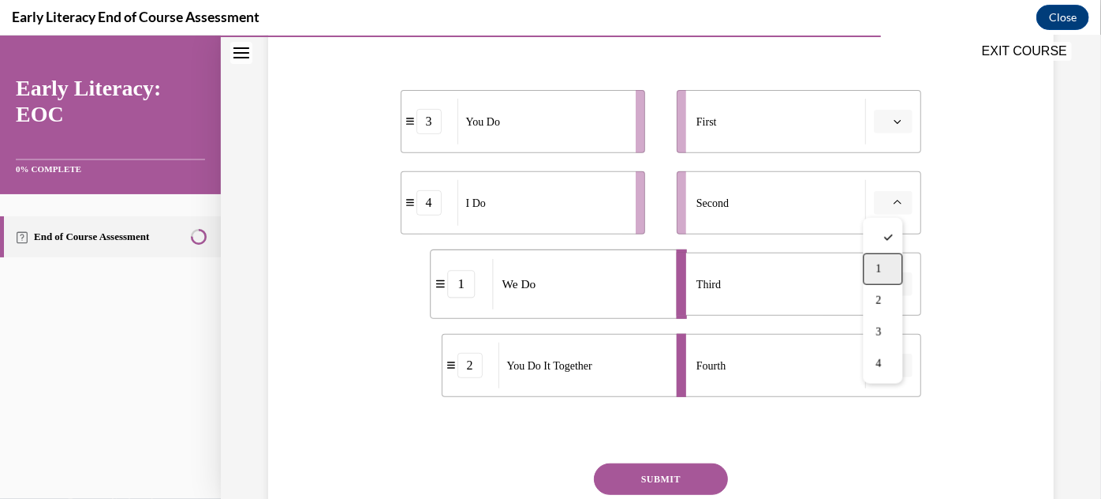
click at [881, 260] on div "1" at bounding box center [883, 268] width 39 height 32
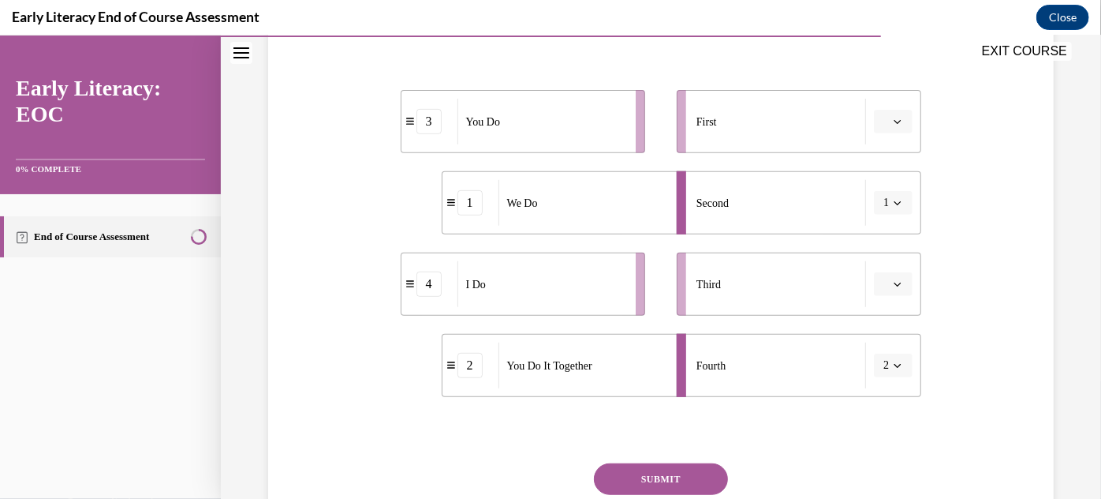
click at [883, 122] on button "button" at bounding box center [893, 121] width 39 height 24
click at [884, 268] on div "4" at bounding box center [883, 282] width 39 height 32
click at [890, 289] on button "button" at bounding box center [893, 283] width 39 height 24
click at [892, 359] on span "button" at bounding box center [897, 364] width 11 height 11
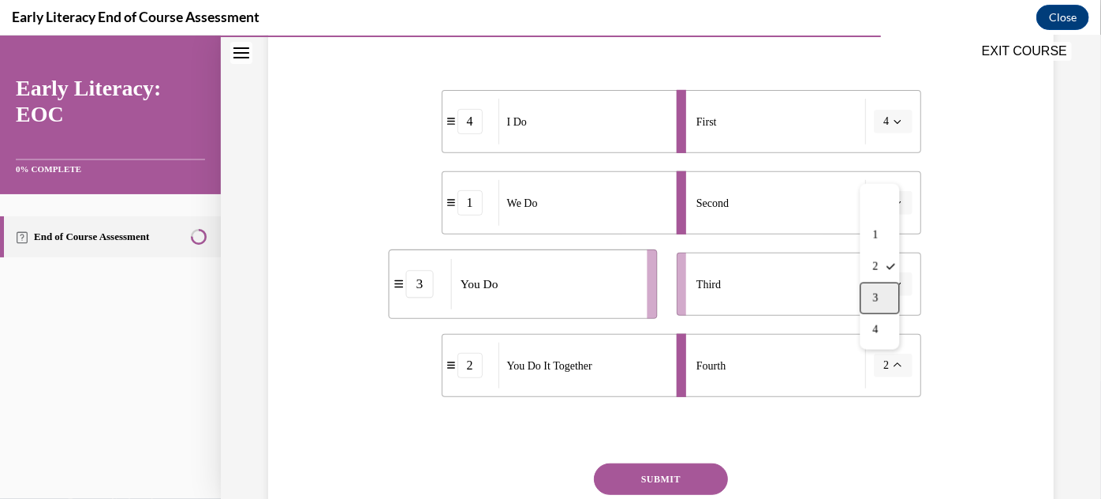
click at [876, 286] on div "3" at bounding box center [880, 298] width 39 height 32
click at [682, 488] on button "SUBMIT" at bounding box center [661, 478] width 134 height 32
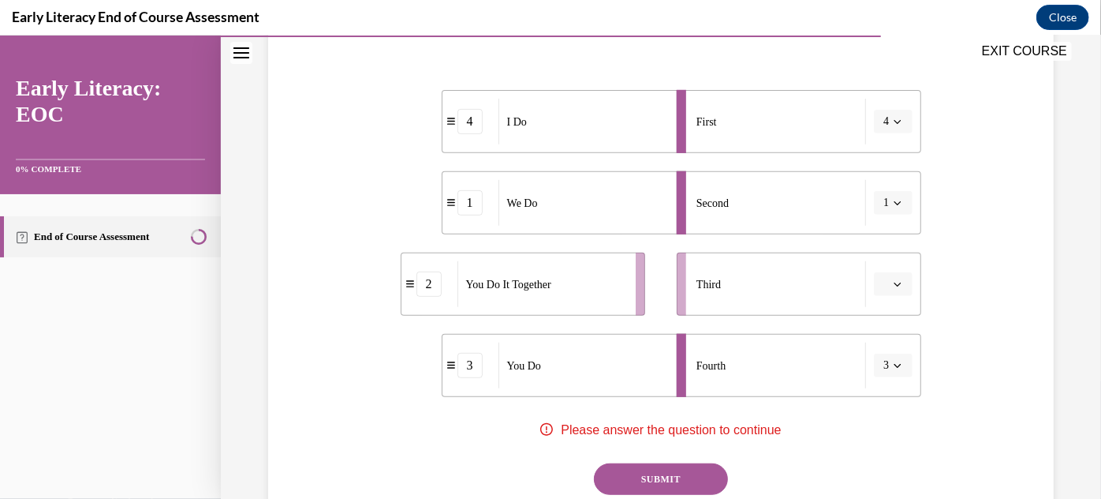
click at [888, 275] on button "button" at bounding box center [893, 283] width 39 height 24
click at [877, 410] on span "3" at bounding box center [880, 412] width 6 height 13
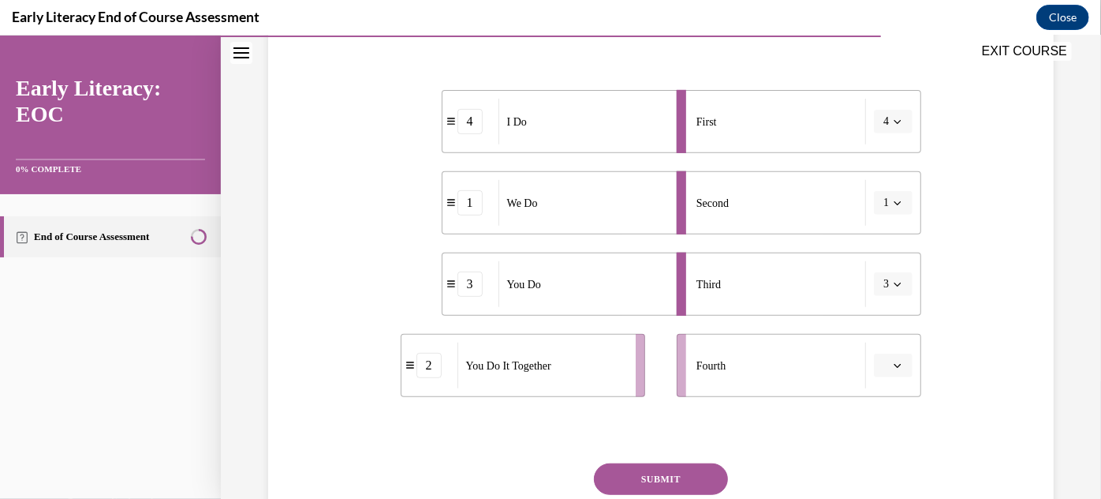
click at [894, 362] on icon "button" at bounding box center [898, 365] width 8 height 8
click at [880, 301] on span "3" at bounding box center [880, 297] width 6 height 13
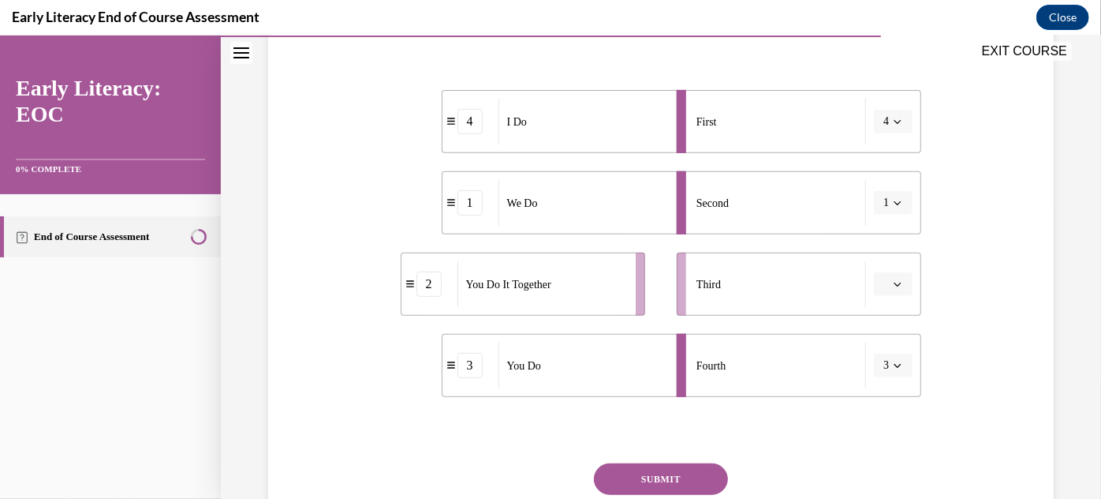
click at [892, 362] on span "button" at bounding box center [897, 364] width 11 height 11
click at [879, 322] on div "4" at bounding box center [880, 329] width 39 height 32
click at [884, 289] on button "button" at bounding box center [893, 283] width 39 height 24
click at [881, 400] on div "3" at bounding box center [883, 413] width 39 height 32
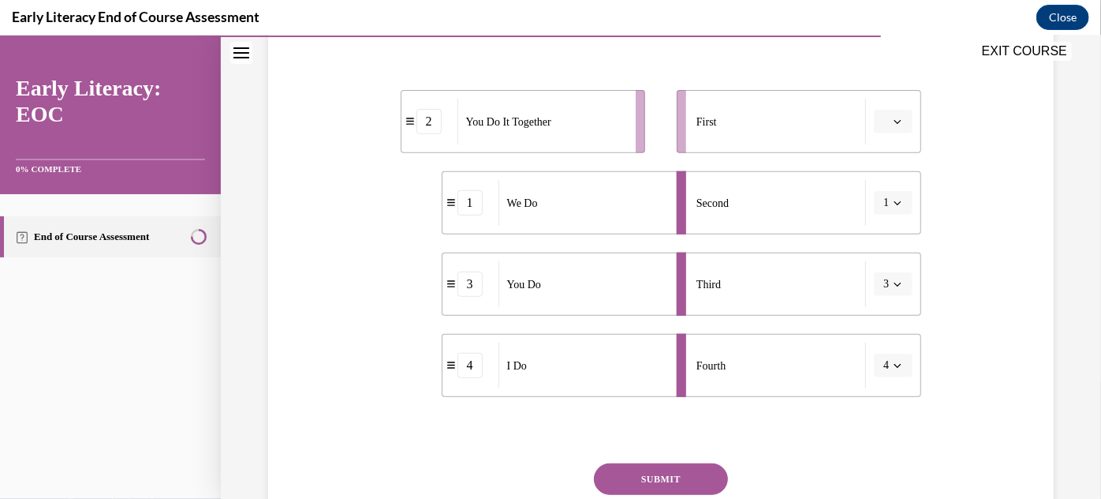
click at [894, 122] on icon "button" at bounding box center [898, 121] width 8 height 8
click at [440, 128] on div "2" at bounding box center [430, 120] width 56 height 25
click at [894, 114] on button "button" at bounding box center [893, 121] width 39 height 24
click at [891, 280] on div "4" at bounding box center [883, 282] width 39 height 32
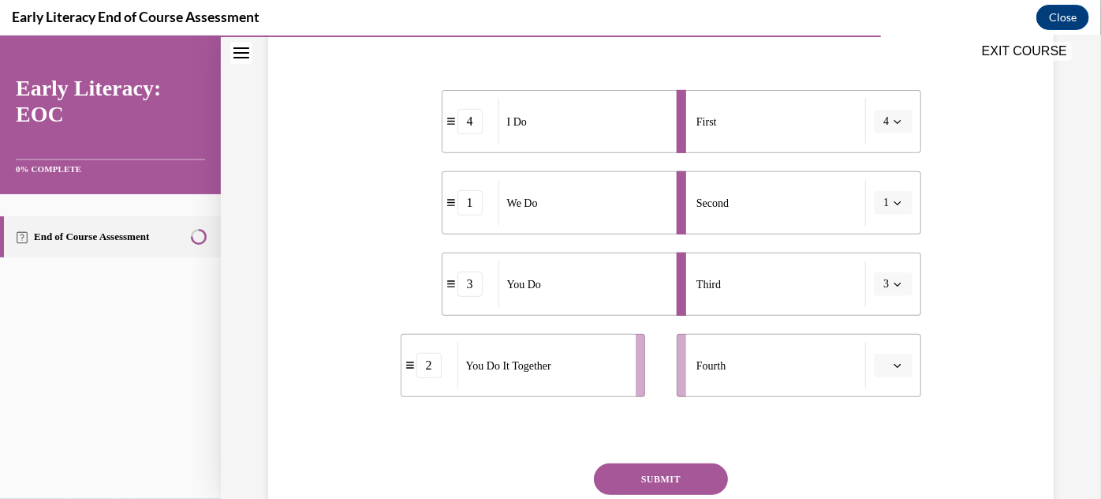
click at [896, 199] on button "1" at bounding box center [893, 202] width 39 height 24
click at [886, 274] on div "1" at bounding box center [880, 268] width 39 height 32
click at [894, 286] on icon "button" at bounding box center [898, 283] width 8 height 8
click at [880, 447] on div "4" at bounding box center [880, 444] width 39 height 32
click at [892, 116] on span "button" at bounding box center [897, 120] width 11 height 11
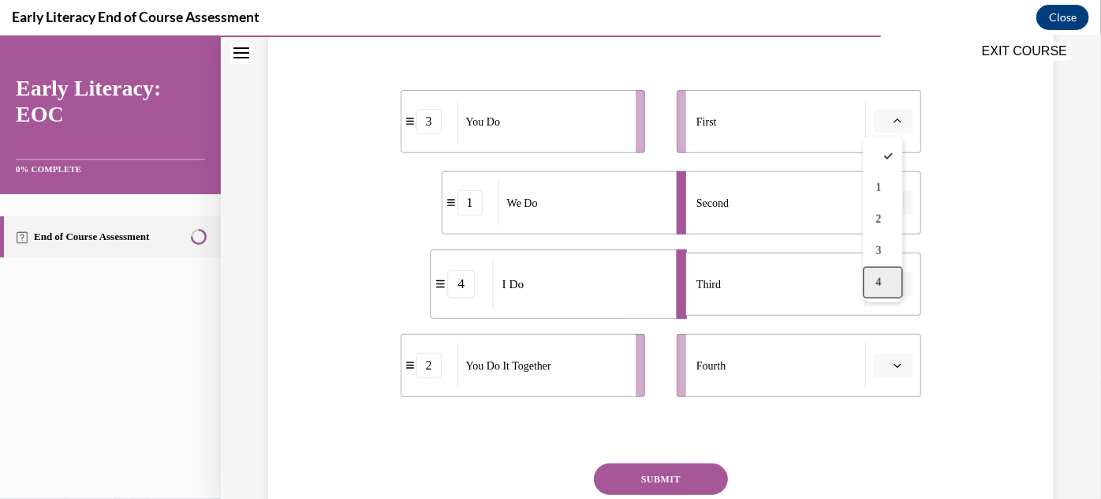
click at [878, 285] on span "4" at bounding box center [880, 281] width 6 height 13
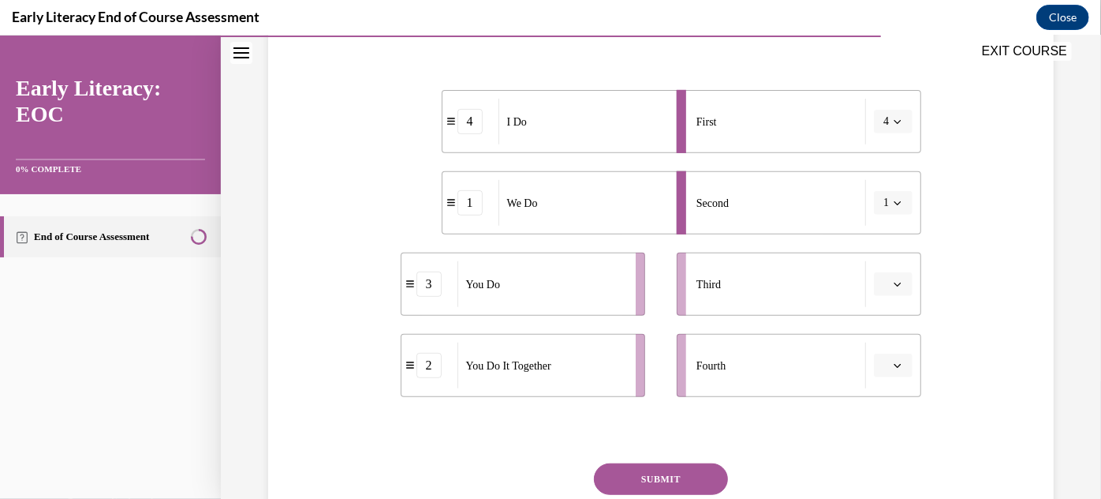
click at [882, 269] on li "Third" at bounding box center [799, 283] width 245 height 63
click at [888, 293] on div at bounding box center [893, 283] width 39 height 24
click at [890, 289] on button "button" at bounding box center [893, 283] width 39 height 24
click at [888, 368] on div "2" at bounding box center [883, 381] width 39 height 32
click at [884, 395] on div "4 I Do 1 We Do 2 You Do It Together 3 You Do First 4 Second 1 Third 2 Fourth" at bounding box center [661, 227] width 521 height 354
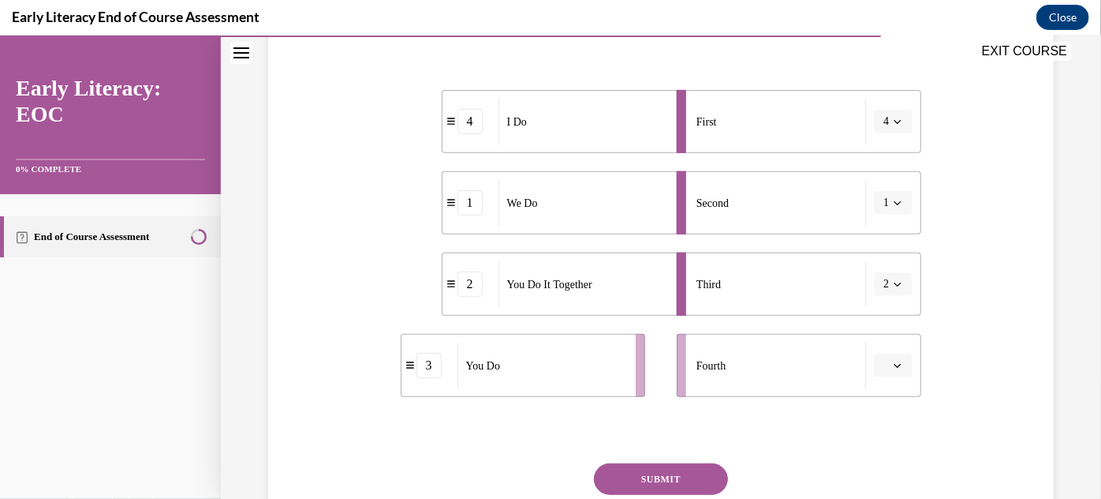
click at [890, 374] on button "button" at bounding box center [893, 365] width 39 height 24
click at [884, 292] on div "3" at bounding box center [883, 298] width 39 height 32
click at [680, 469] on button "SUBMIT" at bounding box center [661, 478] width 134 height 32
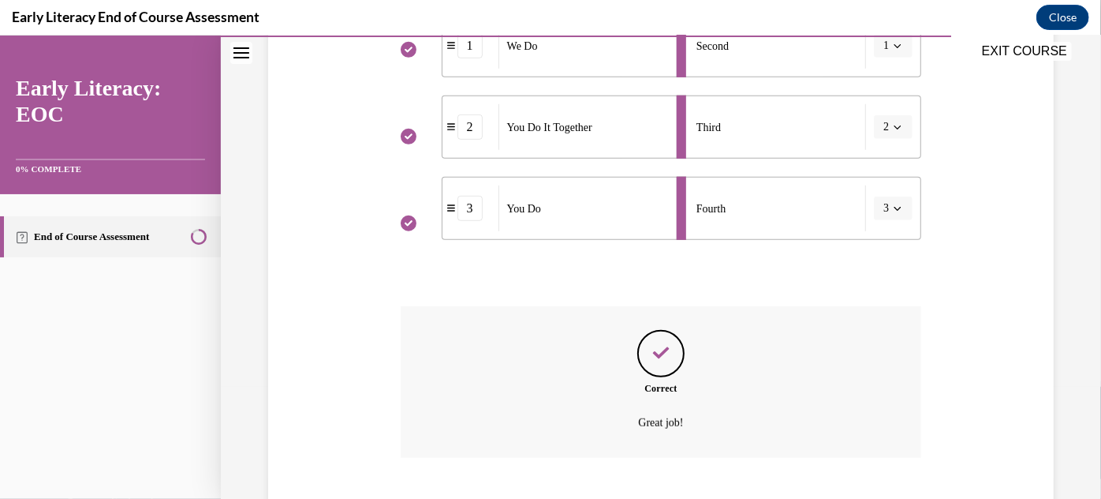
scroll to position [553, 0]
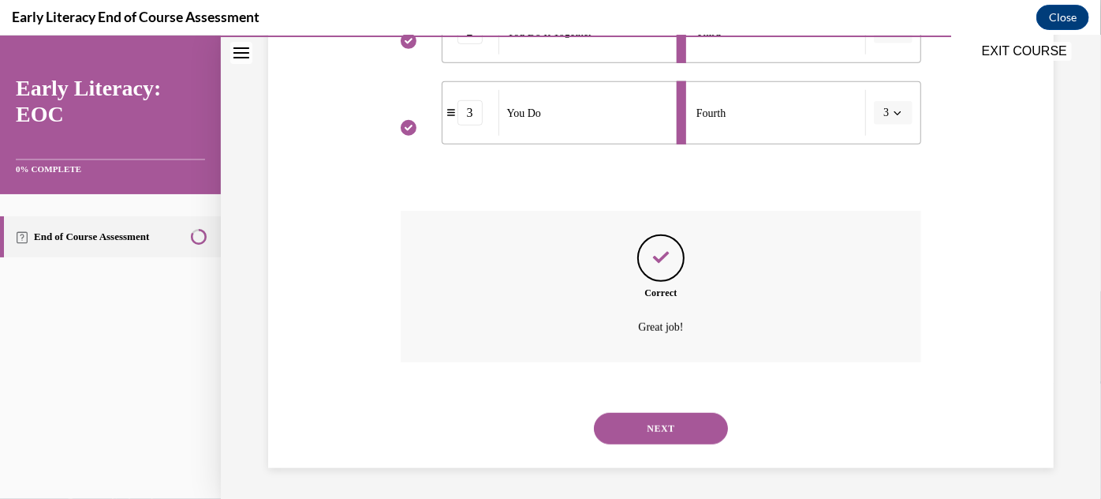
click at [677, 433] on button "NEXT" at bounding box center [661, 428] width 134 height 32
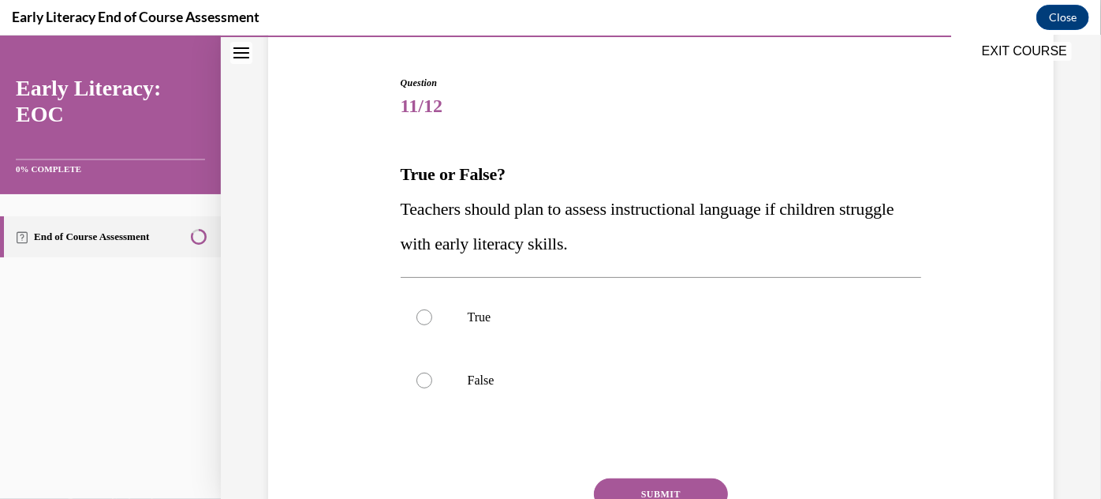
scroll to position [191, 0]
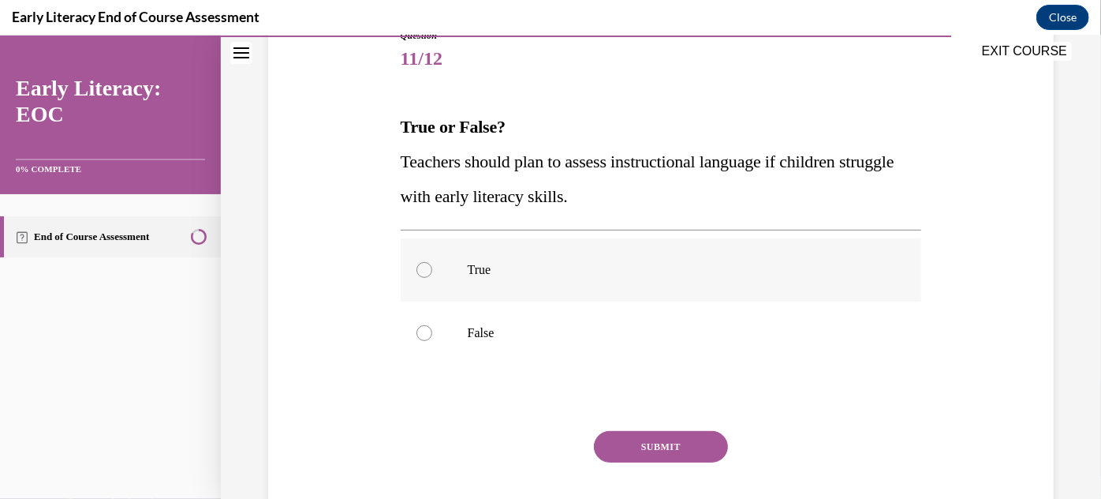
click at [555, 280] on div at bounding box center [661, 268] width 521 height 63
click at [631, 453] on button "SUBMIT" at bounding box center [661, 446] width 134 height 32
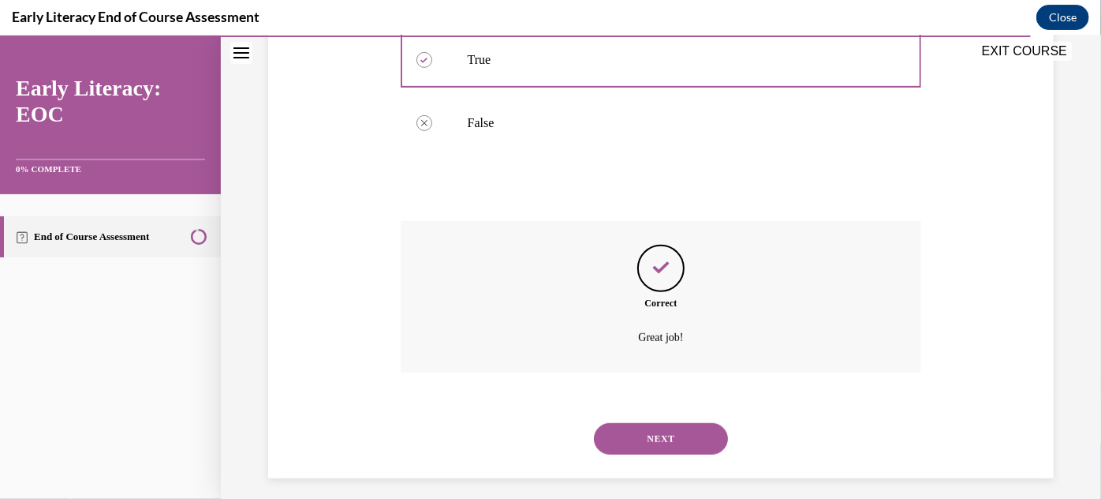
scroll to position [411, 0]
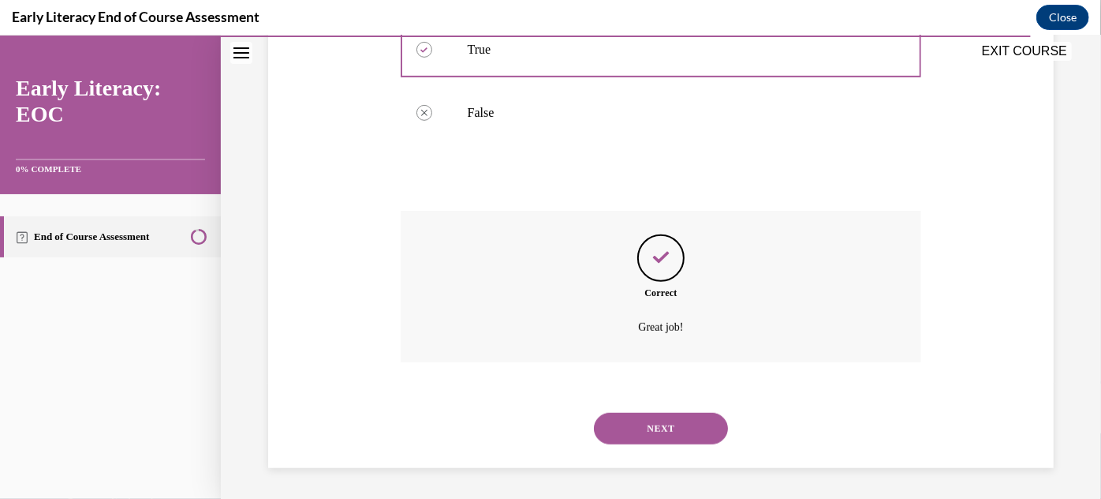
click at [644, 438] on button "NEXT" at bounding box center [661, 428] width 134 height 32
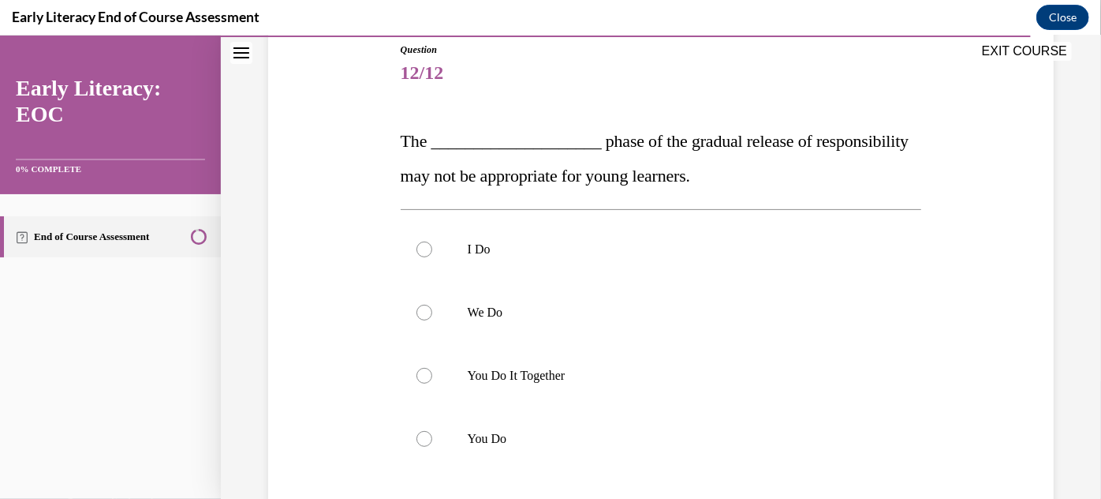
scroll to position [174, 0]
click at [563, 457] on div at bounding box center [661, 440] width 521 height 63
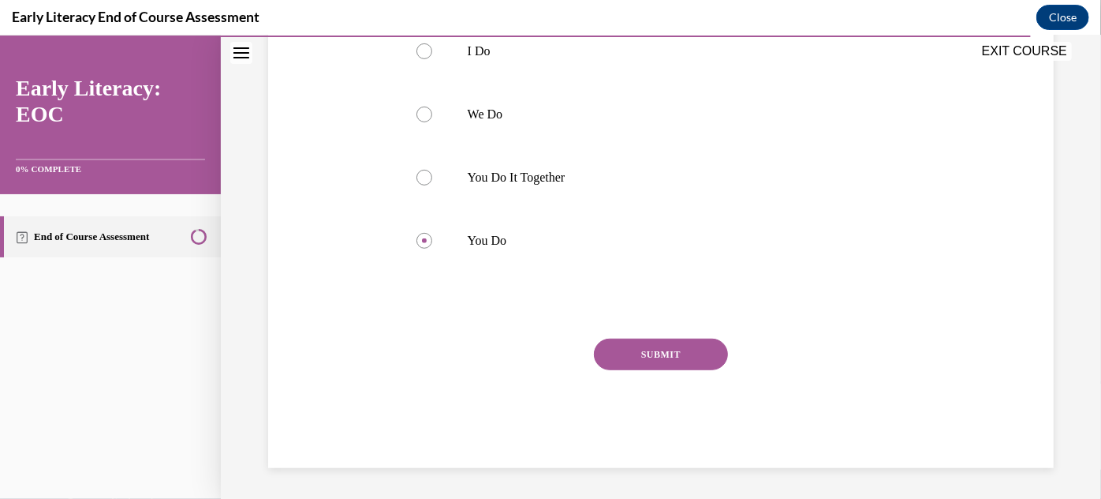
click at [652, 361] on button "SUBMIT" at bounding box center [661, 354] width 134 height 32
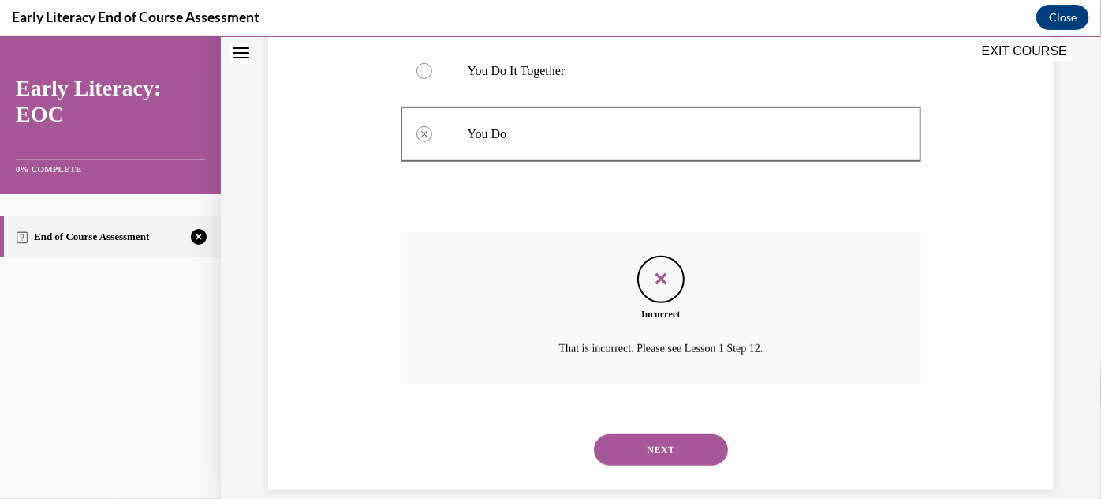
scroll to position [503, 0]
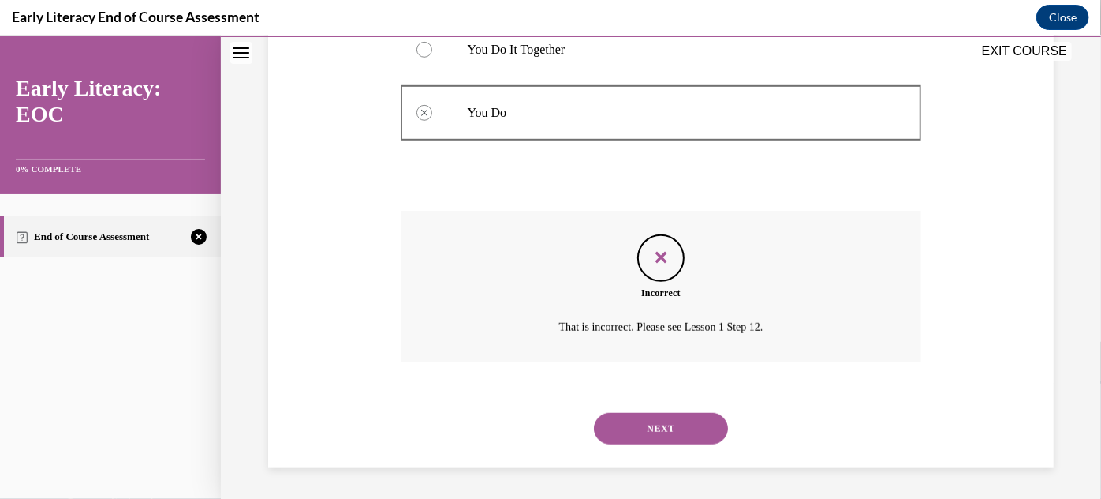
click at [645, 440] on button "NEXT" at bounding box center [661, 428] width 134 height 32
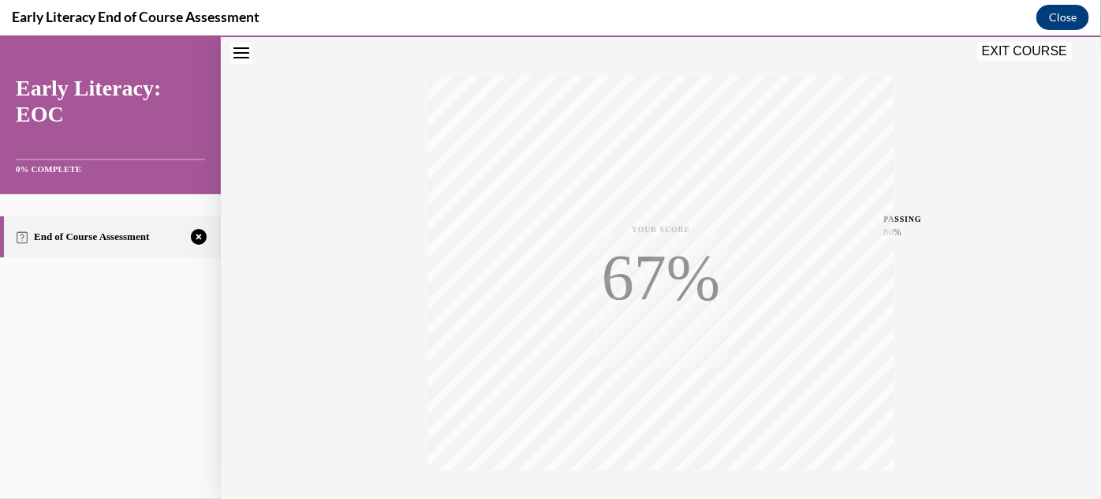
scroll to position [345, 0]
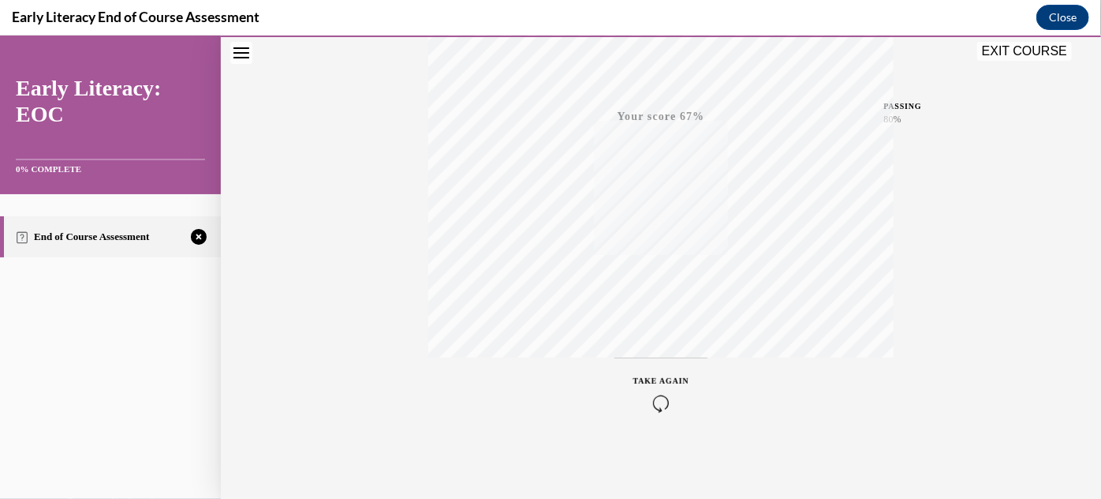
click at [671, 401] on icon "button" at bounding box center [662, 402] width 56 height 17
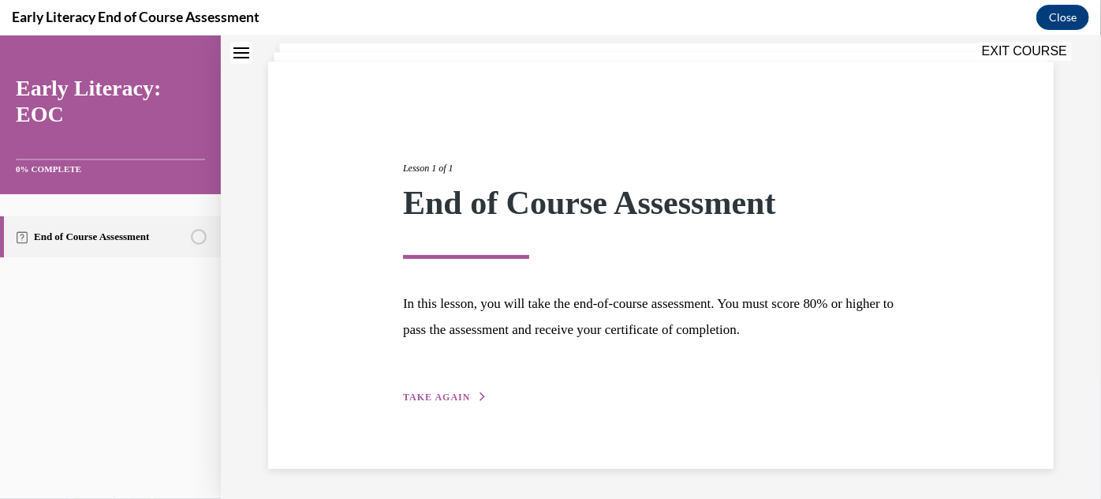
click at [658, 402] on div "Lesson 1 of 1 End of Course Assessment In this lesson, you will take the end-of…" at bounding box center [661, 264] width 540 height 281
click at [465, 392] on span "TAKE AGAIN" at bounding box center [436, 396] width 67 height 11
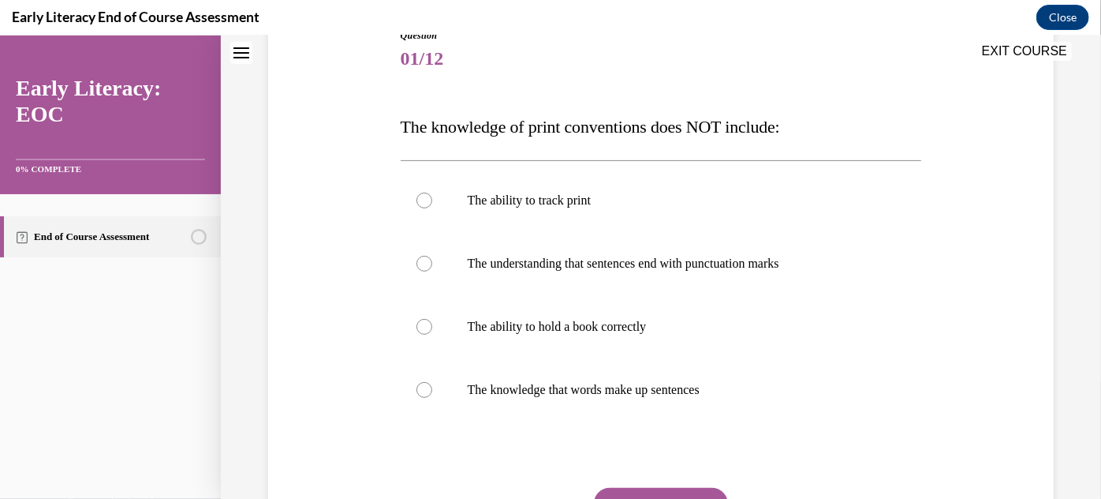
scroll to position [204, 0]
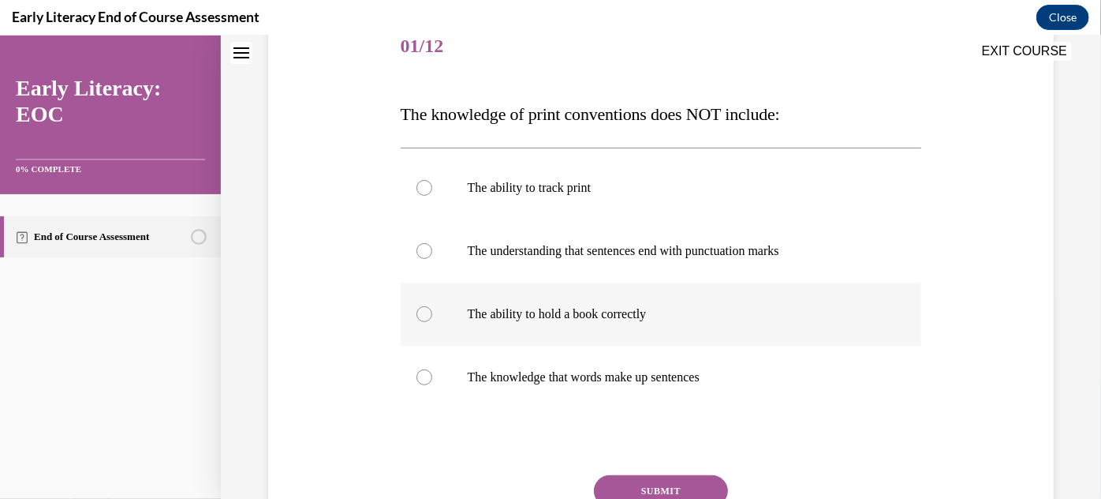
click at [585, 321] on div at bounding box center [661, 313] width 521 height 63
click at [632, 490] on button "SUBMIT" at bounding box center [661, 490] width 134 height 32
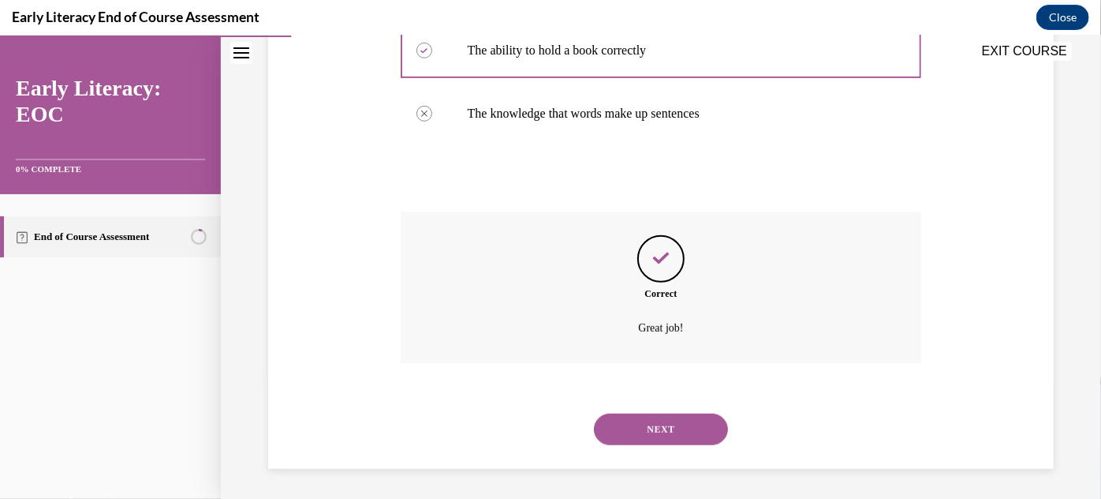
scroll to position [468, 0]
click at [649, 430] on button "NEXT" at bounding box center [661, 428] width 134 height 32
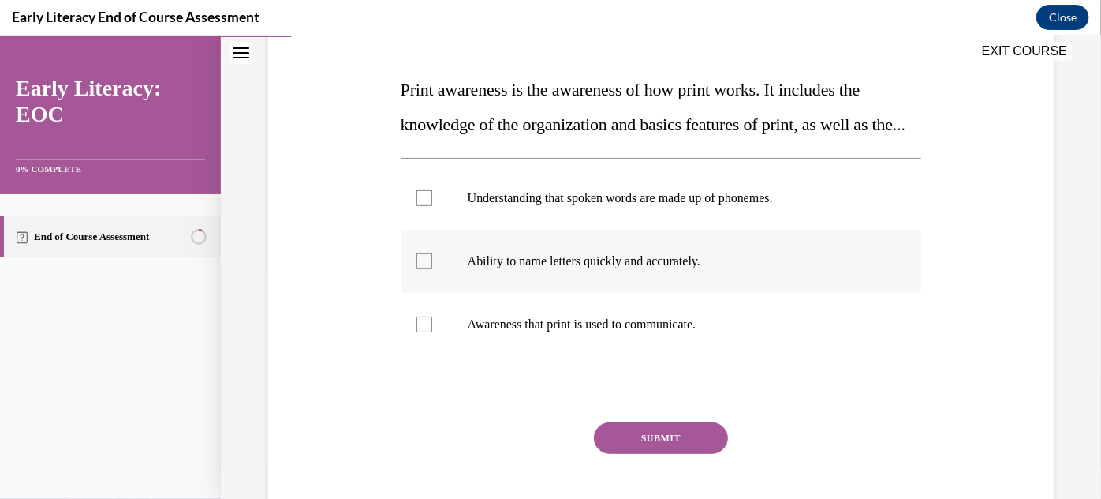
scroll to position [227, 0]
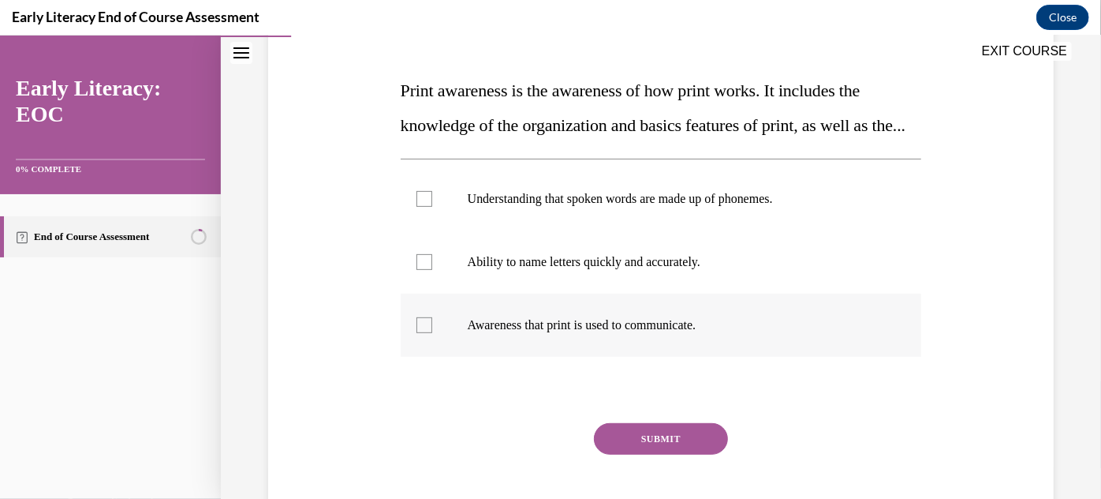
click at [667, 349] on div at bounding box center [661, 324] width 521 height 63
click at [667, 454] on button "SUBMIT" at bounding box center [661, 438] width 134 height 32
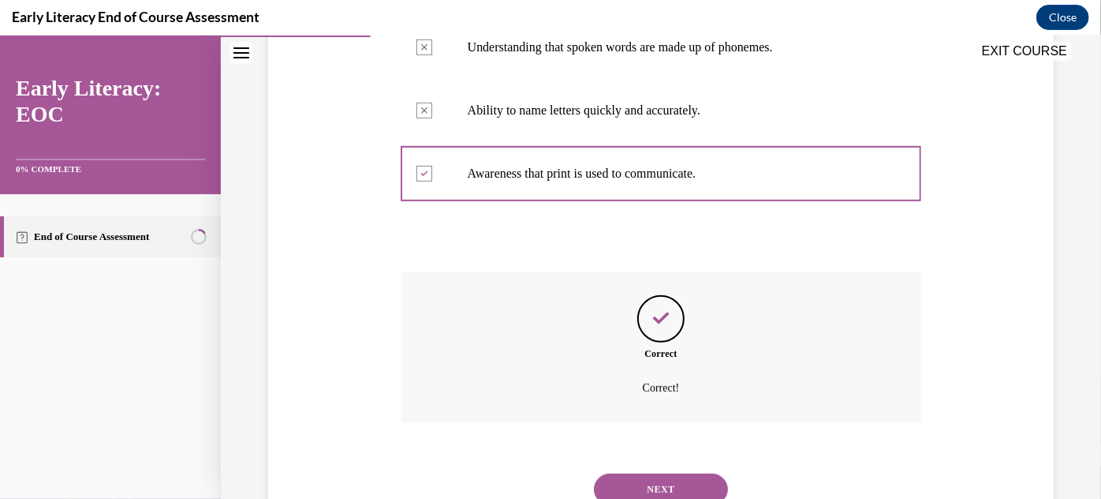
scroll to position [474, 0]
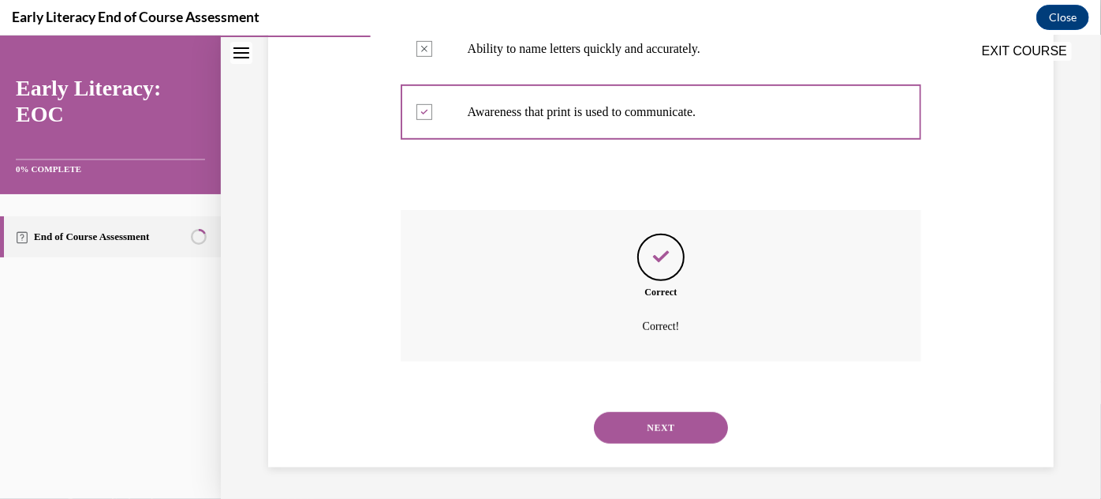
click at [667, 415] on button "NEXT" at bounding box center [661, 427] width 134 height 32
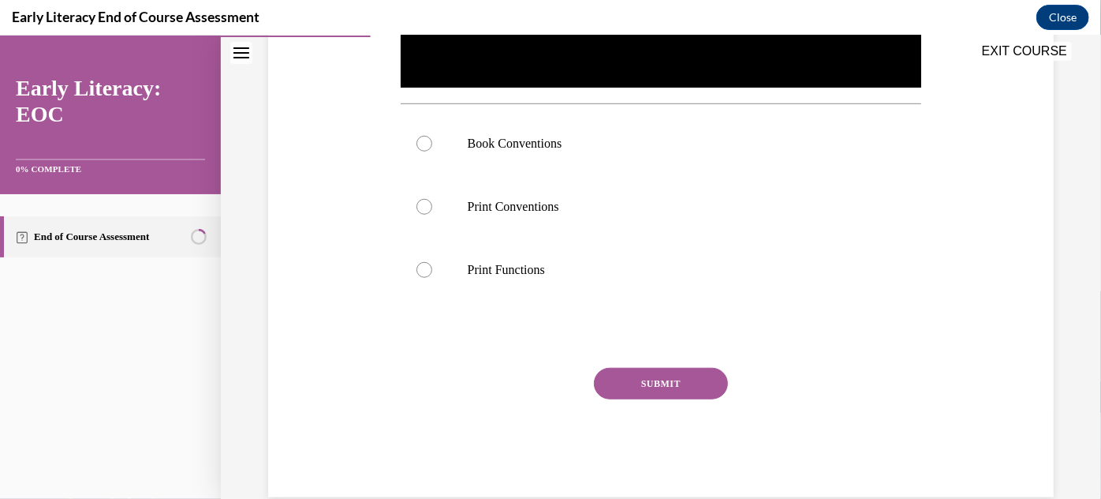
scroll to position [559, 0]
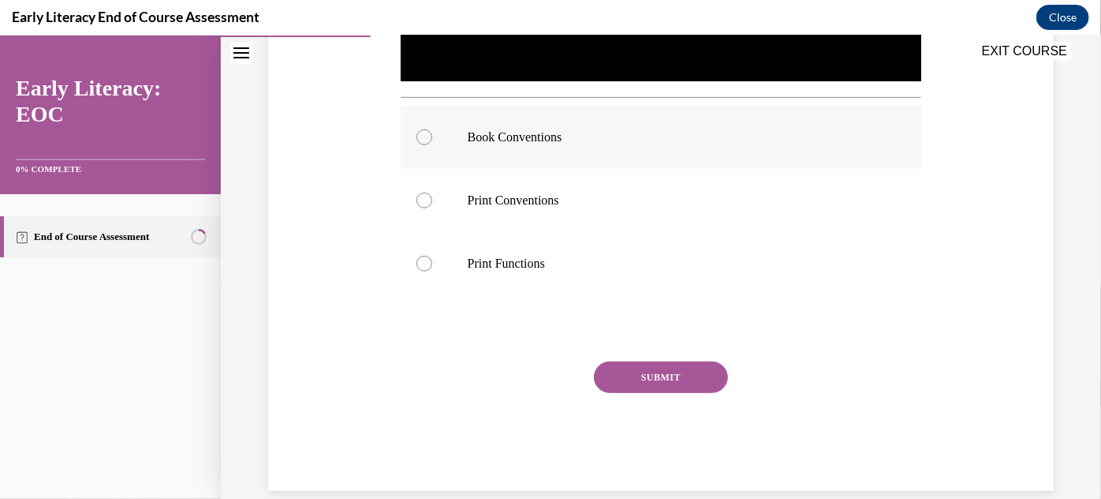
click at [565, 159] on div at bounding box center [661, 136] width 521 height 63
click at [619, 368] on button "SUBMIT" at bounding box center [661, 377] width 134 height 32
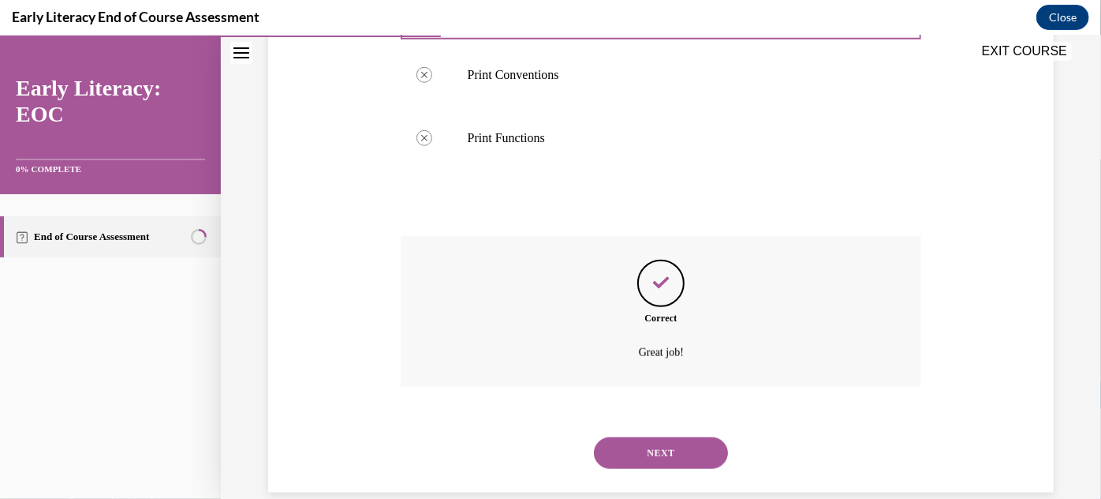
scroll to position [706, 0]
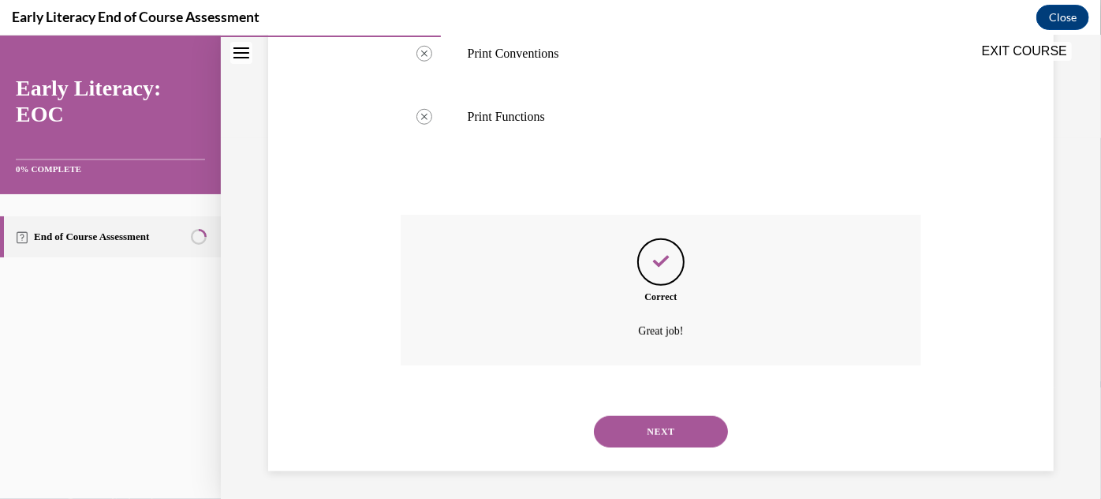
drag, startPoint x: 625, startPoint y: 409, endPoint x: 626, endPoint y: 423, distance: 13.5
click at [626, 423] on div "NEXT" at bounding box center [661, 430] width 521 height 63
click at [626, 423] on button "NEXT" at bounding box center [661, 431] width 134 height 32
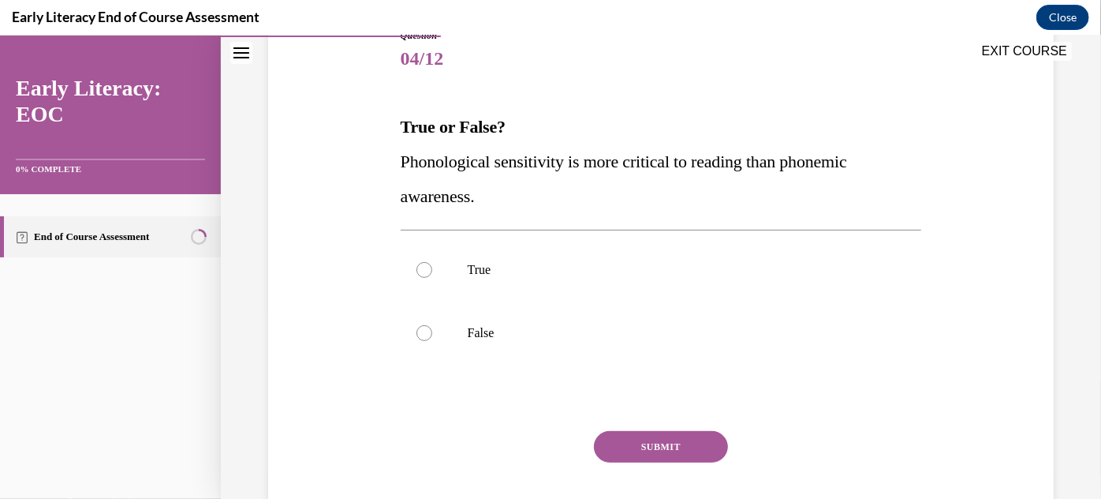
scroll to position [194, 0]
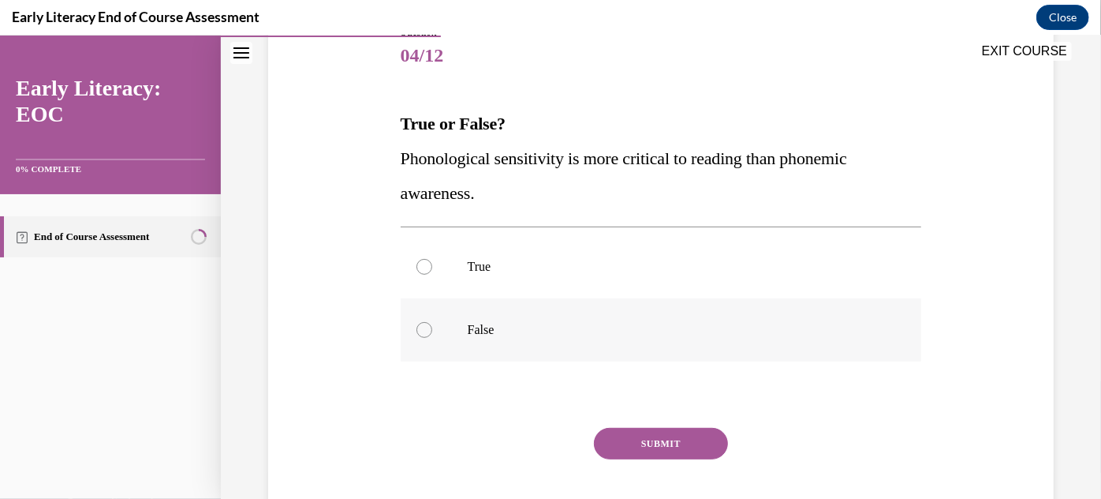
click at [578, 335] on p "False" at bounding box center [675, 329] width 415 height 16
click at [620, 437] on button "SUBMIT" at bounding box center [661, 443] width 134 height 32
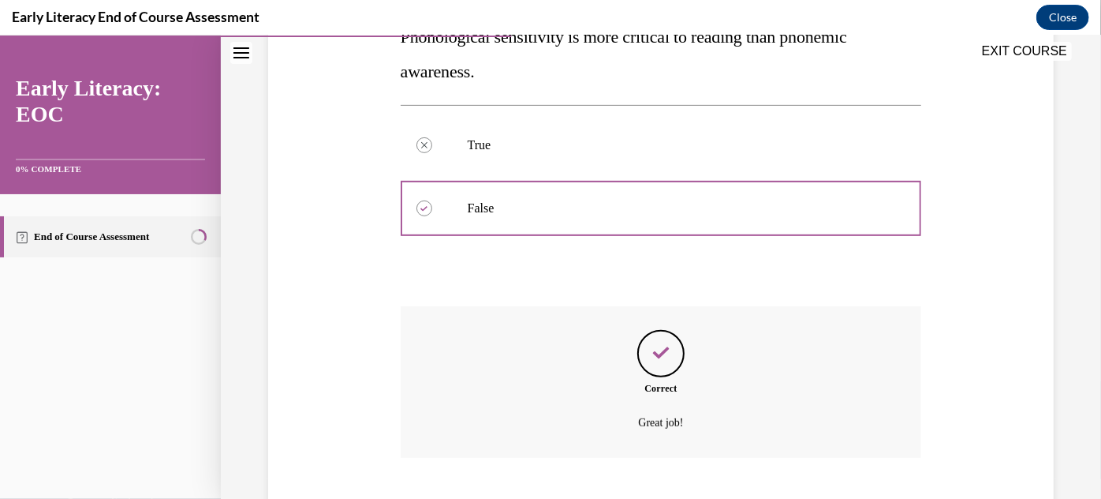
scroll to position [411, 0]
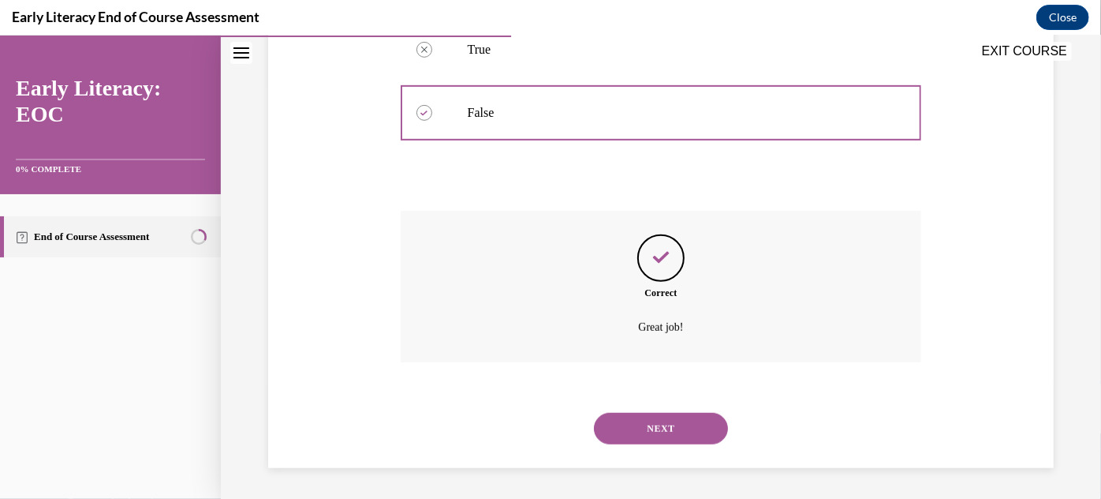
click at [654, 421] on button "NEXT" at bounding box center [661, 428] width 134 height 32
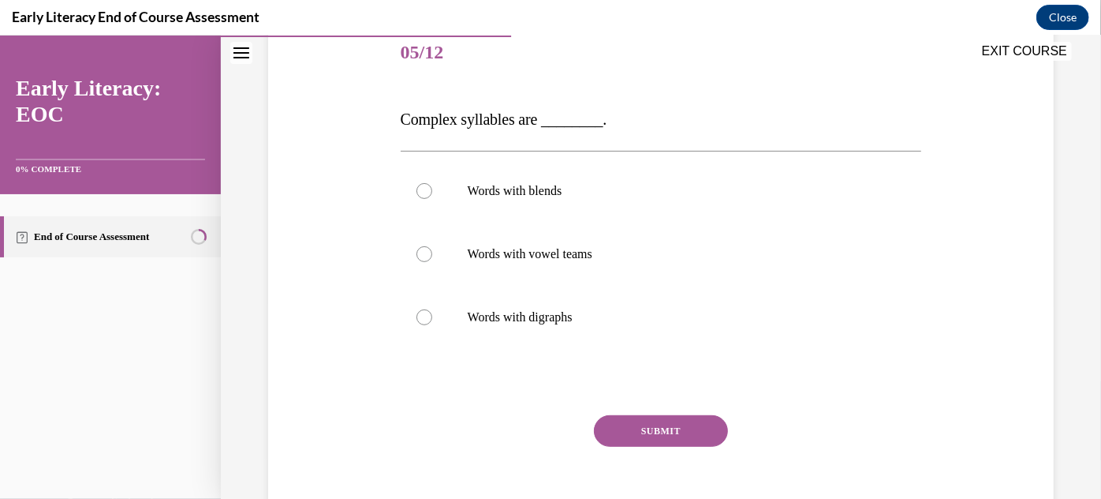
scroll to position [197, 0]
click at [611, 316] on p "Words with digraphs" at bounding box center [675, 316] width 415 height 16
click at [630, 434] on button "SUBMIT" at bounding box center [661, 430] width 134 height 32
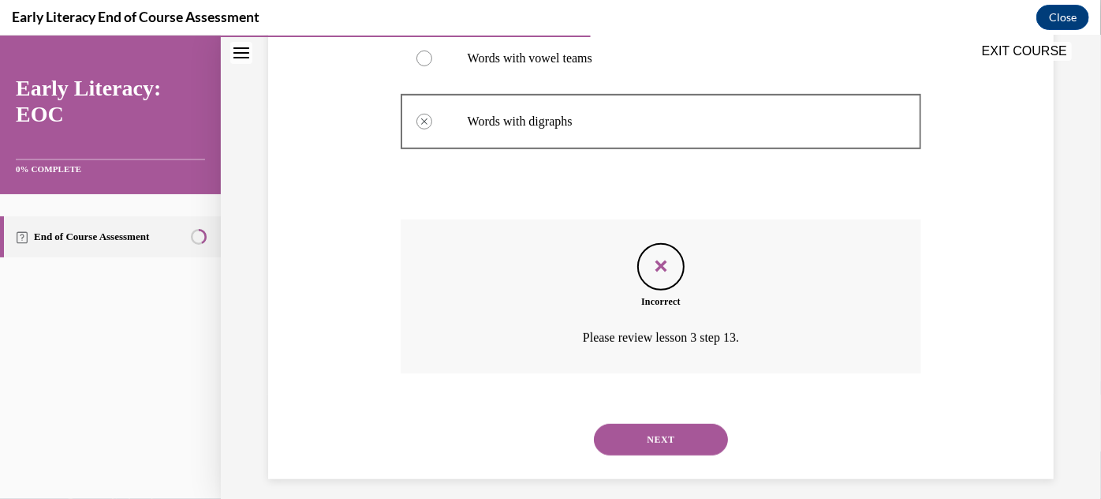
scroll to position [404, 0]
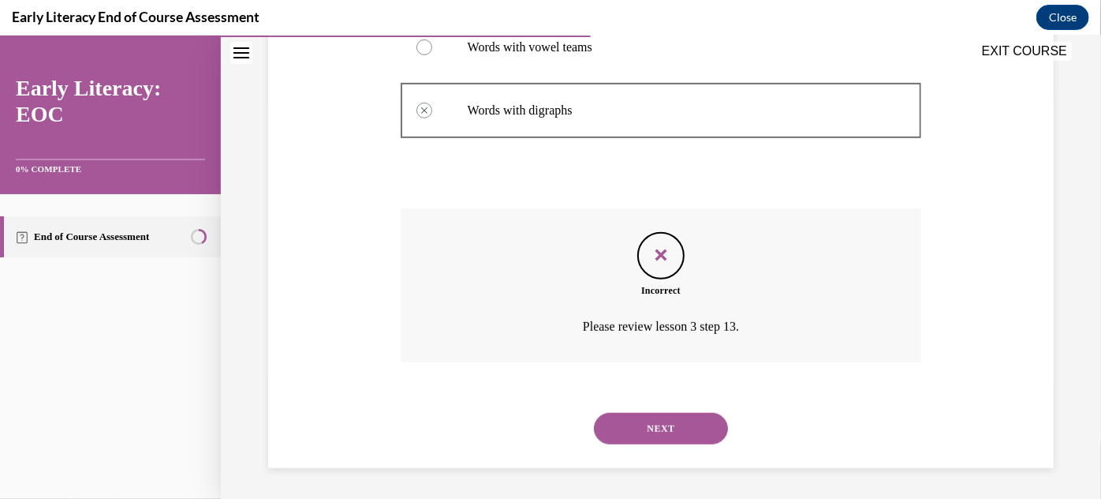
click at [645, 412] on button "NEXT" at bounding box center [661, 428] width 134 height 32
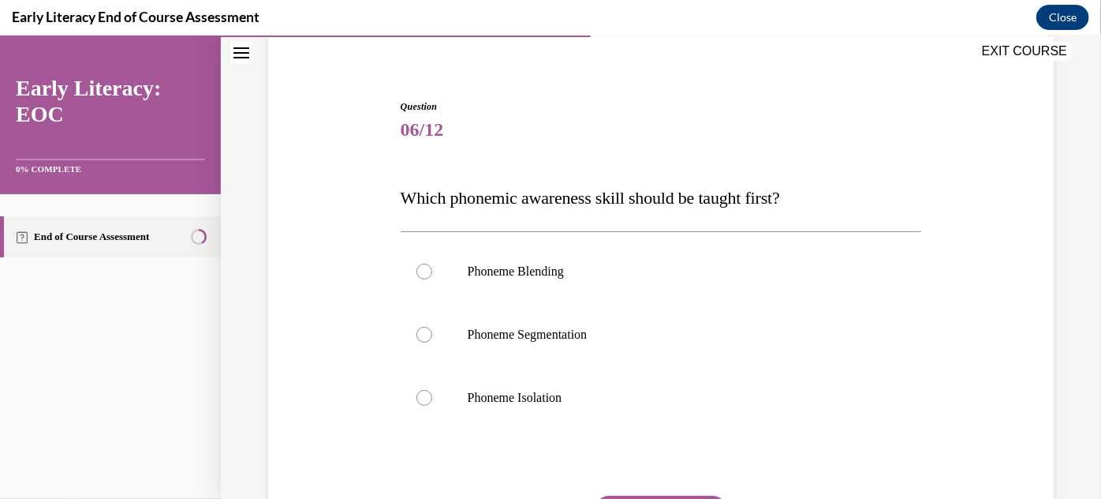
scroll to position [121, 0]
click at [600, 388] on p "Phoneme Isolation" at bounding box center [675, 395] width 415 height 16
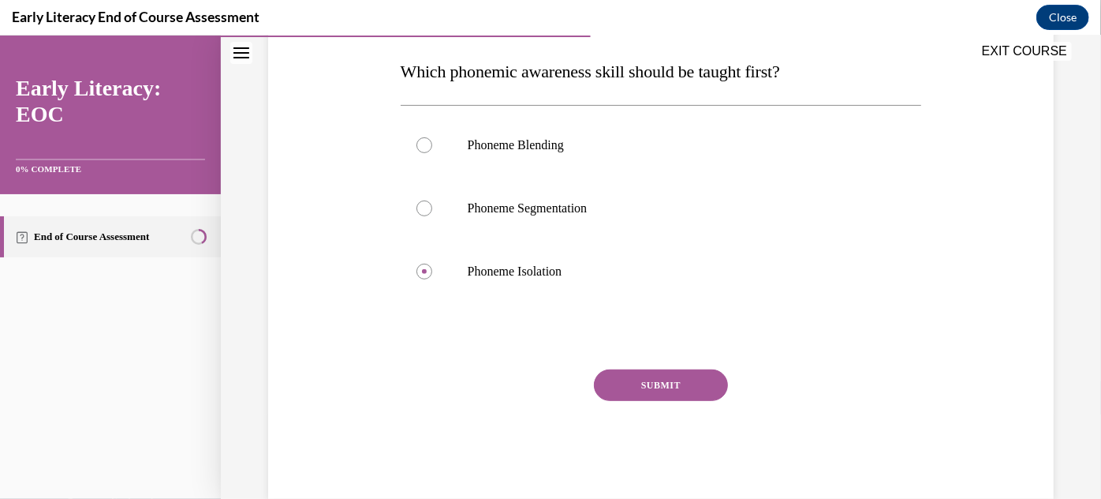
click at [615, 386] on button "SUBMIT" at bounding box center [661, 384] width 134 height 32
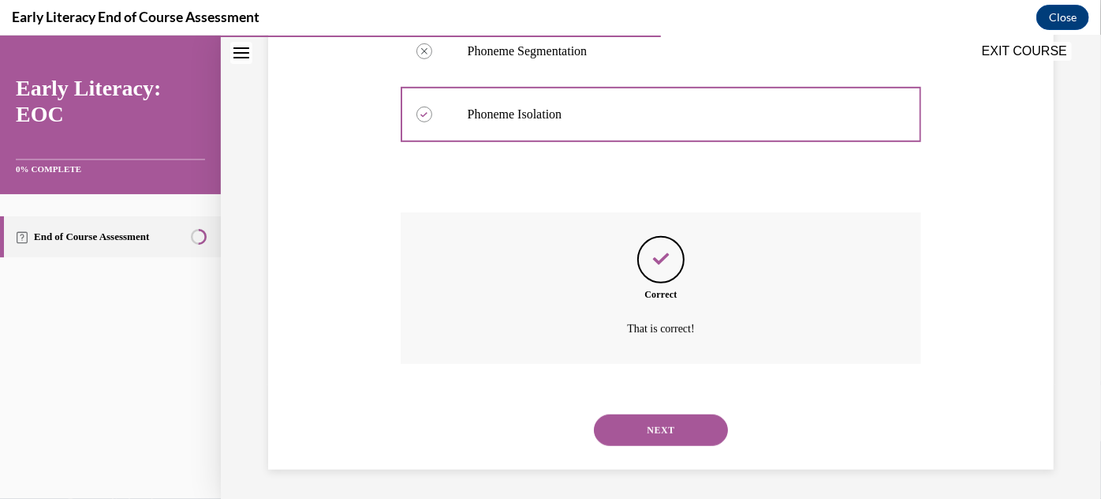
scroll to position [405, 0]
click at [635, 426] on button "NEXT" at bounding box center [661, 428] width 134 height 32
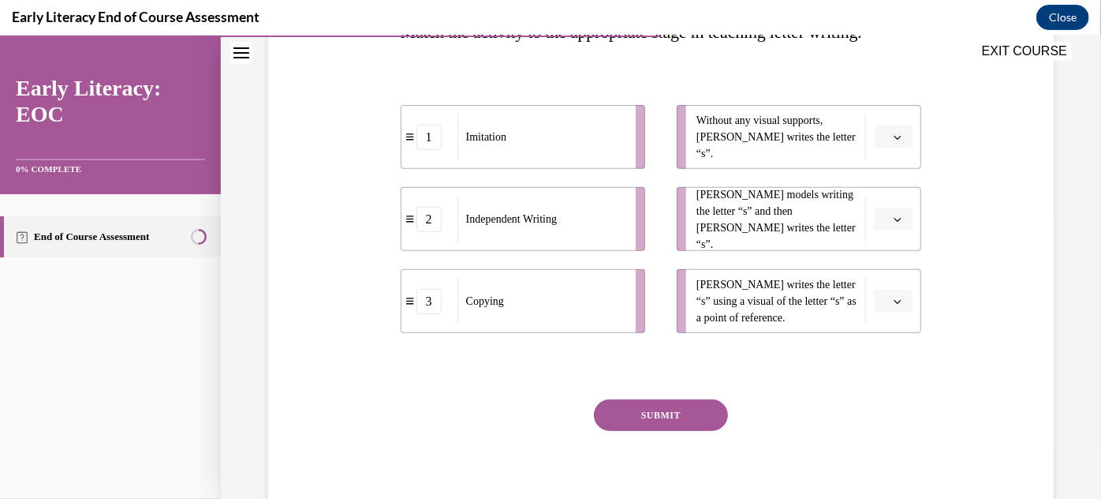
scroll to position [287, 0]
click at [890, 145] on button "button" at bounding box center [893, 135] width 39 height 24
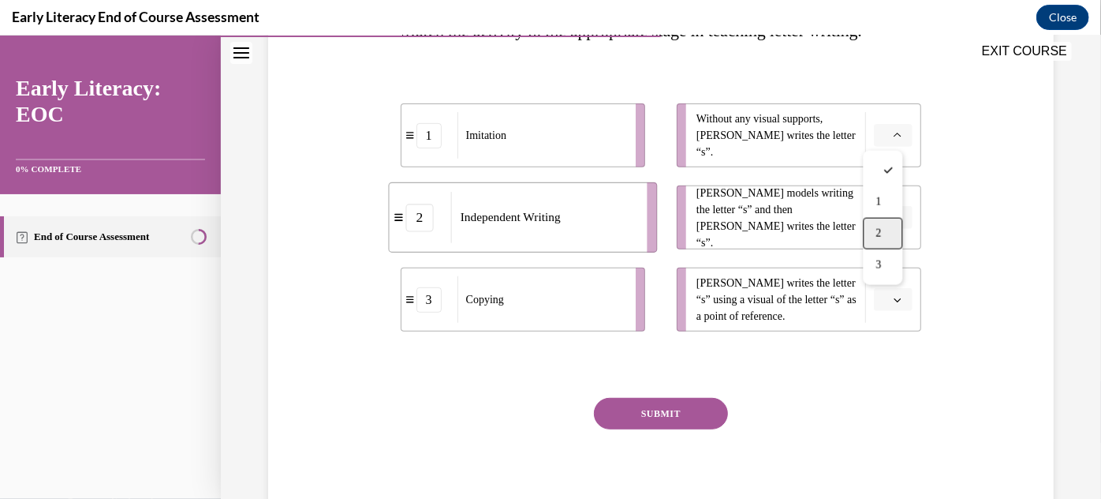
click at [884, 230] on div "2" at bounding box center [883, 233] width 39 height 32
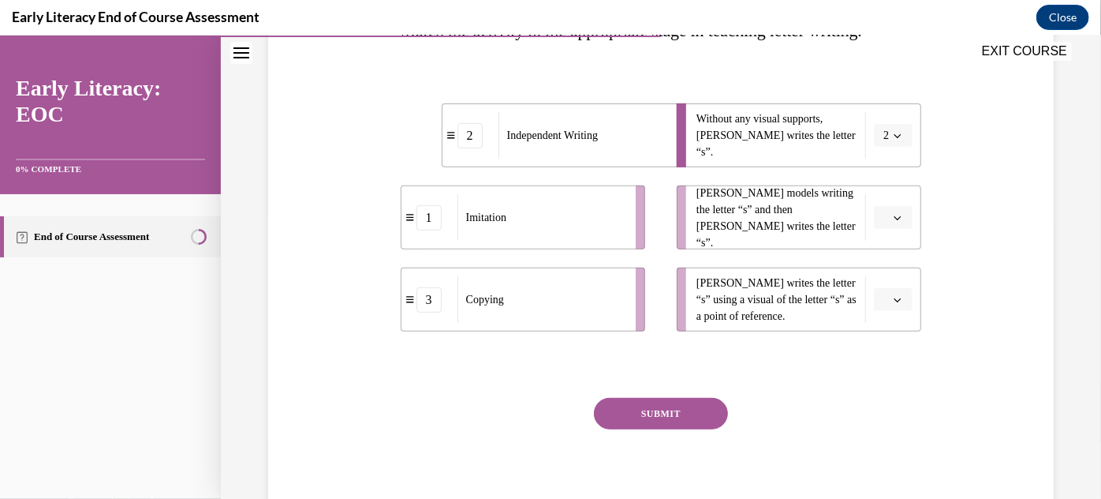
click at [892, 293] on span "button" at bounding box center [897, 298] width 11 height 11
click at [881, 422] on span "3" at bounding box center [880, 428] width 6 height 13
click at [885, 222] on button "button" at bounding box center [893, 217] width 39 height 24
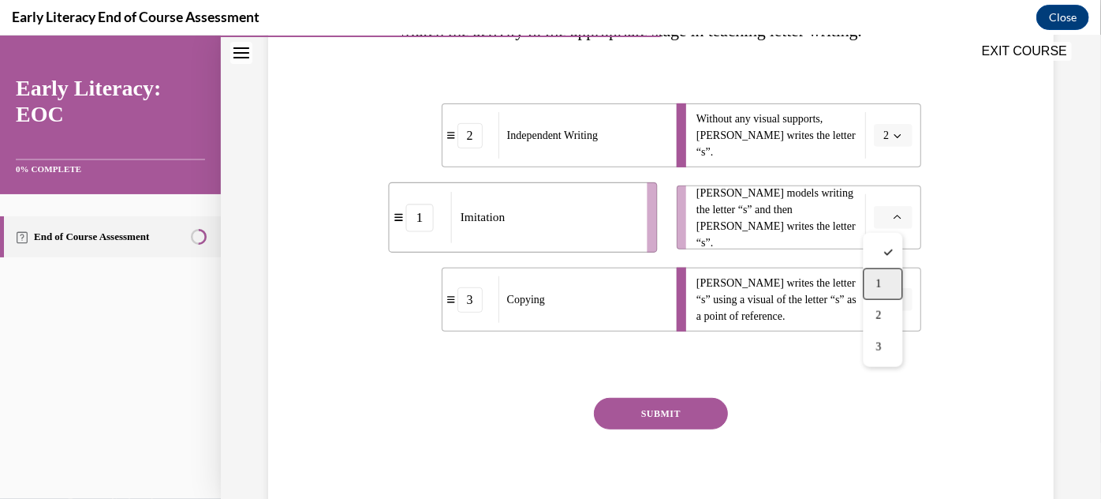
click at [886, 272] on div "1" at bounding box center [883, 283] width 39 height 32
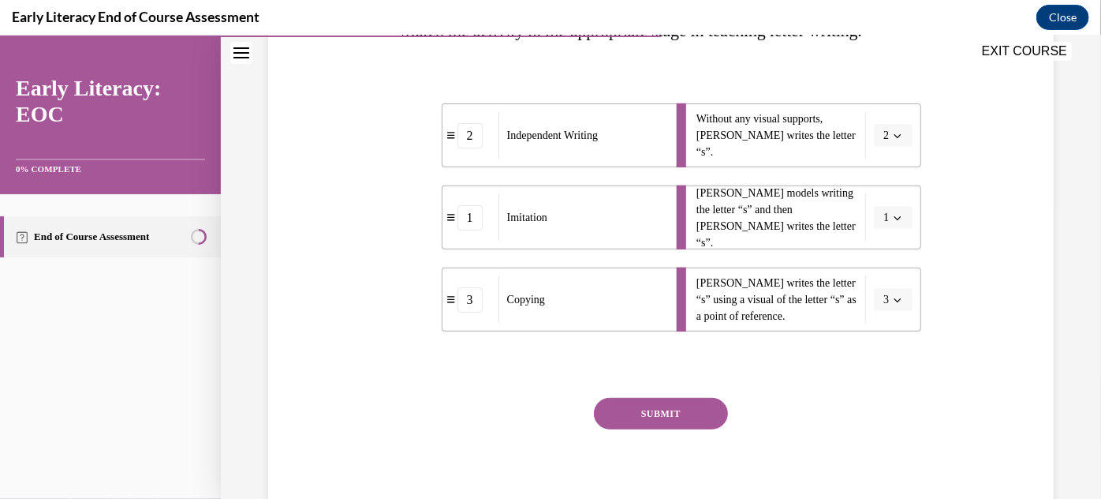
click at [699, 405] on button "SUBMIT" at bounding box center [661, 413] width 134 height 32
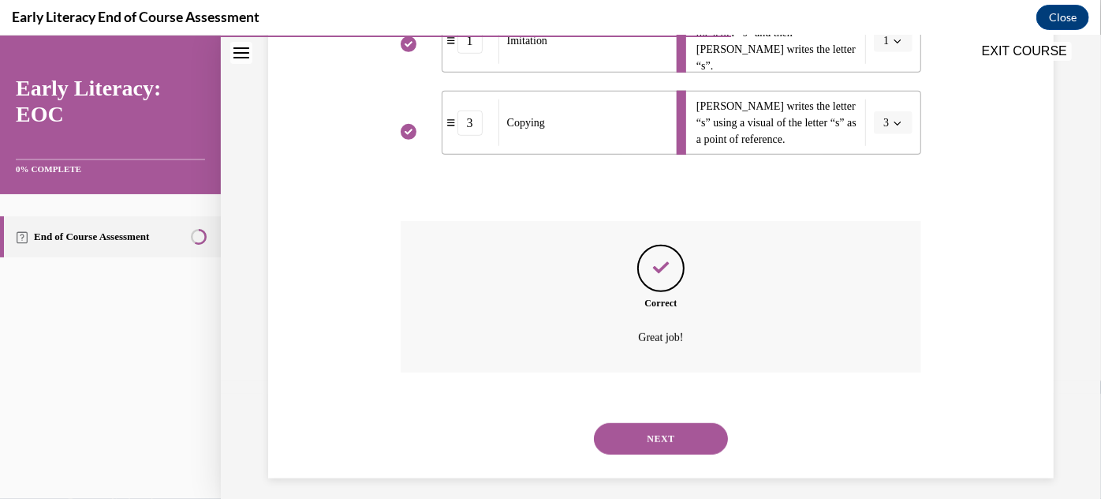
scroll to position [475, 0]
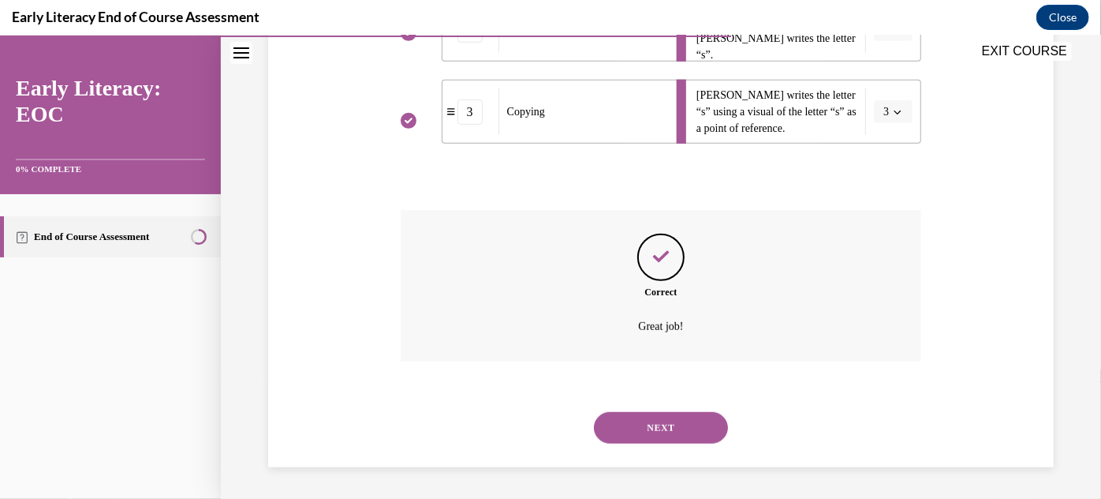
click at [663, 424] on button "NEXT" at bounding box center [661, 427] width 134 height 32
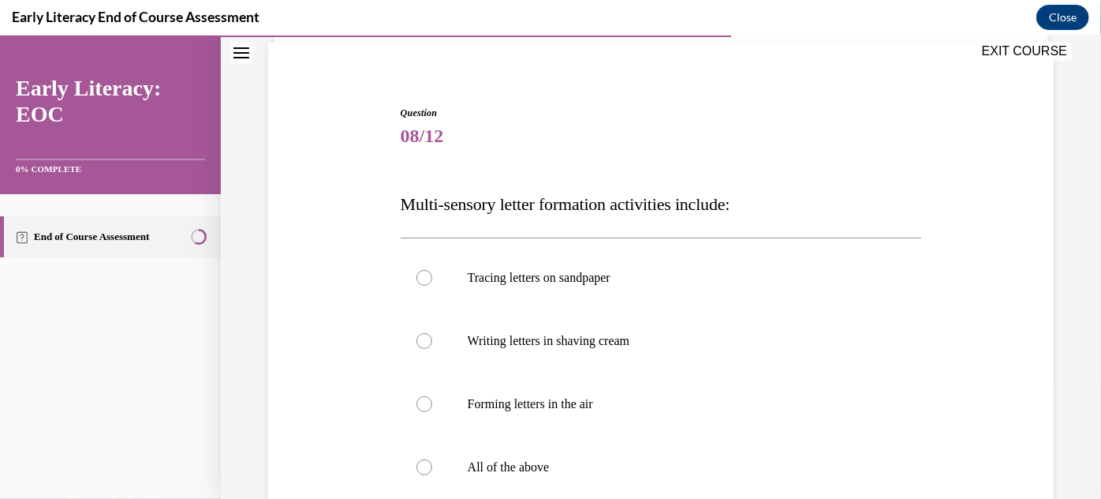
scroll to position [170, 0]
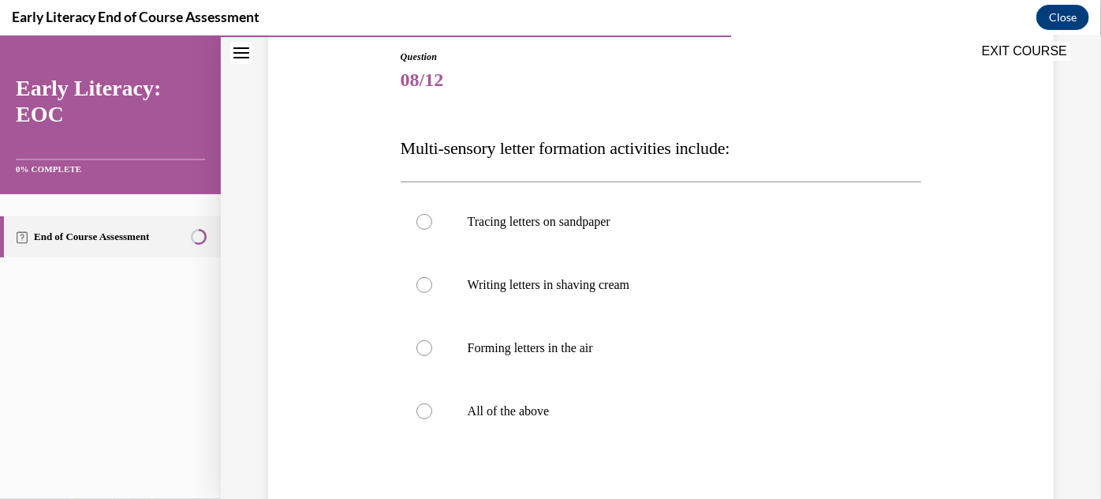
click at [663, 424] on div at bounding box center [661, 410] width 521 height 63
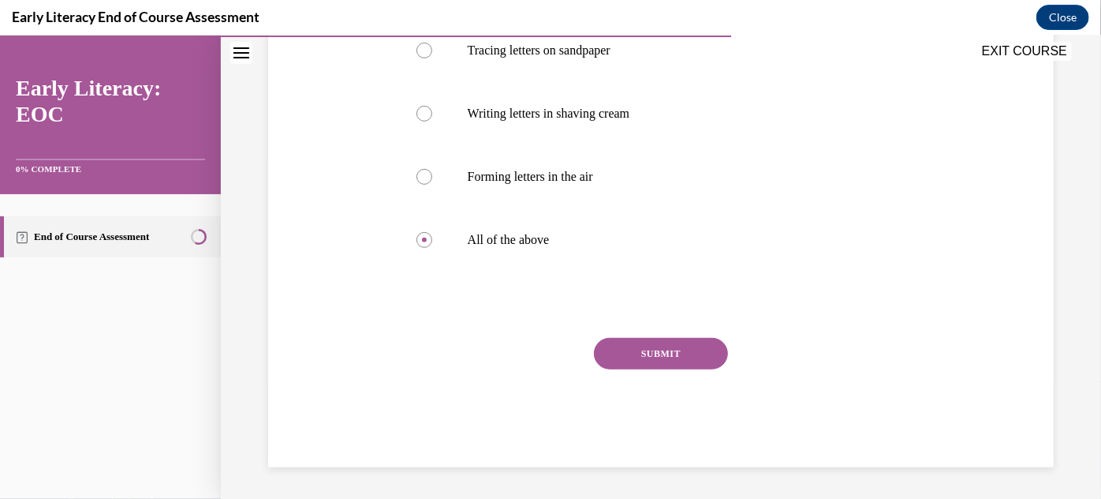
click at [680, 361] on button "SUBMIT" at bounding box center [661, 353] width 134 height 32
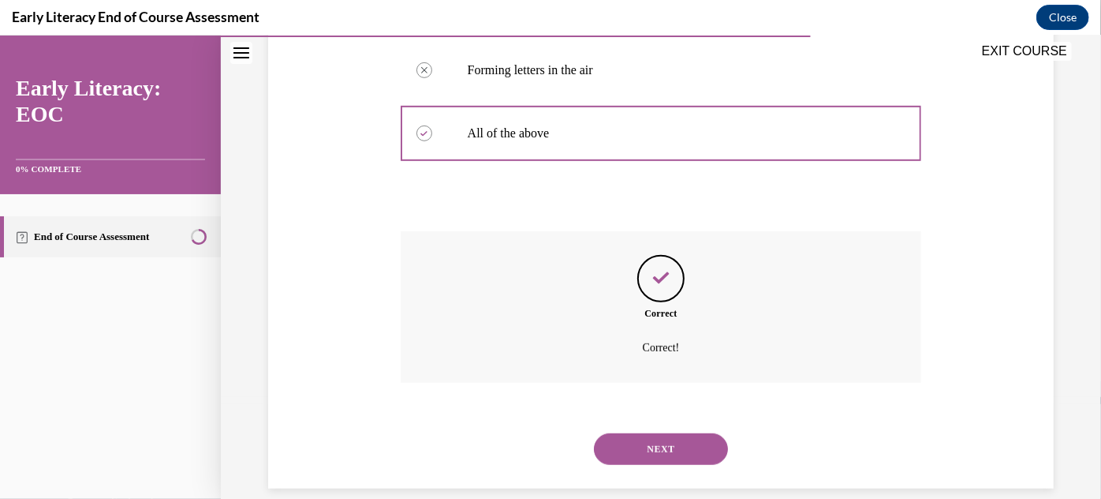
scroll to position [468, 0]
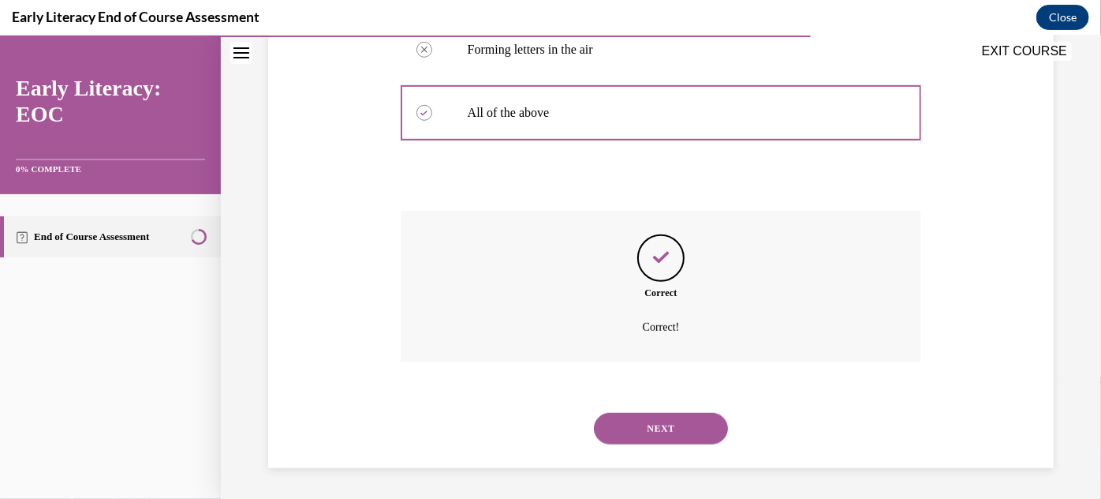
click at [669, 420] on button "NEXT" at bounding box center [661, 428] width 134 height 32
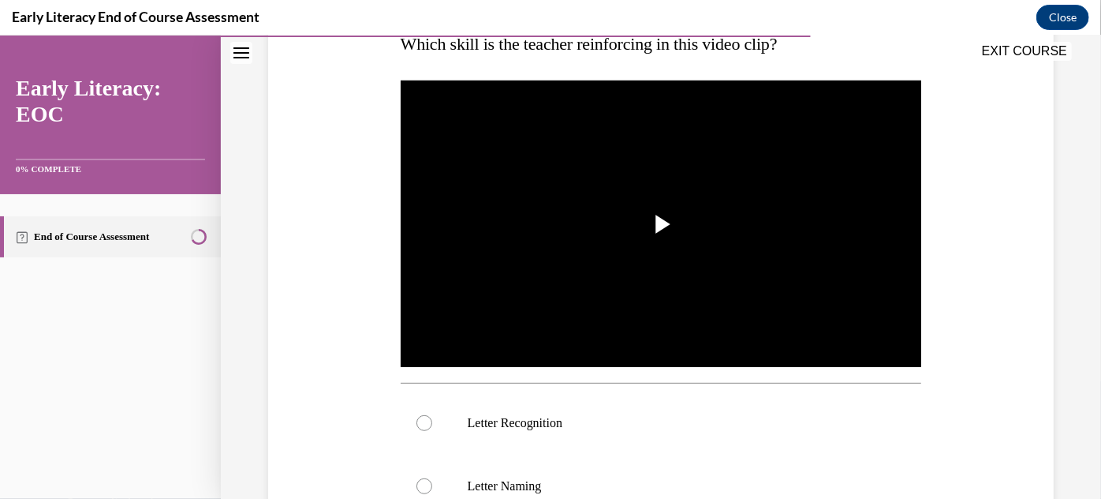
scroll to position [275, 0]
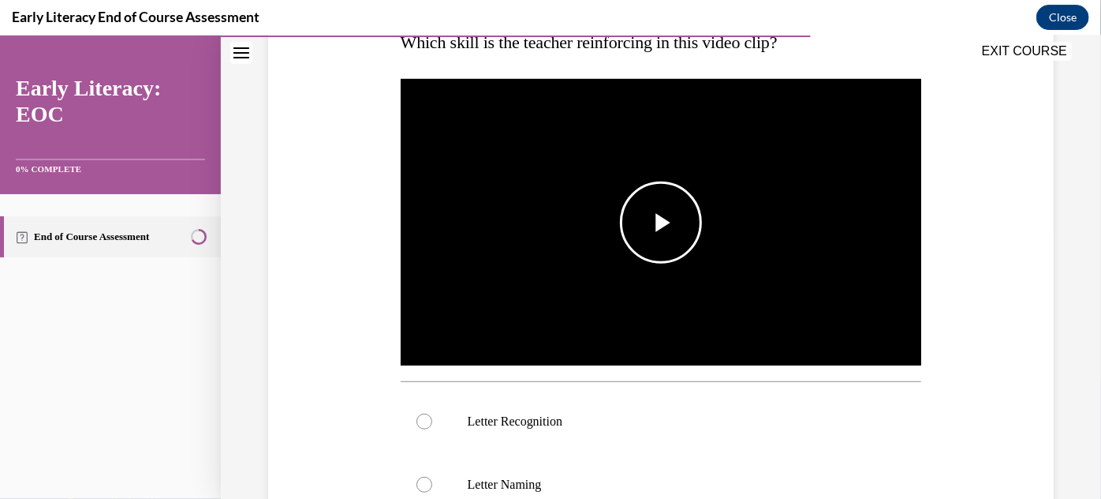
click at [667, 278] on img "Video player" at bounding box center [661, 221] width 521 height 293
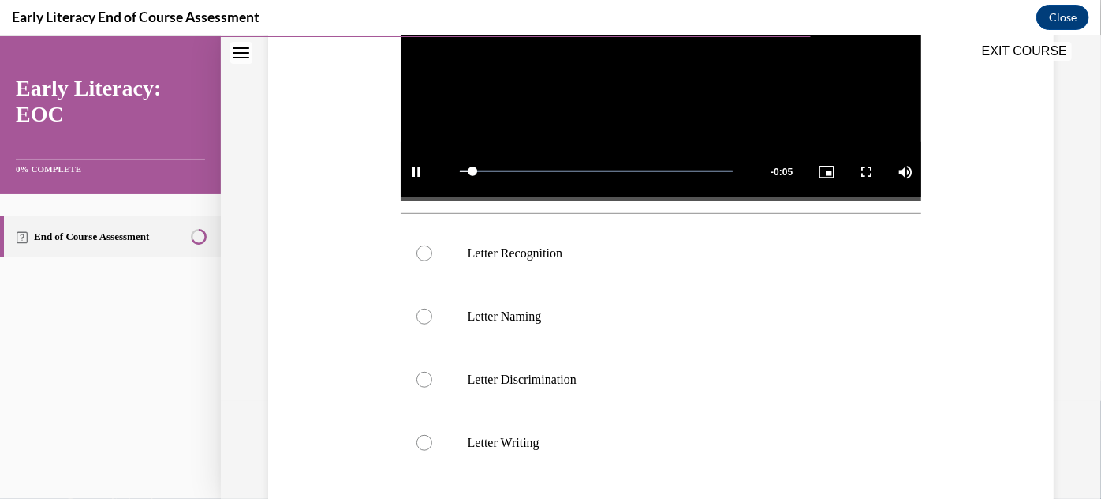
scroll to position [446, 0]
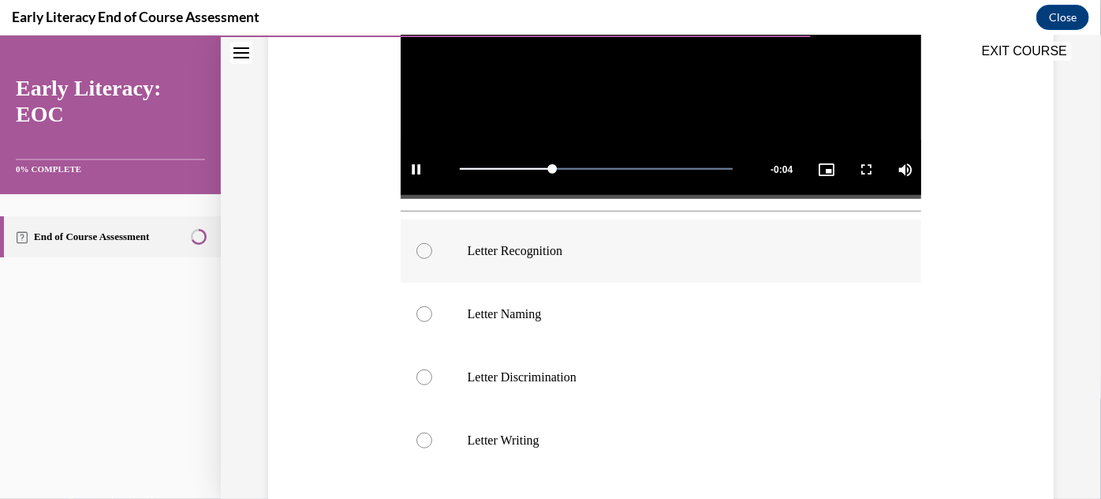
click at [626, 236] on div at bounding box center [661, 250] width 521 height 63
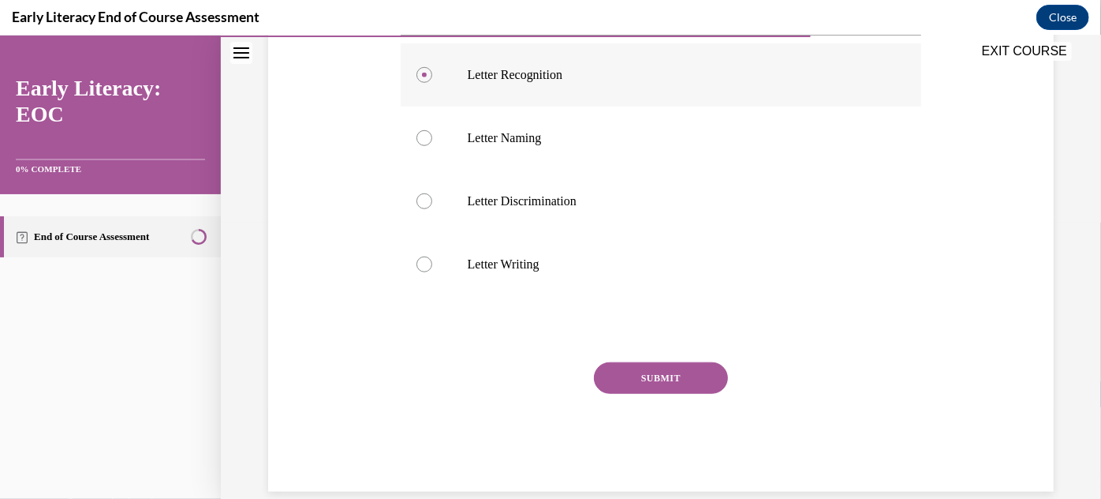
scroll to position [641, 0]
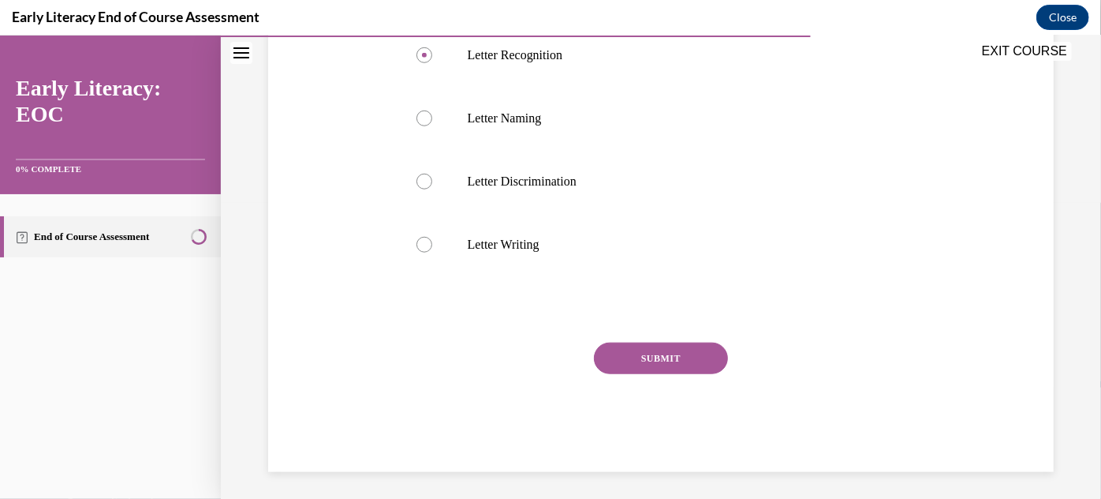
click at [632, 344] on button "SUBMIT" at bounding box center [661, 358] width 134 height 32
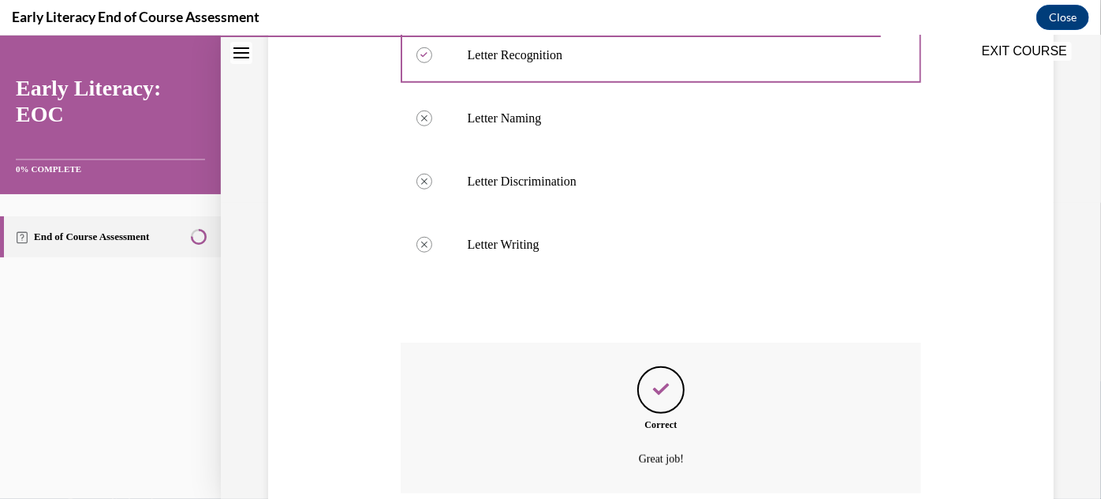
scroll to position [769, 0]
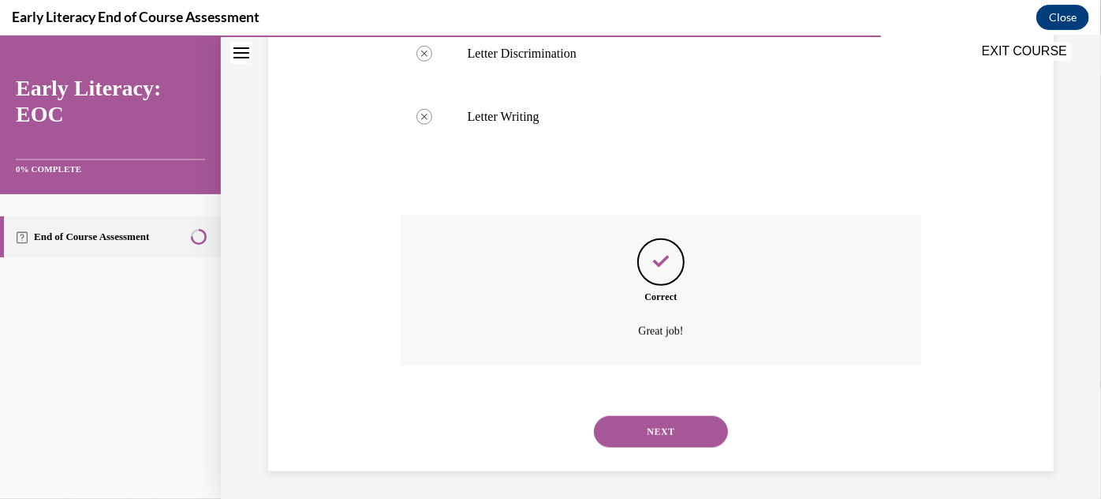
drag, startPoint x: 629, startPoint y: 409, endPoint x: 629, endPoint y: 426, distance: 16.6
click at [629, 426] on div "NEXT" at bounding box center [661, 430] width 521 height 63
click at [629, 426] on button "NEXT" at bounding box center [661, 431] width 134 height 32
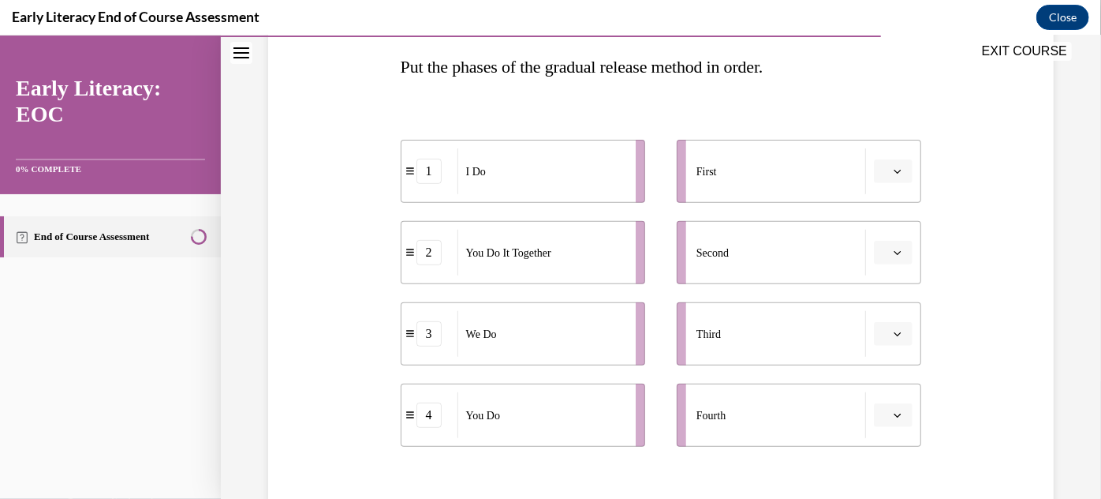
scroll to position [252, 0]
click at [882, 176] on button "button" at bounding box center [893, 170] width 39 height 24
click at [881, 236] on span "1" at bounding box center [880, 236] width 6 height 13
click at [892, 255] on span "button" at bounding box center [897, 250] width 11 height 11
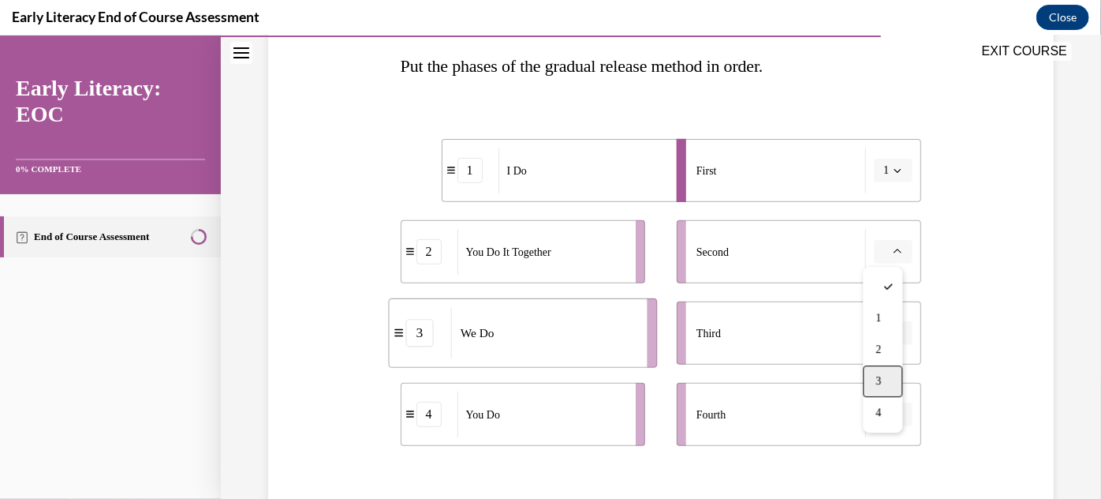
click at [877, 386] on span "3" at bounding box center [880, 380] width 6 height 13
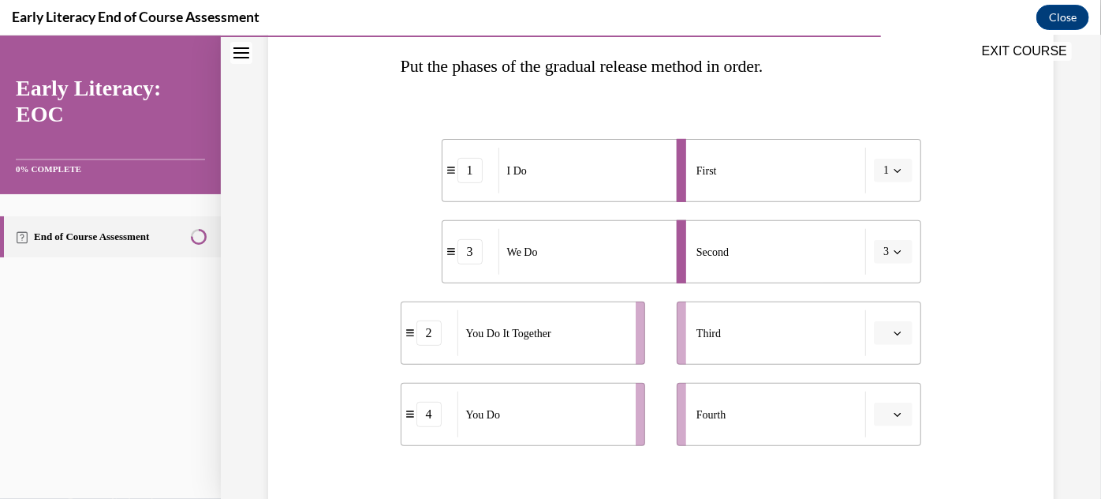
click at [895, 331] on icon "button" at bounding box center [898, 333] width 7 height 4
click at [888, 238] on div "2" at bounding box center [883, 234] width 39 height 32
click at [882, 402] on button "button" at bounding box center [893, 414] width 39 height 24
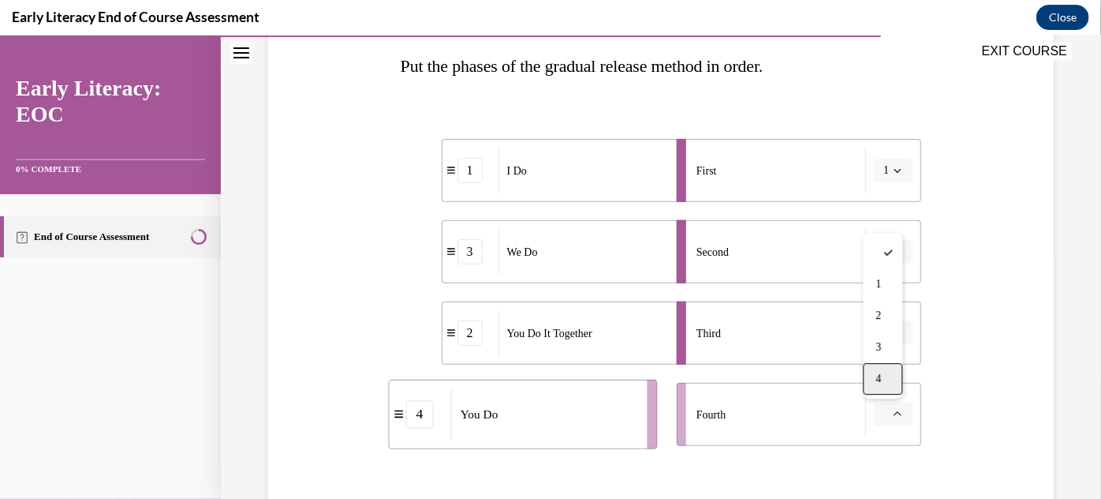
click at [875, 366] on div "4" at bounding box center [883, 378] width 39 height 32
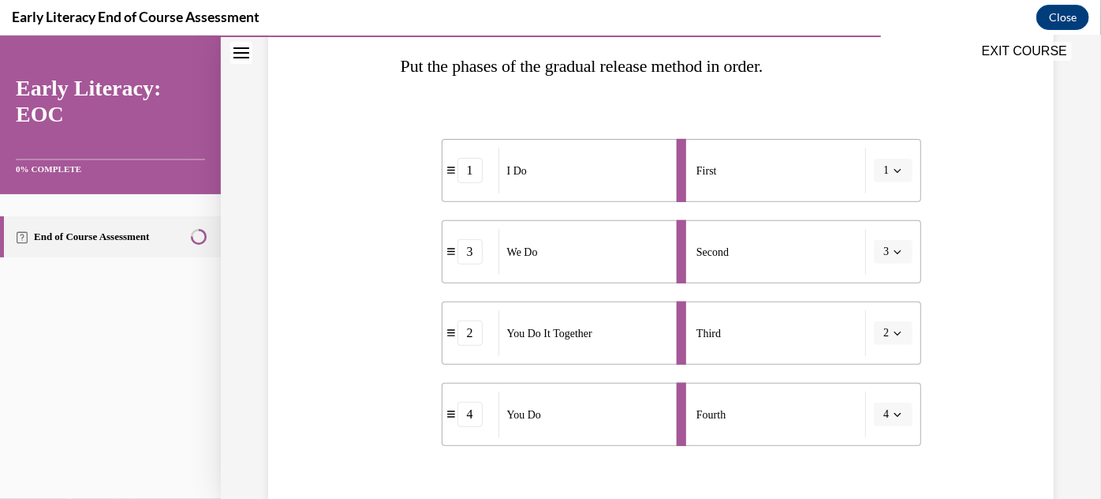
scroll to position [426, 0]
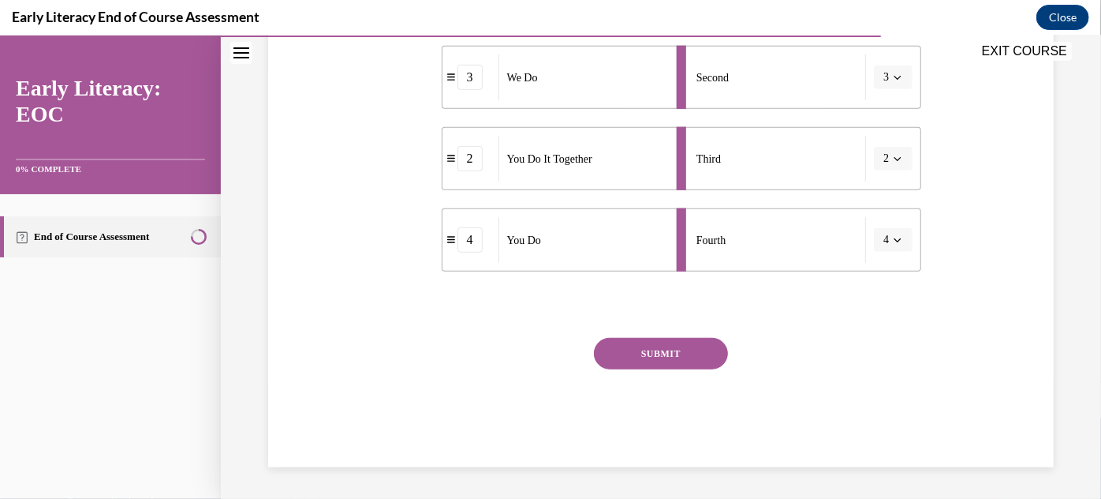
click at [699, 358] on button "SUBMIT" at bounding box center [661, 353] width 134 height 32
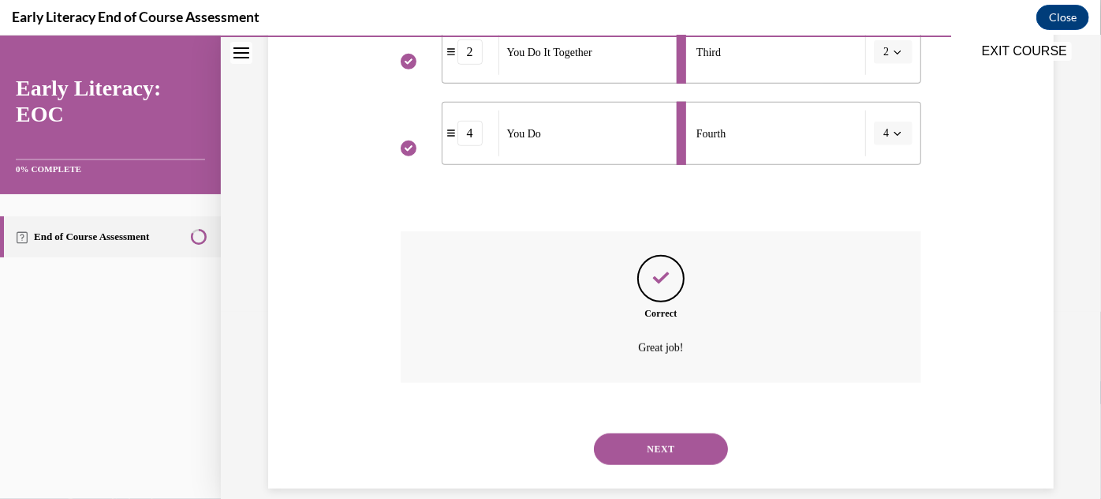
scroll to position [553, 0]
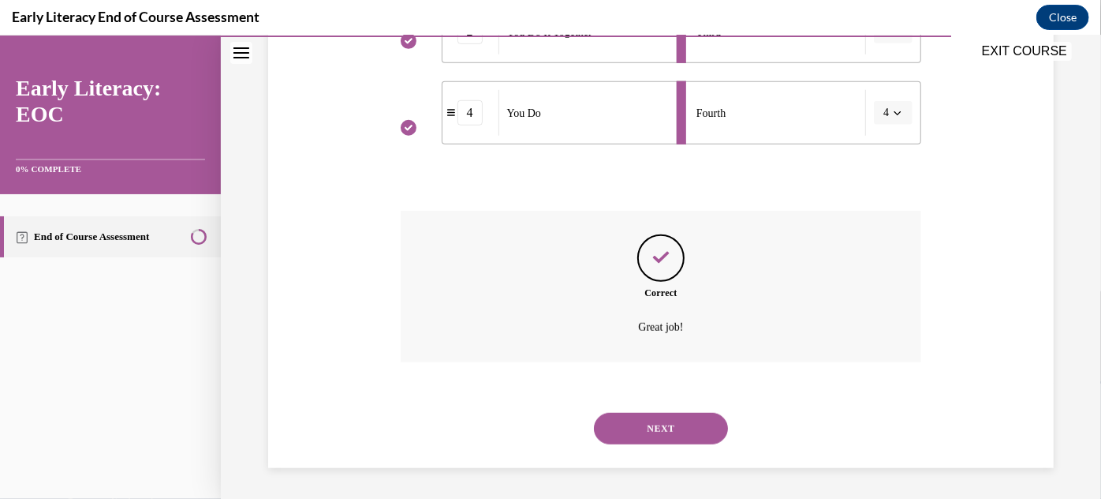
click at [677, 417] on button "NEXT" at bounding box center [661, 428] width 134 height 32
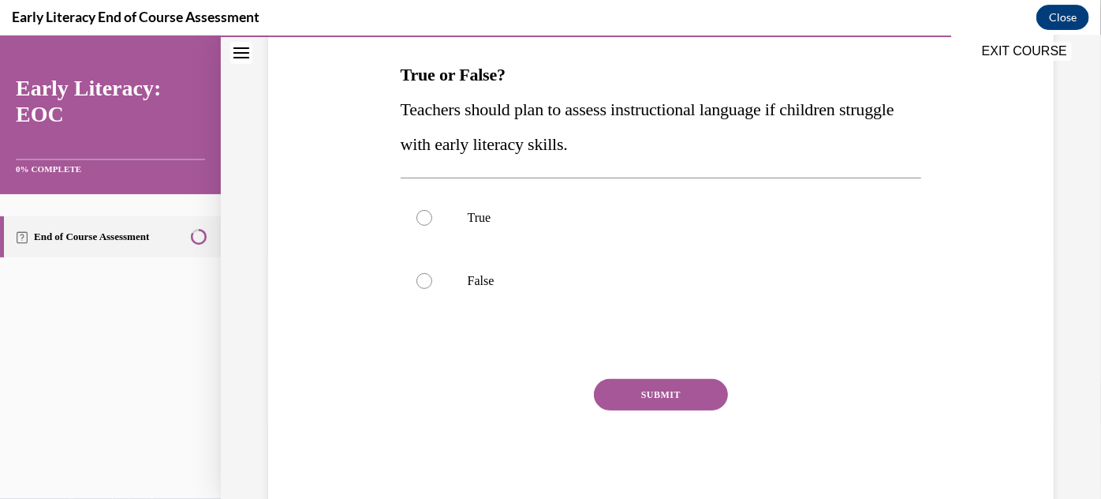
scroll to position [244, 0]
click at [633, 254] on div at bounding box center [661, 279] width 521 height 63
click at [651, 237] on div at bounding box center [661, 216] width 521 height 63
click at [657, 379] on button "SUBMIT" at bounding box center [661, 393] width 134 height 32
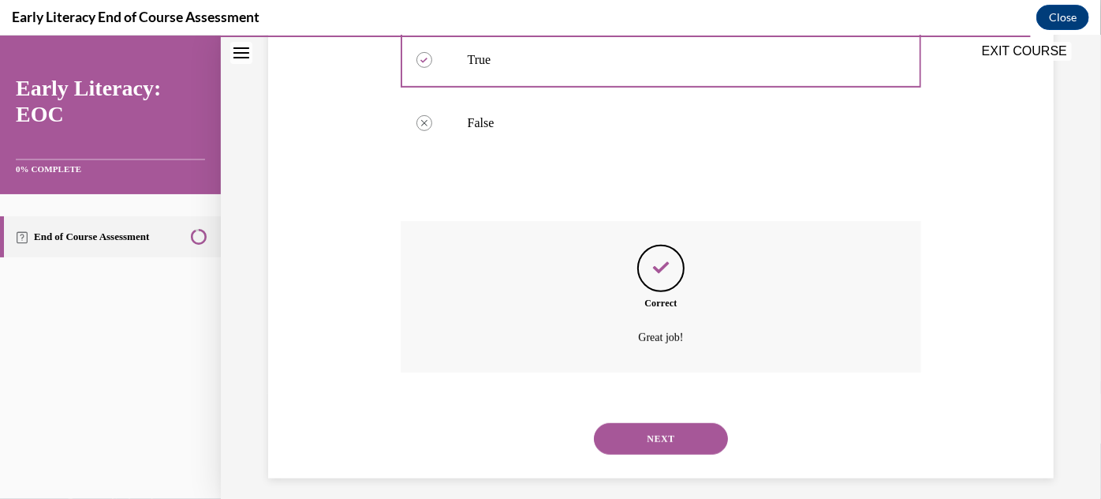
scroll to position [411, 0]
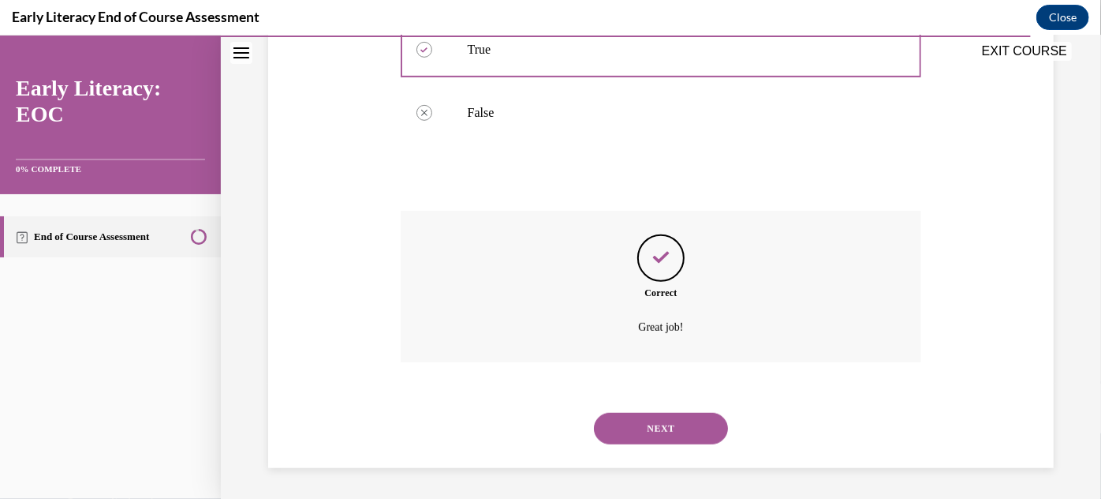
click at [657, 436] on button "NEXT" at bounding box center [661, 428] width 134 height 32
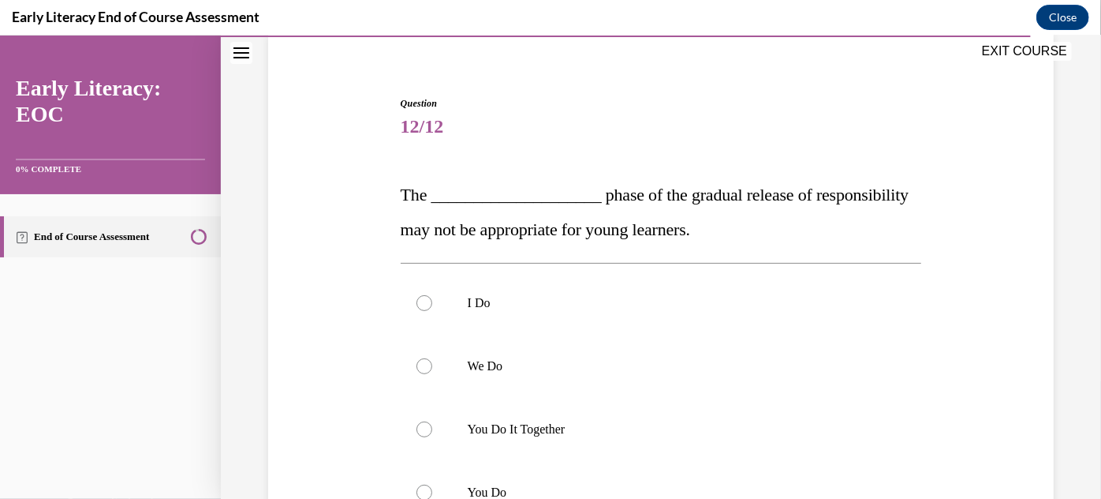
scroll to position [124, 0]
click at [657, 436] on div at bounding box center [661, 427] width 521 height 63
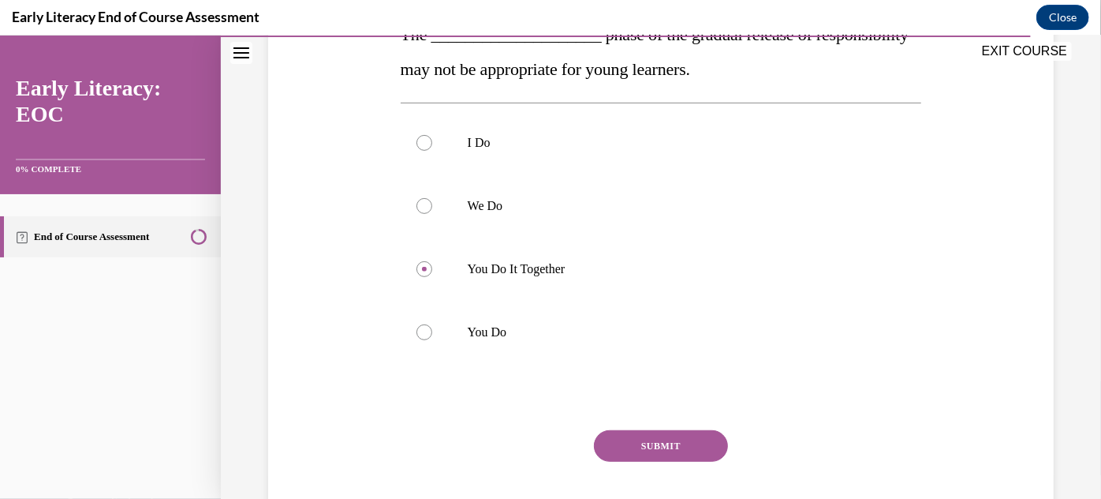
click at [657, 436] on button "SUBMIT" at bounding box center [661, 445] width 134 height 32
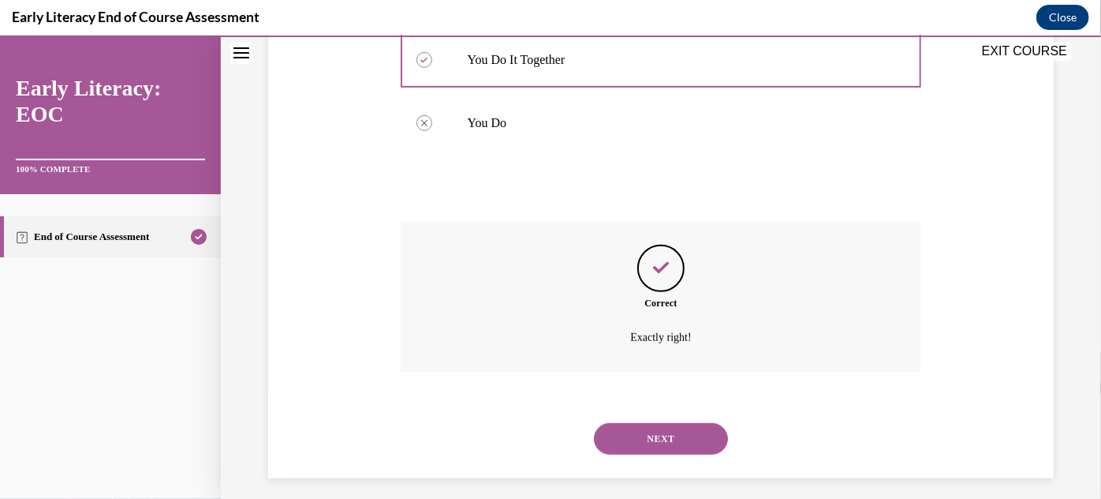
scroll to position [503, 0]
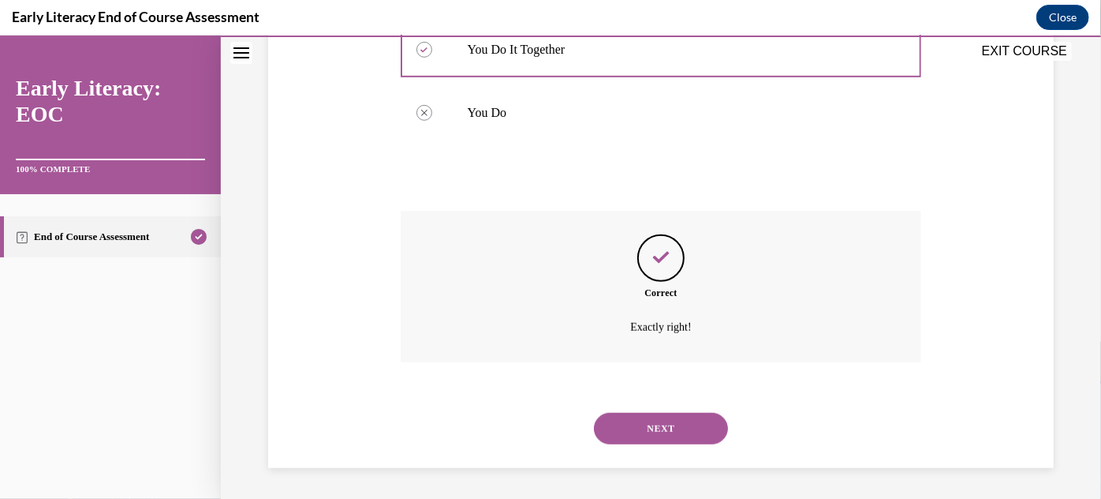
click at [660, 428] on button "NEXT" at bounding box center [661, 428] width 134 height 32
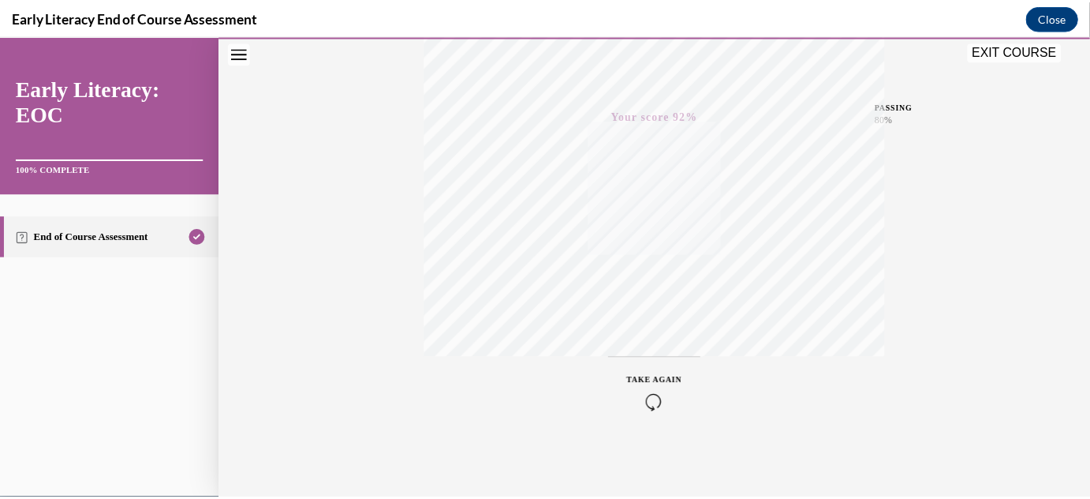
scroll to position [0, 0]
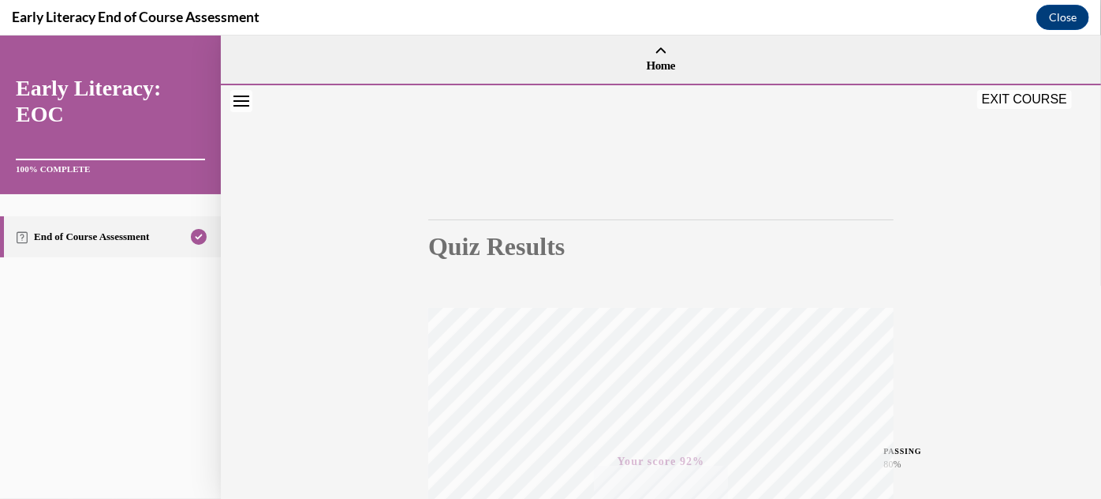
click at [991, 95] on button "EXIT COURSE" at bounding box center [1024, 98] width 95 height 19
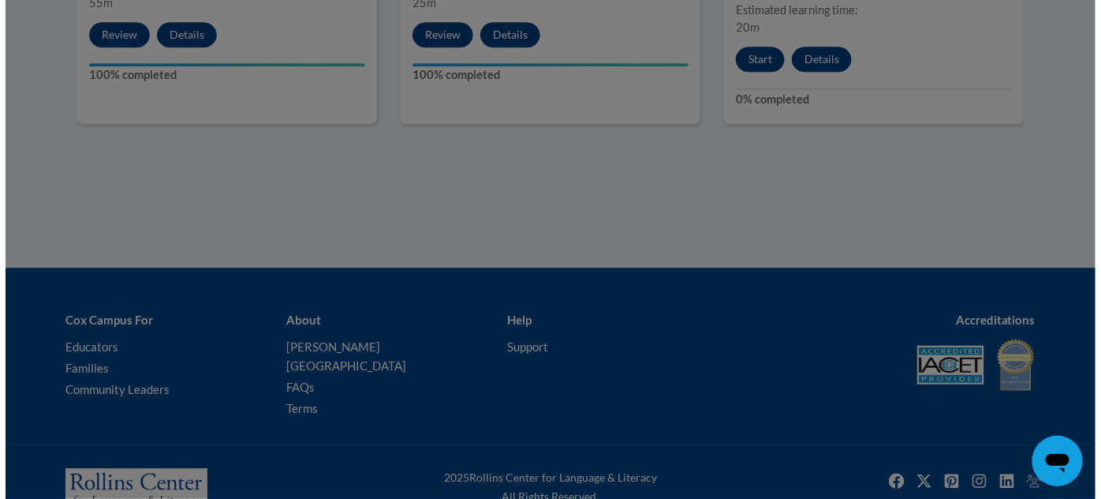
scroll to position [1276, 0]
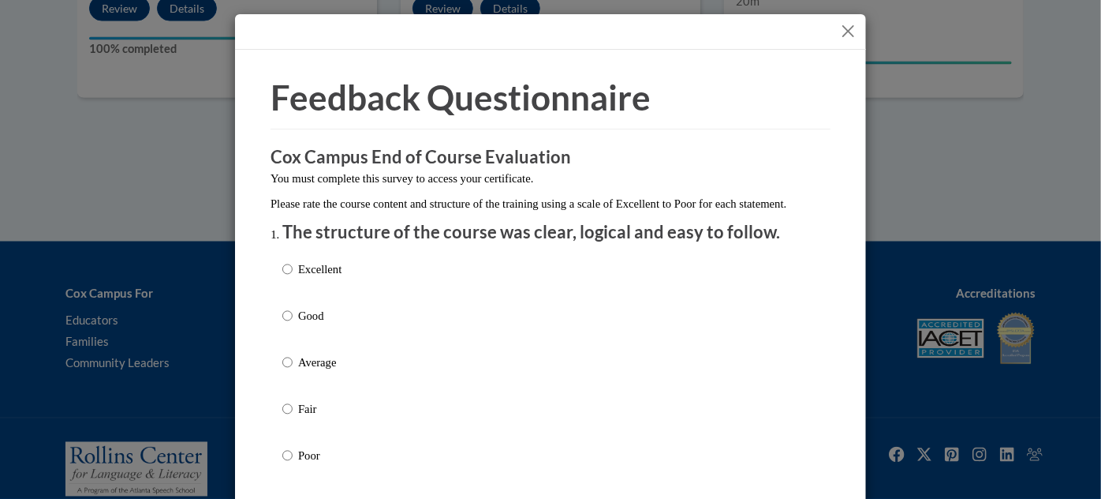
click at [312, 324] on p "Good" at bounding box center [319, 315] width 43 height 17
click at [293, 324] on input "Good" at bounding box center [287, 315] width 10 height 17
radio input "true"
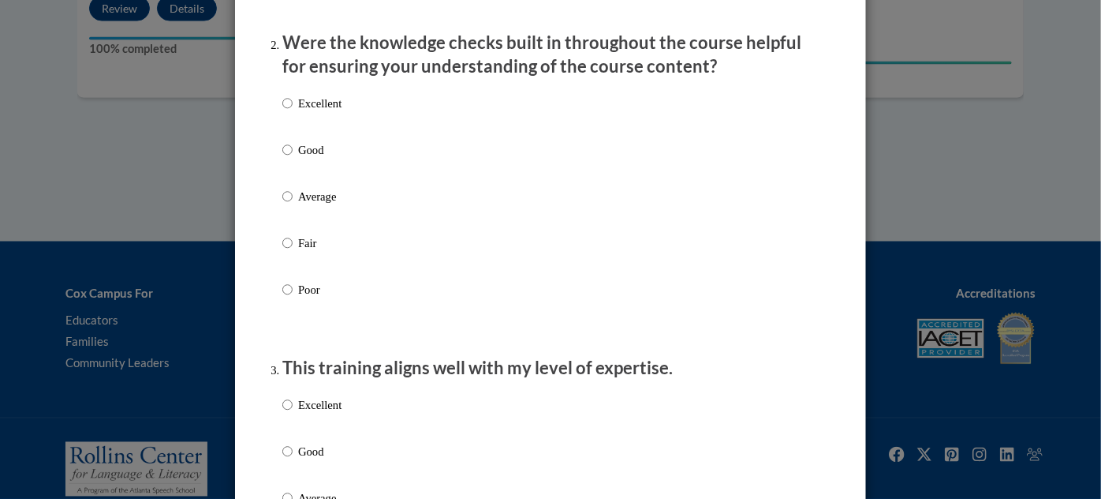
scroll to position [479, 0]
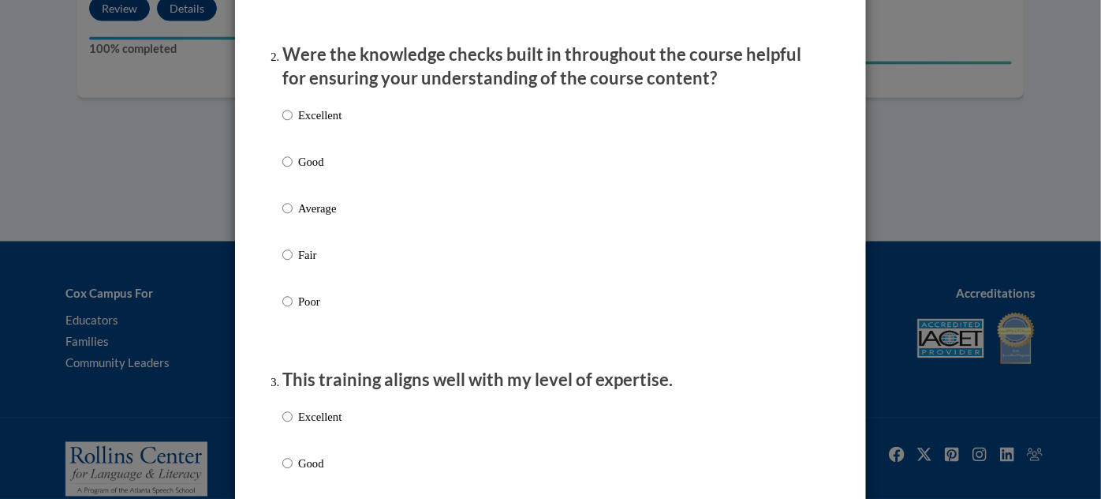
click at [316, 170] on p "Good" at bounding box center [319, 161] width 43 height 17
click at [293, 170] on input "Good" at bounding box center [287, 161] width 10 height 17
radio input "true"
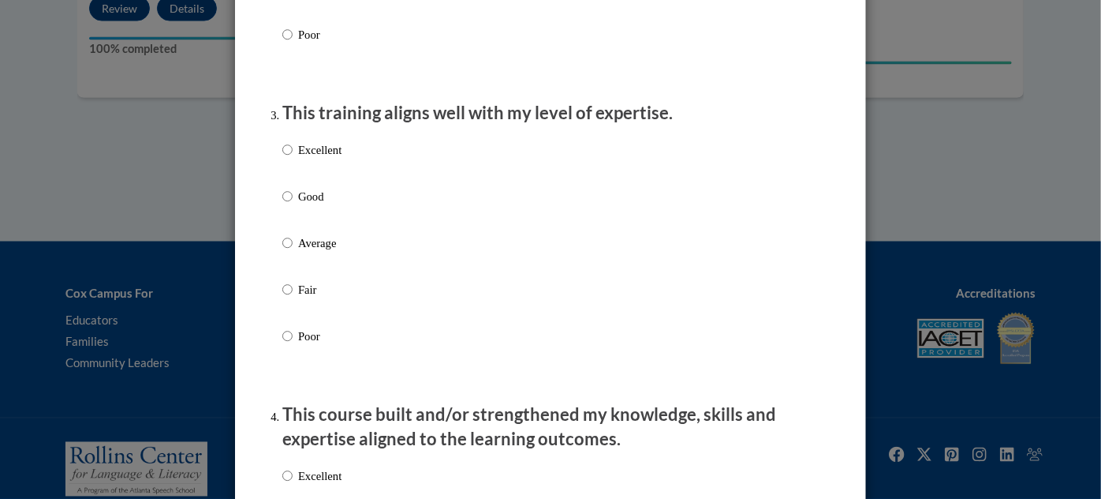
scroll to position [746, 0]
click at [310, 204] on p "Good" at bounding box center [319, 195] width 43 height 17
click at [293, 204] on input "Good" at bounding box center [287, 195] width 10 height 17
radio input "true"
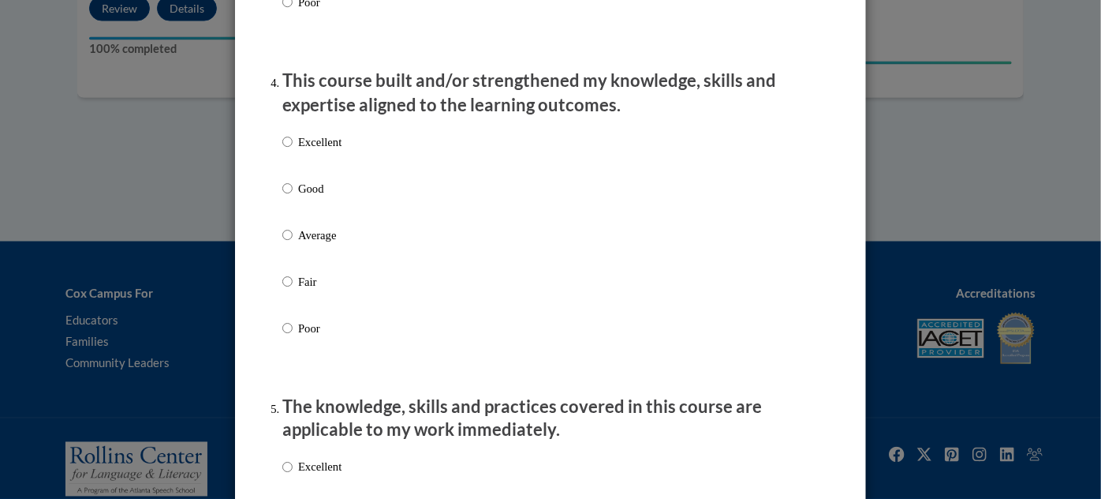
scroll to position [1080, 0]
click at [320, 150] on p "Excellent" at bounding box center [319, 141] width 43 height 17
click at [293, 150] on input "Excellent" at bounding box center [287, 141] width 10 height 17
radio input "true"
click at [321, 196] on p "Good" at bounding box center [319, 187] width 43 height 17
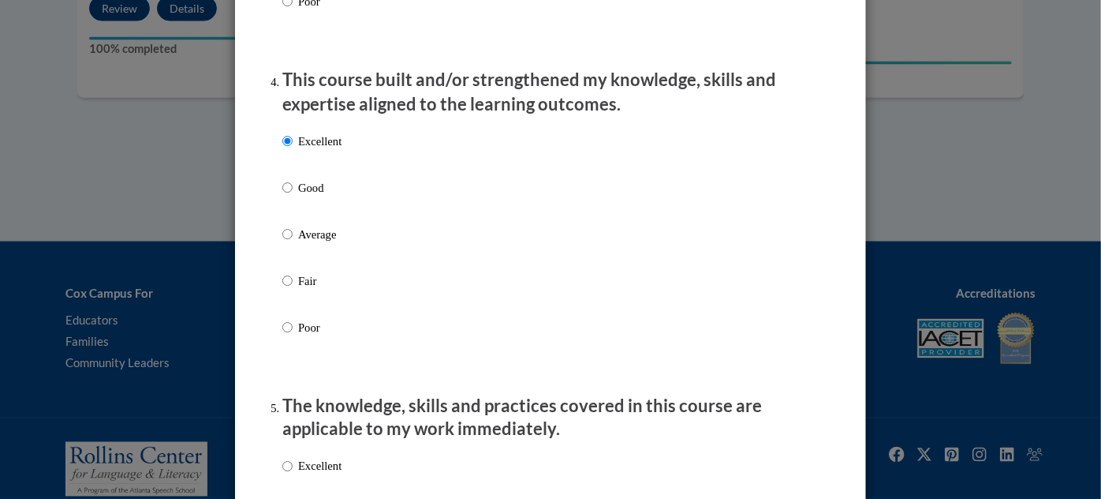
click at [293, 196] on input "Good" at bounding box center [287, 187] width 10 height 17
radio input "true"
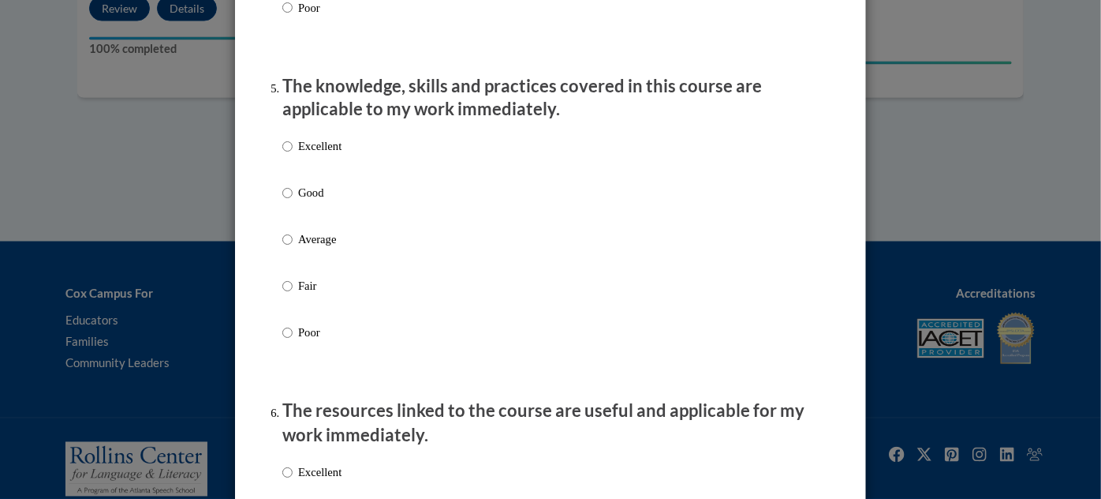
scroll to position [1408, 0]
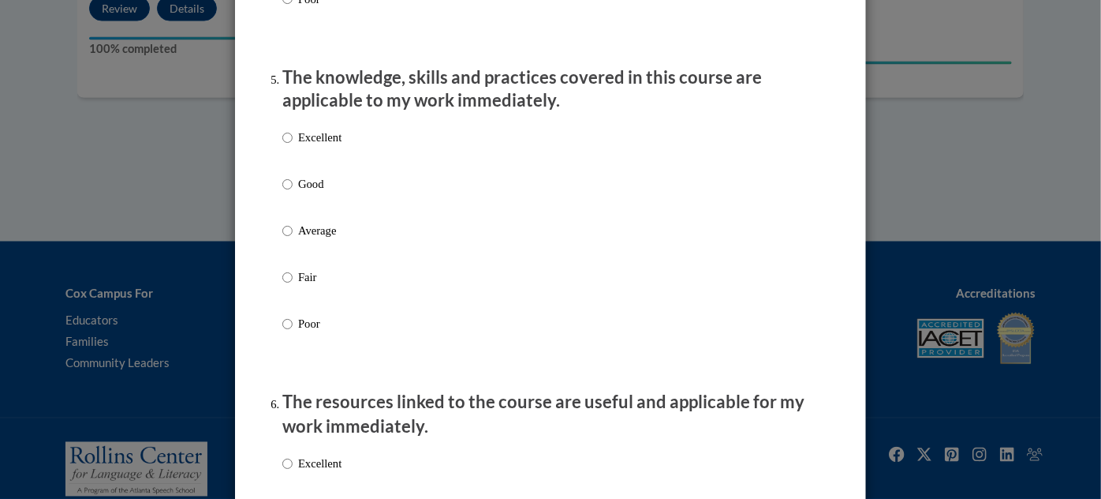
click at [323, 193] on p "Good" at bounding box center [319, 184] width 43 height 17
click at [293, 193] on input "Good" at bounding box center [287, 184] width 10 height 17
radio input "true"
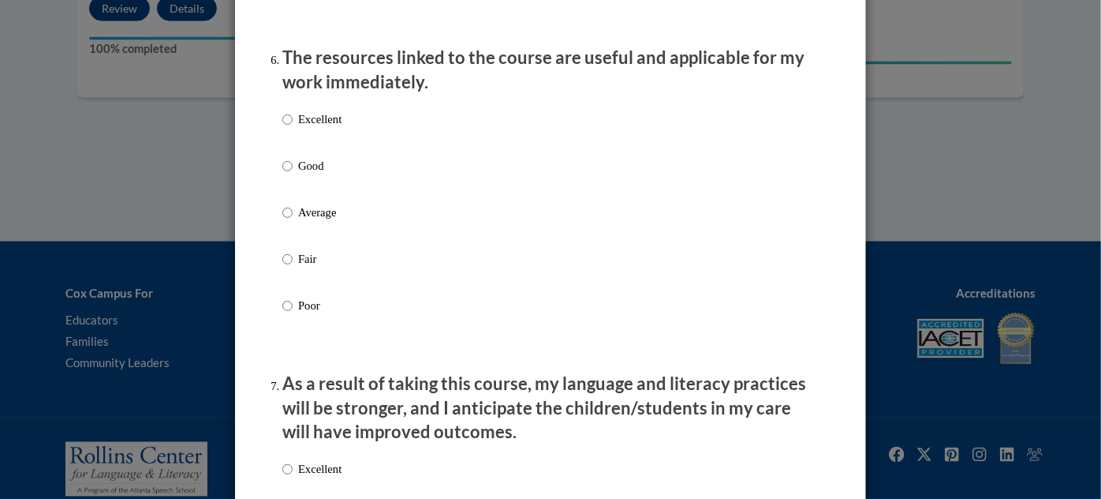
scroll to position [1752, 0]
click at [323, 196] on label "Good" at bounding box center [311, 179] width 59 height 43
click at [293, 175] on input "Good" at bounding box center [287, 166] width 10 height 17
radio input "true"
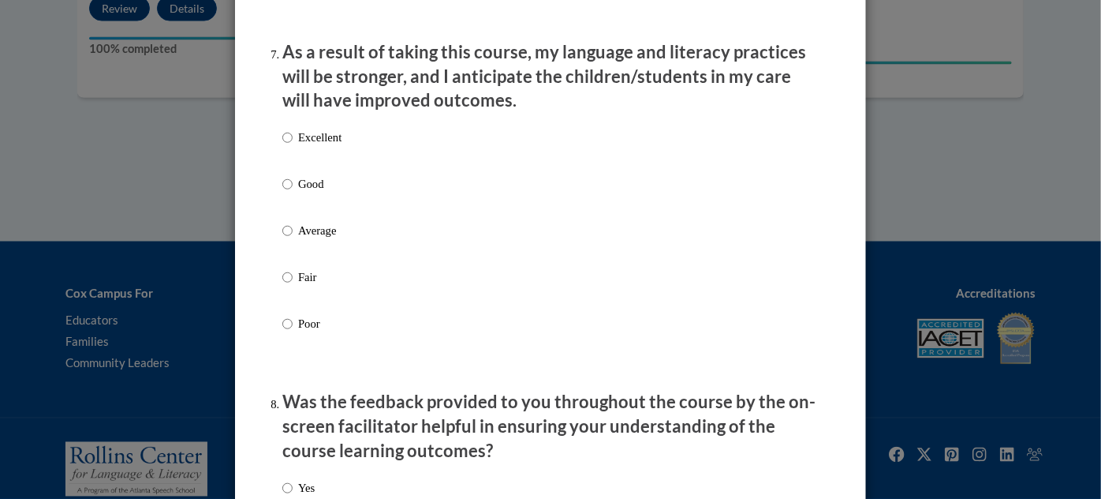
scroll to position [2085, 0]
click at [322, 192] on p "Good" at bounding box center [319, 182] width 43 height 17
click at [293, 192] on input "Good" at bounding box center [287, 182] width 10 height 17
radio input "true"
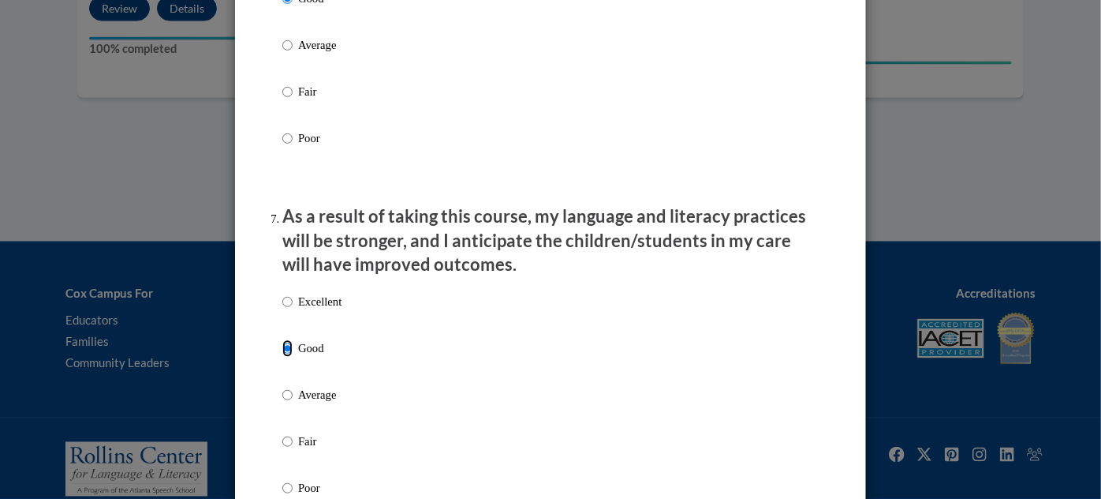
scroll to position [1919, 0]
click at [320, 70] on label "Average" at bounding box center [311, 58] width 59 height 43
click at [293, 54] on input "Average" at bounding box center [287, 45] width 10 height 17
radio input "true"
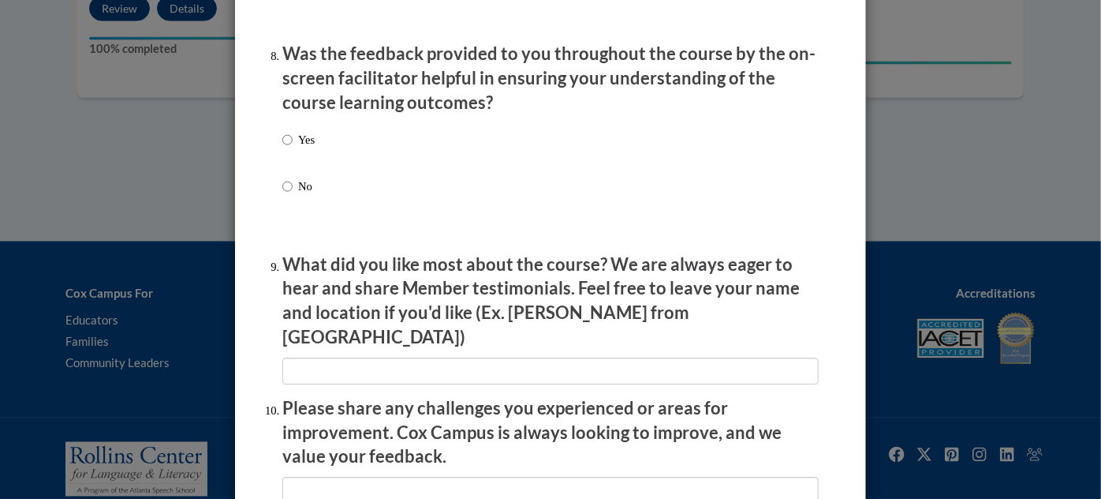
scroll to position [2488, 0]
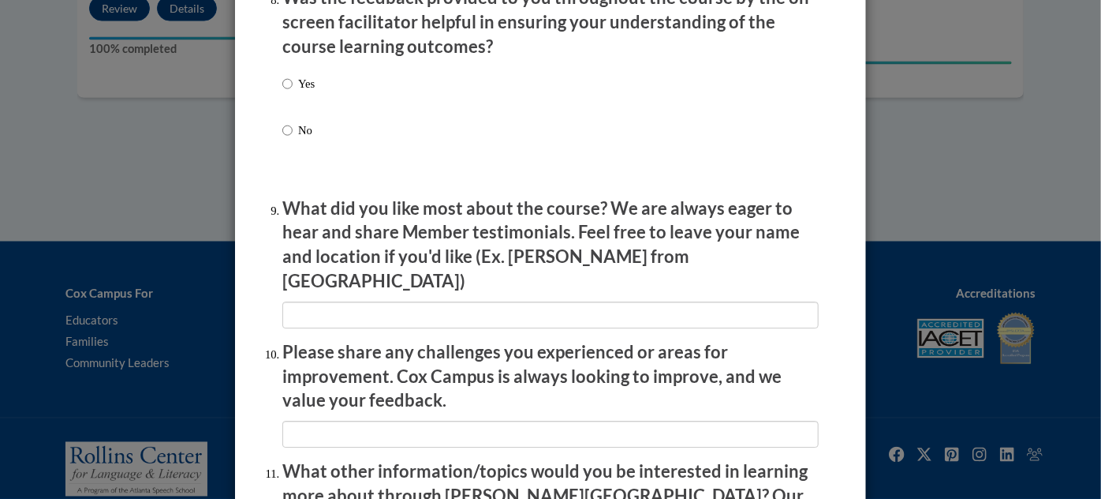
click at [288, 106] on label "Yes" at bounding box center [298, 96] width 32 height 43
click at [288, 92] on input "Yes" at bounding box center [287, 83] width 10 height 17
radio input "true"
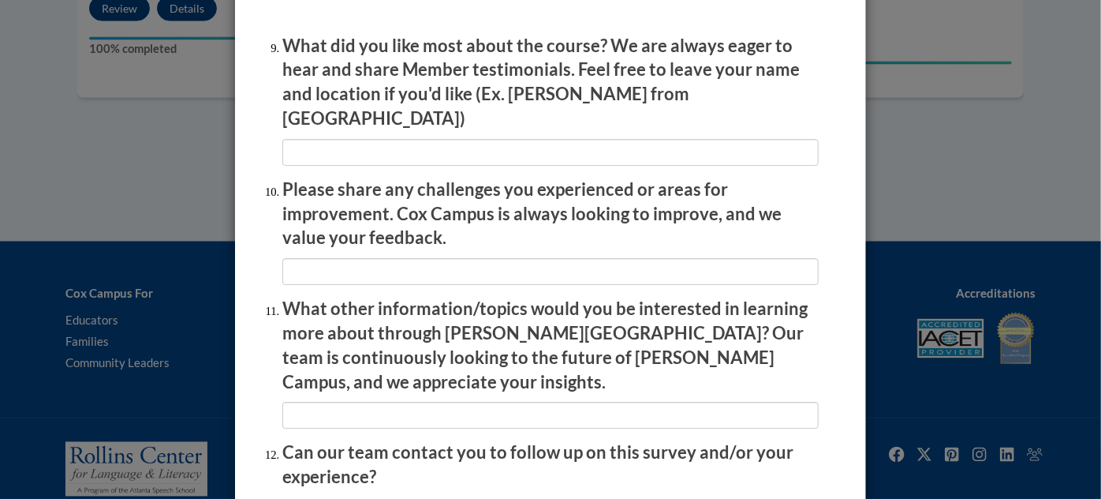
scroll to position [2781, 0]
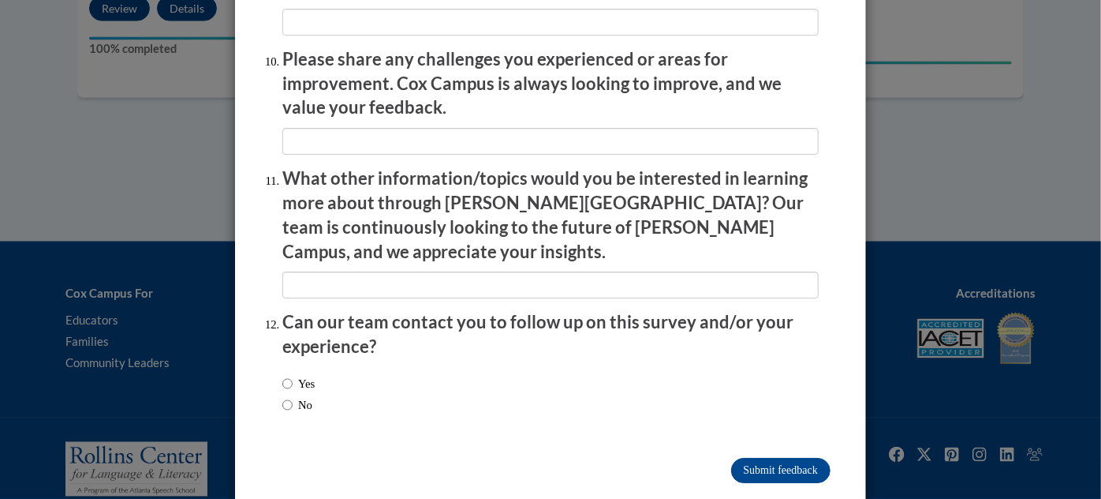
click at [290, 396] on label "No" at bounding box center [297, 404] width 30 height 17
click at [290, 396] on input "No" at bounding box center [287, 404] width 10 height 17
radio input "true"
click at [776, 458] on input "Submit feedback" at bounding box center [780, 470] width 99 height 25
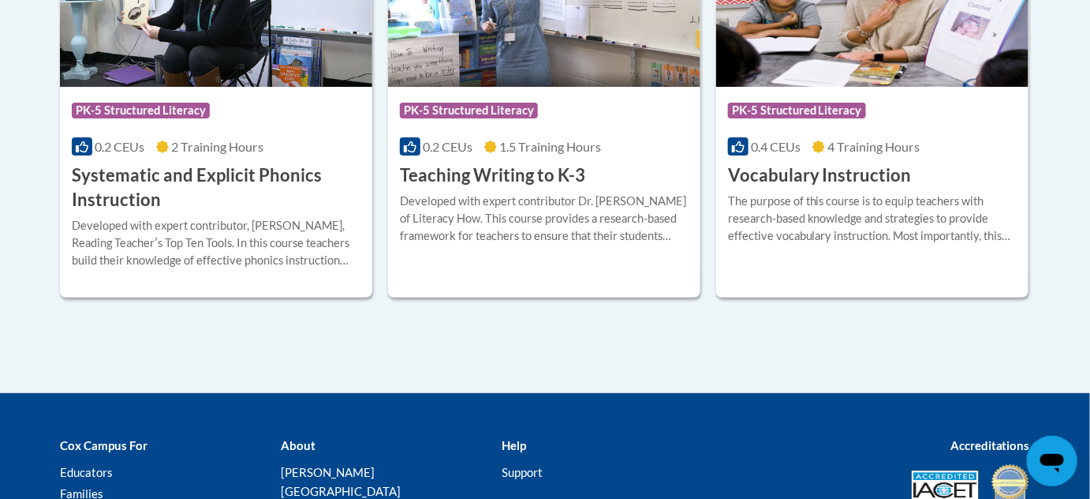
scroll to position [1986, 0]
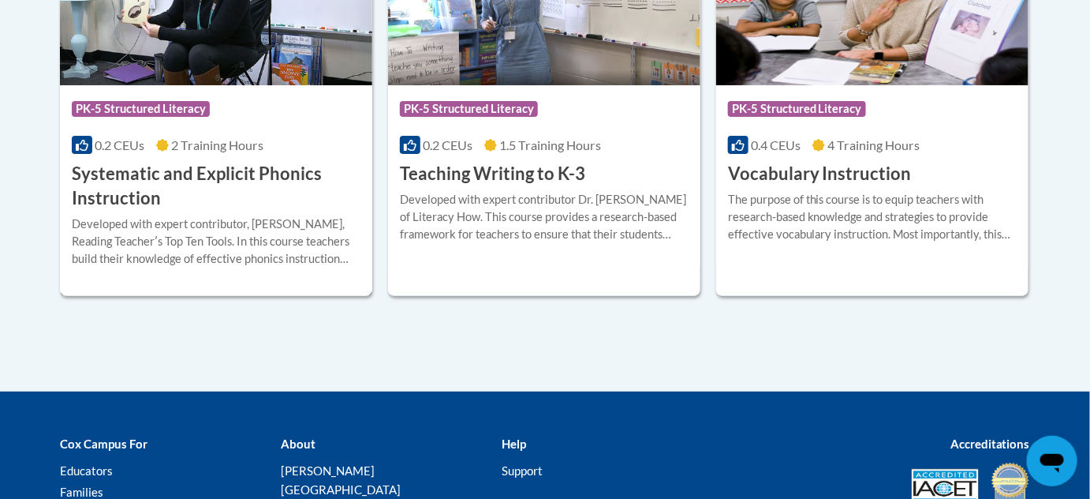
click at [267, 176] on h3 "Systematic and Explicit Phonics Instruction" at bounding box center [216, 186] width 289 height 49
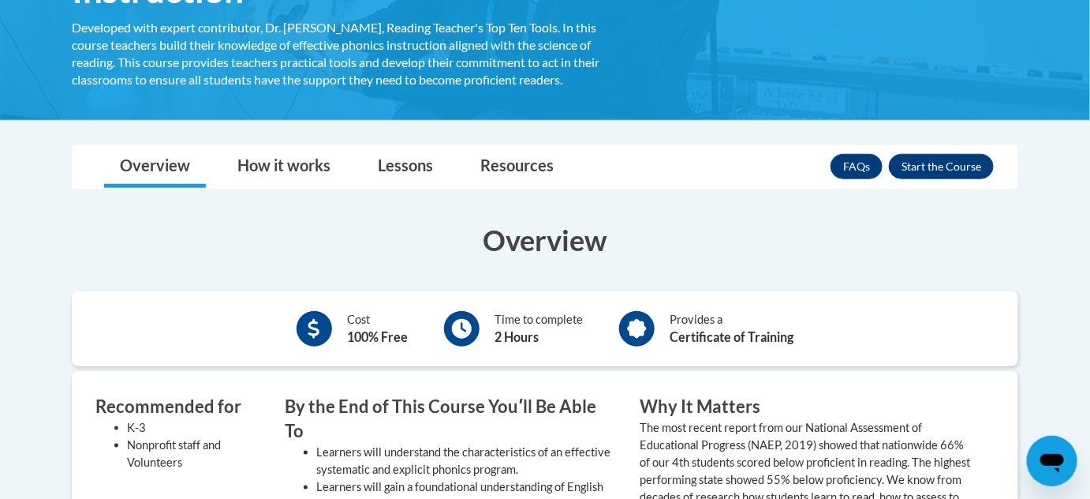
scroll to position [298, 0]
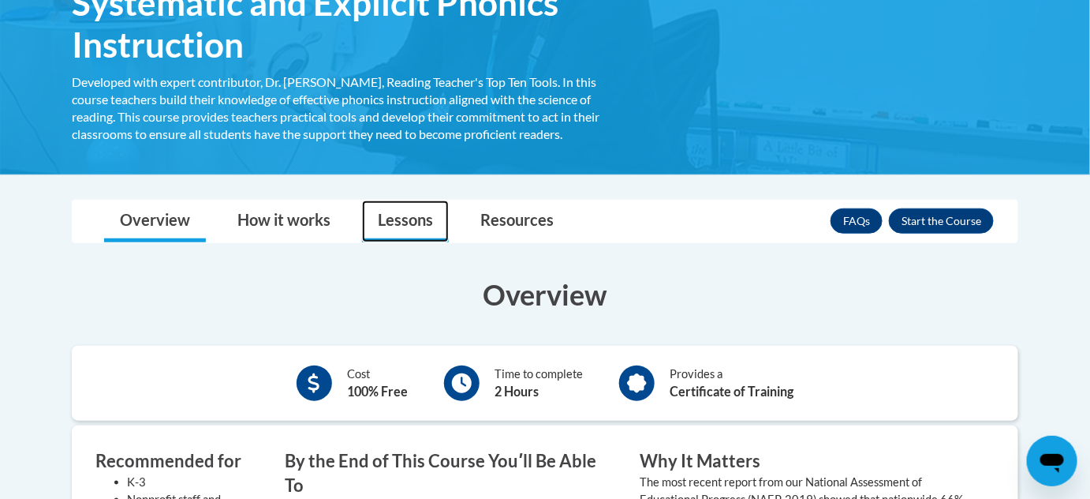
click at [392, 224] on link "Lessons" at bounding box center [405, 221] width 87 height 42
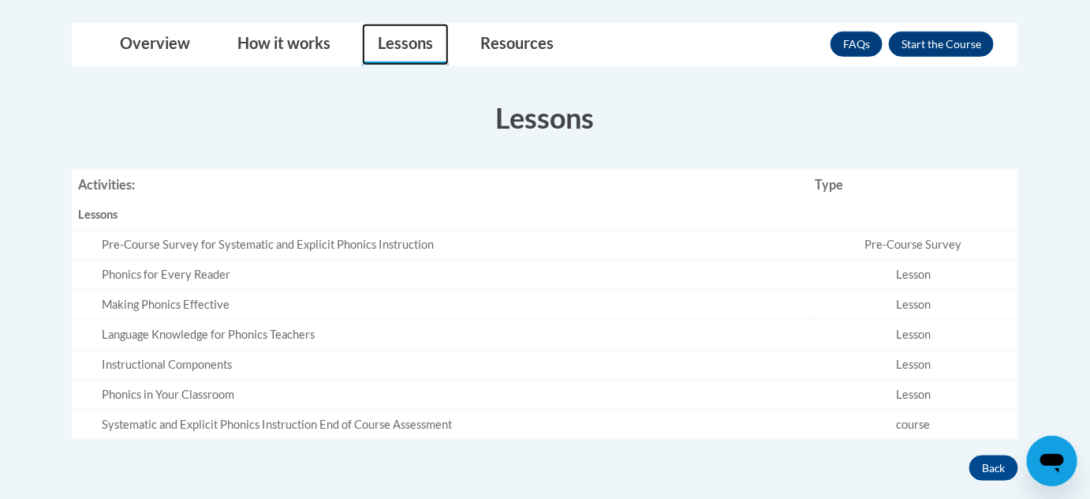
scroll to position [477, 0]
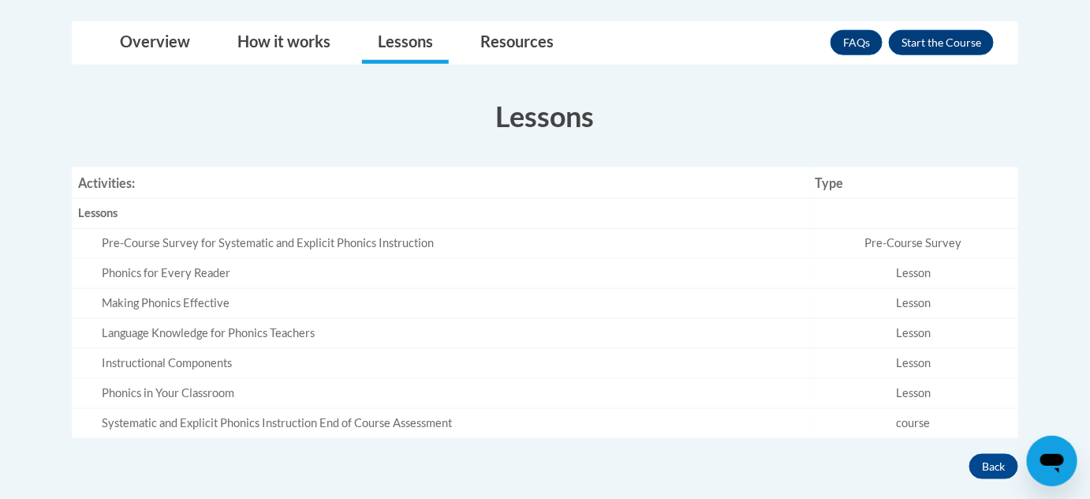
click at [398, 248] on div "Pre-Course Survey for Systematic and Explicit Phonics Instruction" at bounding box center [452, 243] width 701 height 17
click at [204, 50] on link "Overview" at bounding box center [155, 43] width 102 height 42
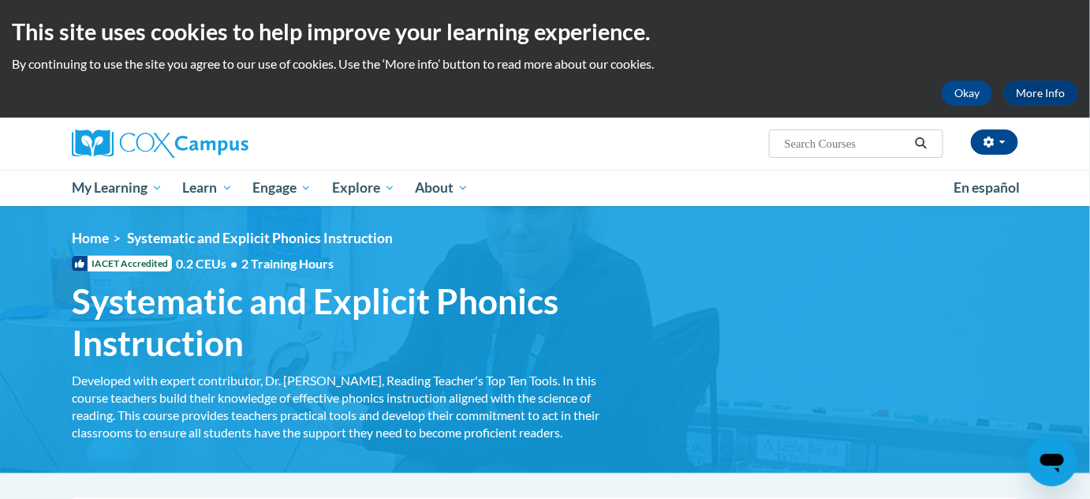
scroll to position [10, 0]
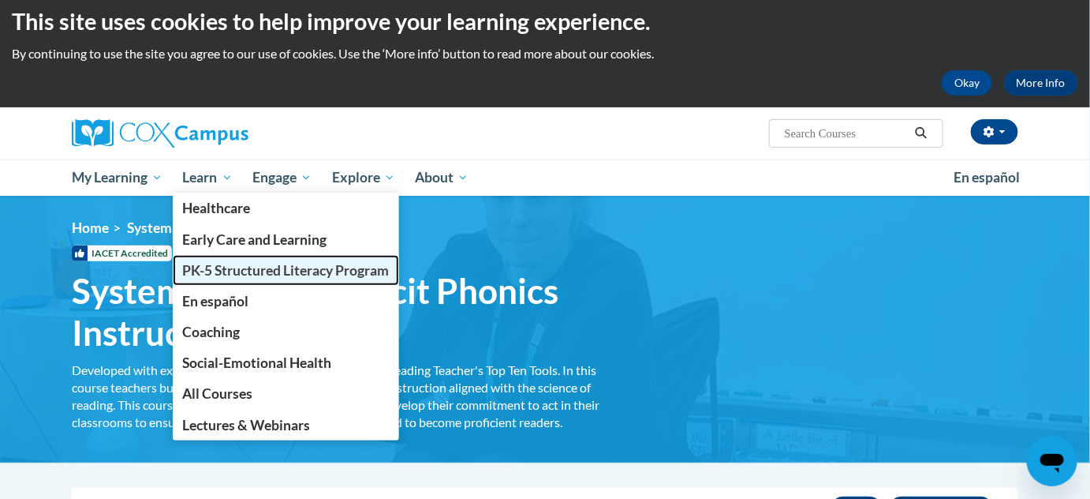
click at [217, 259] on link "PK-5 Structured Literacy Program" at bounding box center [286, 270] width 227 height 31
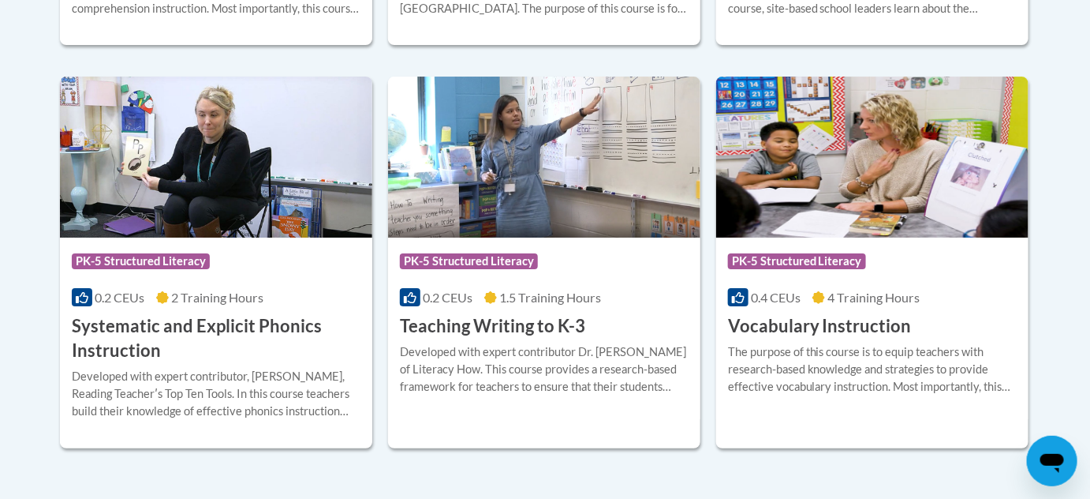
scroll to position [1837, 0]
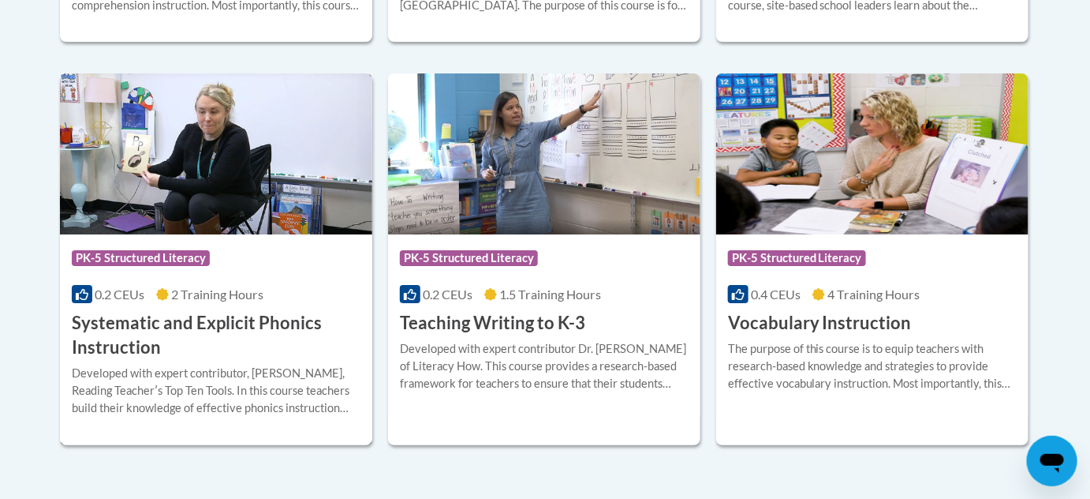
click at [287, 306] on div "Course Category: PK-5 Structured Literacy 0.2 CEUs 2 Training Hours COURSE Syst…" at bounding box center [216, 296] width 312 height 125
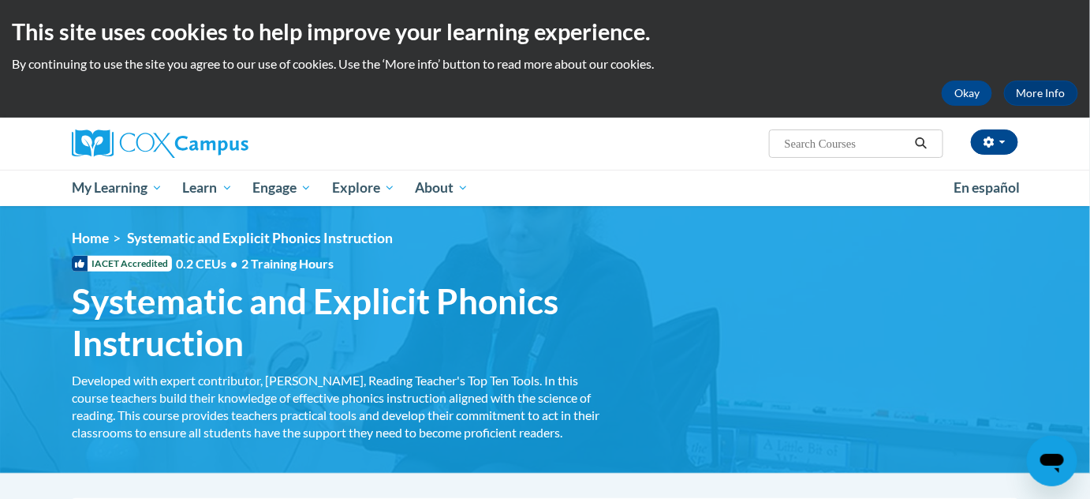
scroll to position [247, 0]
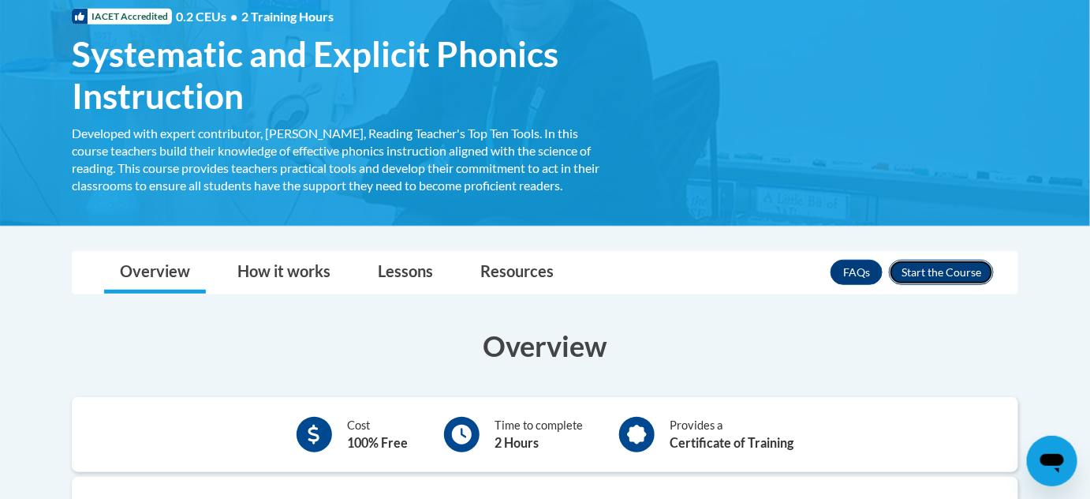
click at [921, 262] on button "Enroll" at bounding box center [941, 272] width 105 height 25
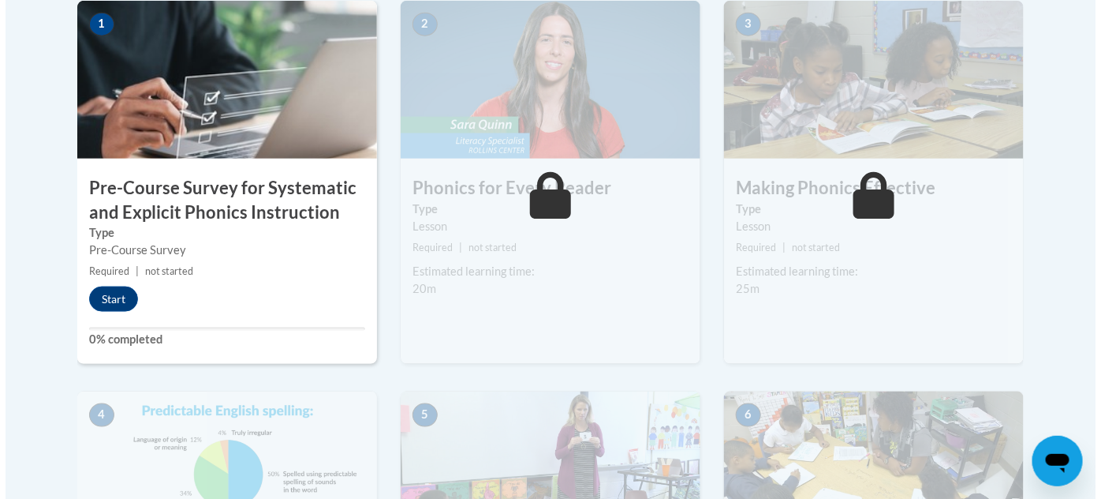
scroll to position [530, 0]
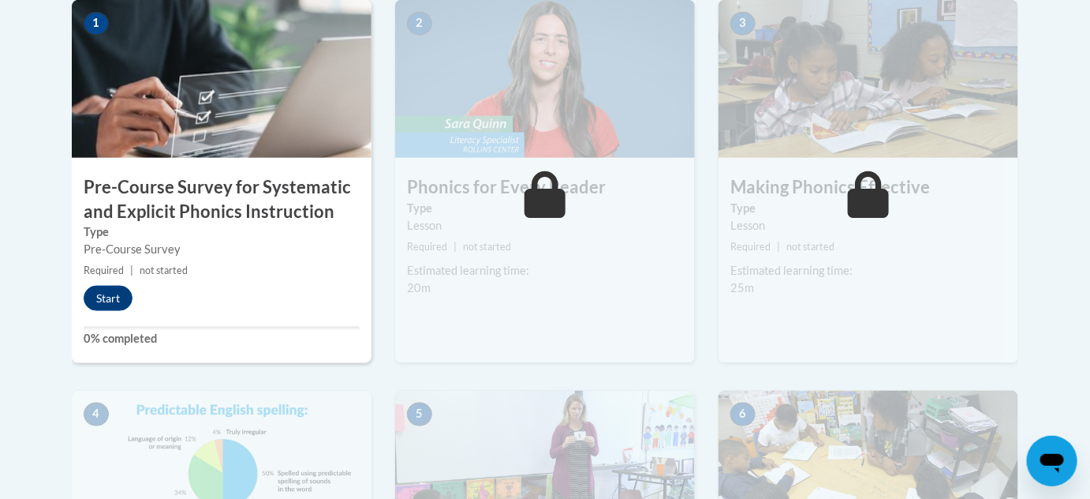
click at [140, 293] on div "Start" at bounding box center [112, 298] width 80 height 25
click at [106, 299] on button "Start" at bounding box center [108, 298] width 49 height 25
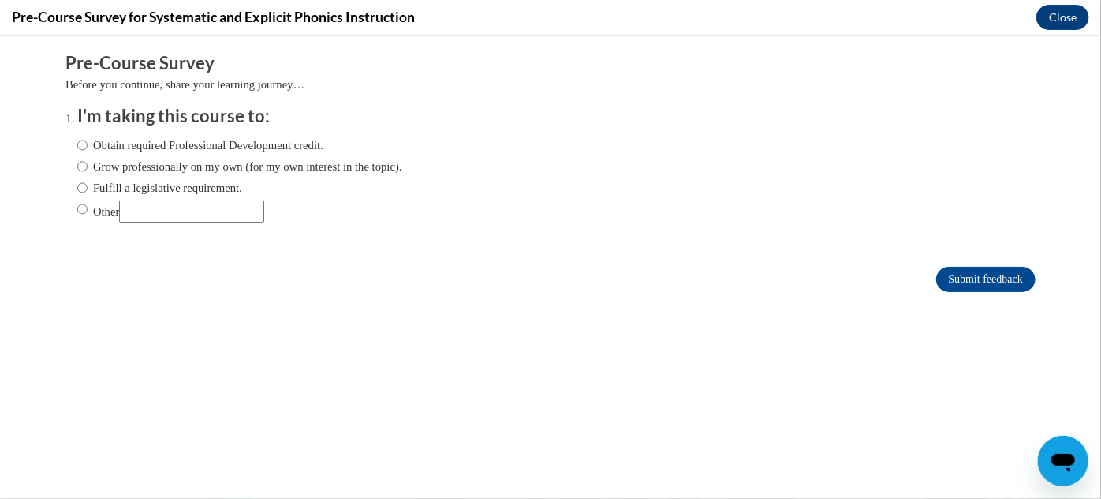
scroll to position [0, 0]
click at [292, 136] on label "Obtain required Professional Development credit." at bounding box center [200, 144] width 246 height 17
click at [88, 136] on input "Obtain required Professional Development credit." at bounding box center [82, 144] width 10 height 17
radio input "true"
click at [982, 277] on input "Submit feedback" at bounding box center [985, 278] width 99 height 25
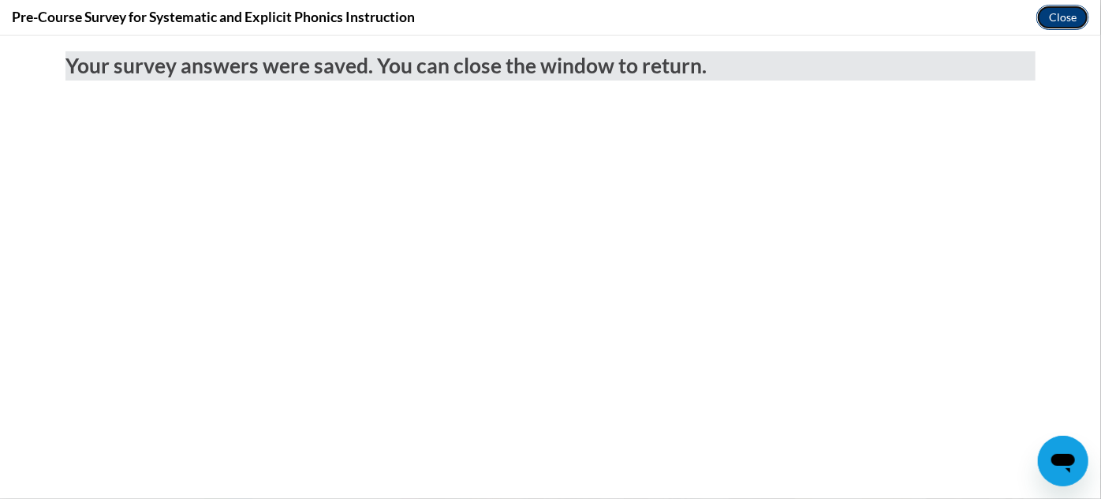
click at [1062, 17] on button "Close" at bounding box center [1063, 17] width 53 height 25
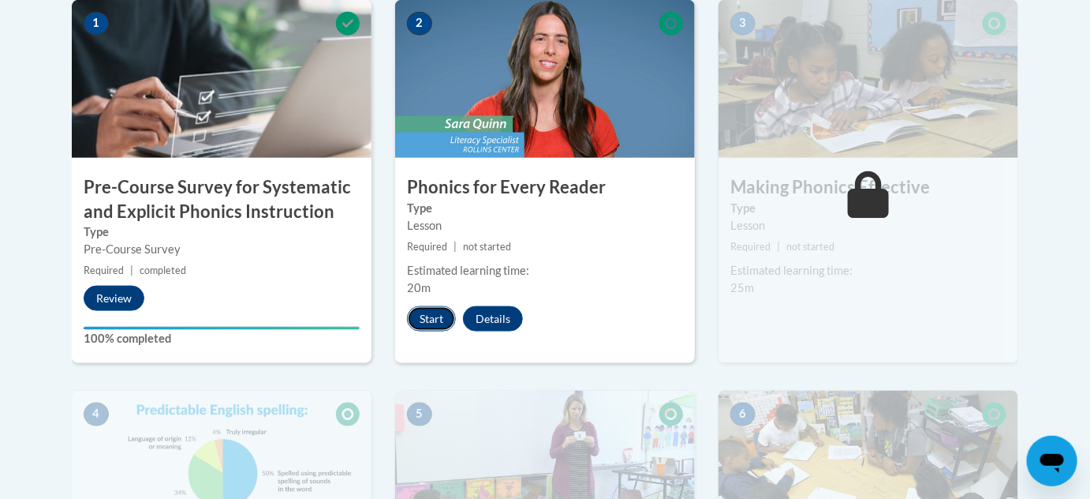
click at [439, 315] on button "Start" at bounding box center [431, 318] width 49 height 25
